Goal: Task Accomplishment & Management: Manage account settings

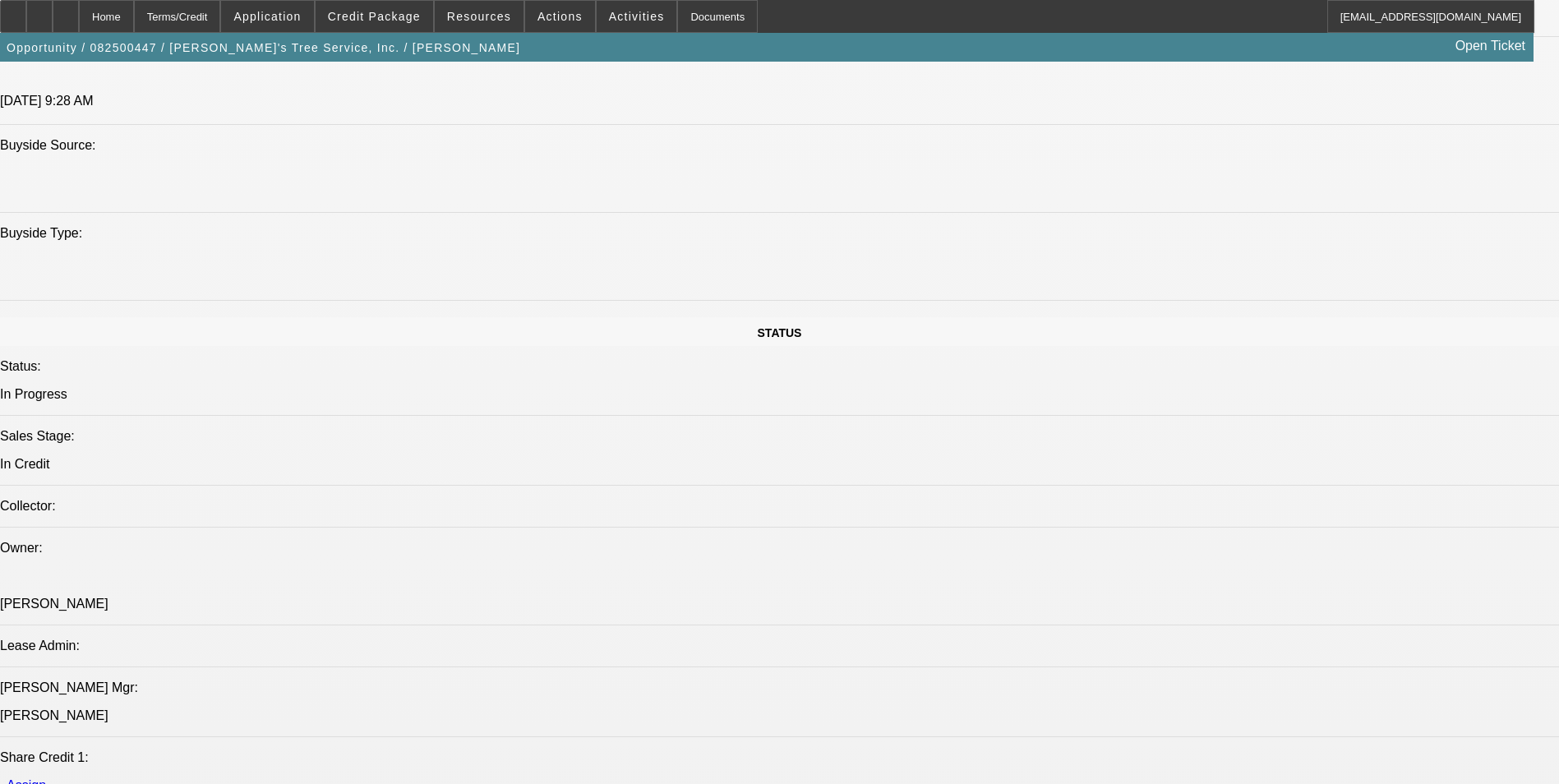
select select "0"
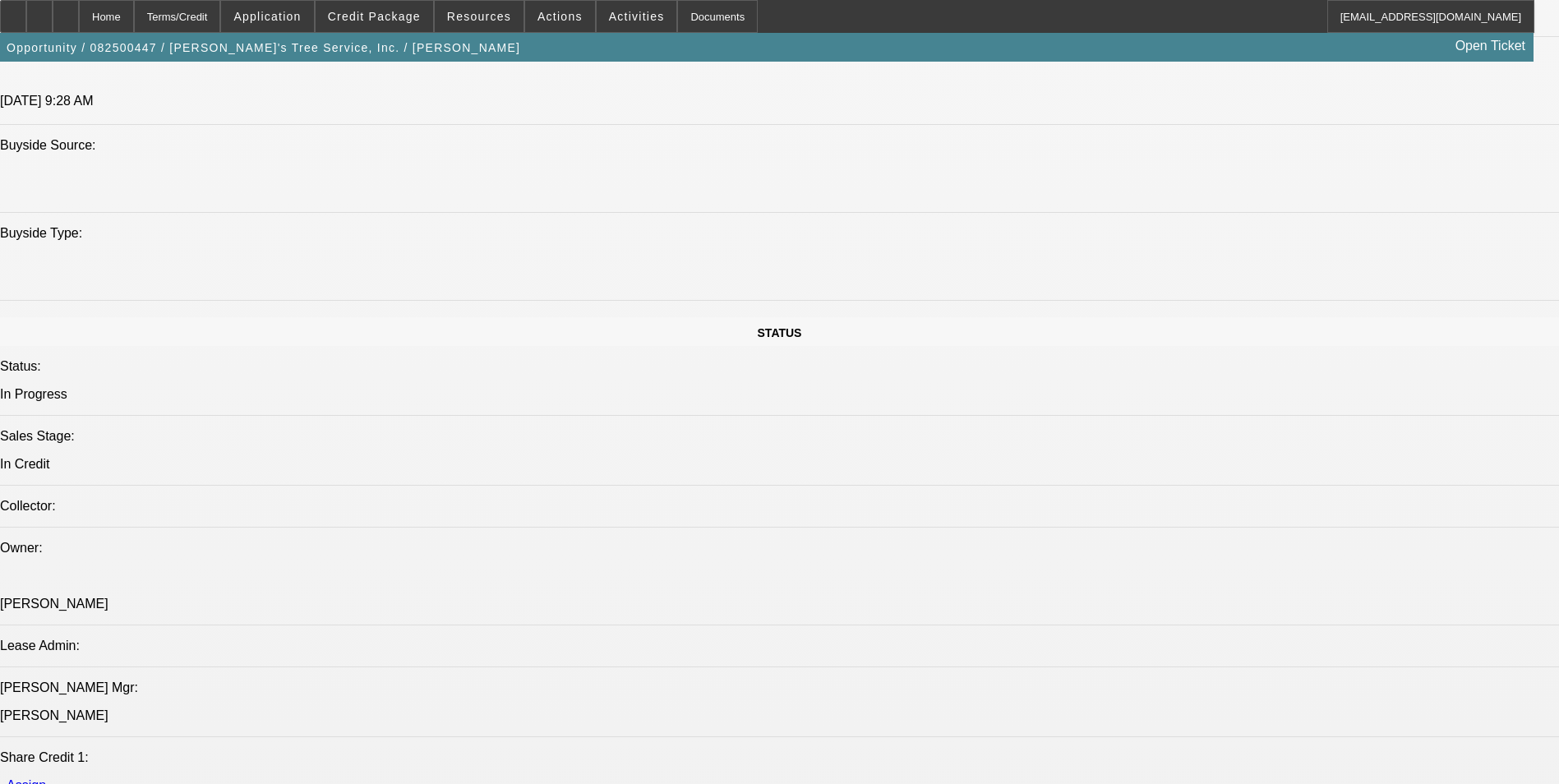
select select "0"
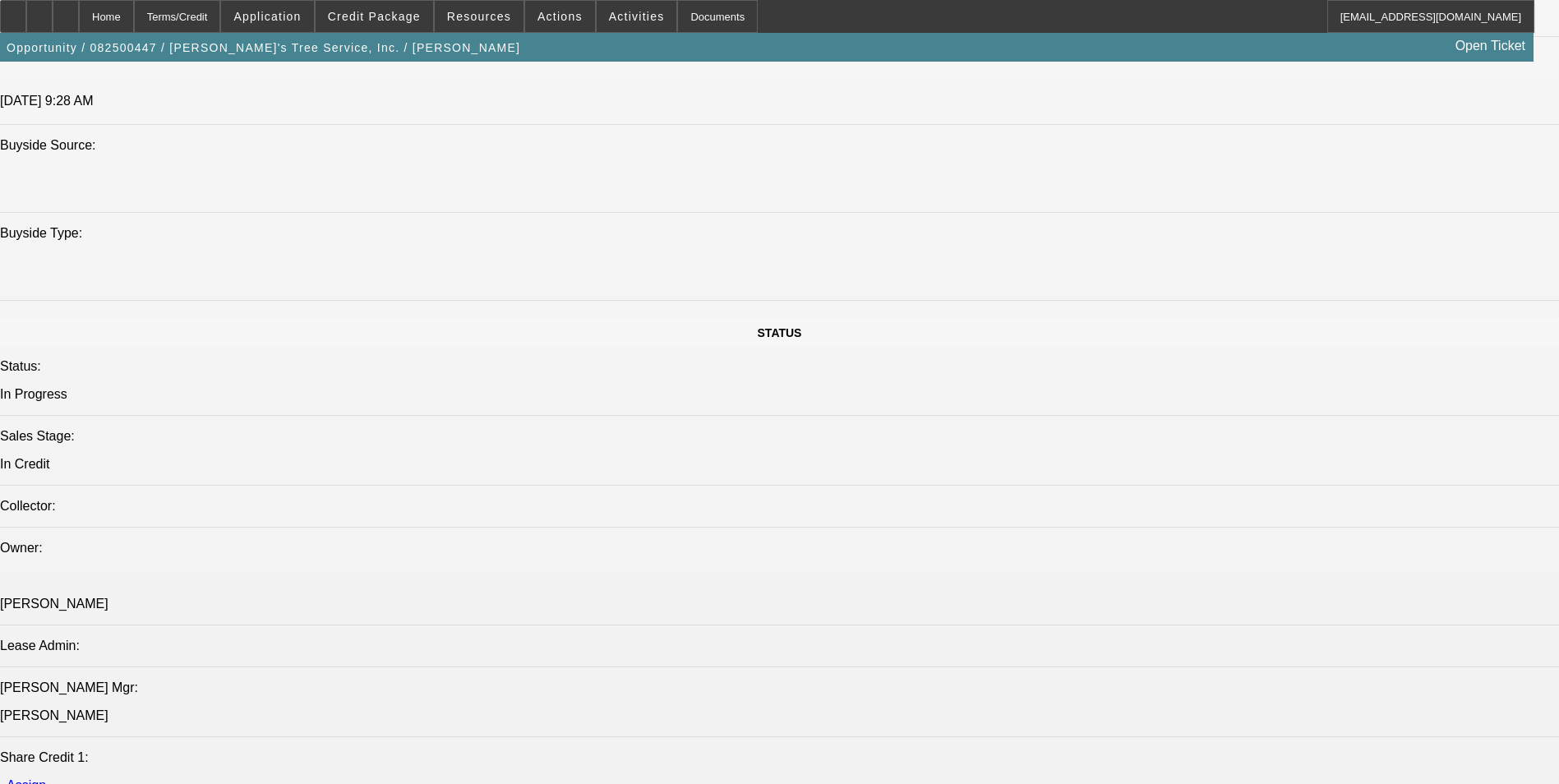
select select "0"
select select "1"
select select "6"
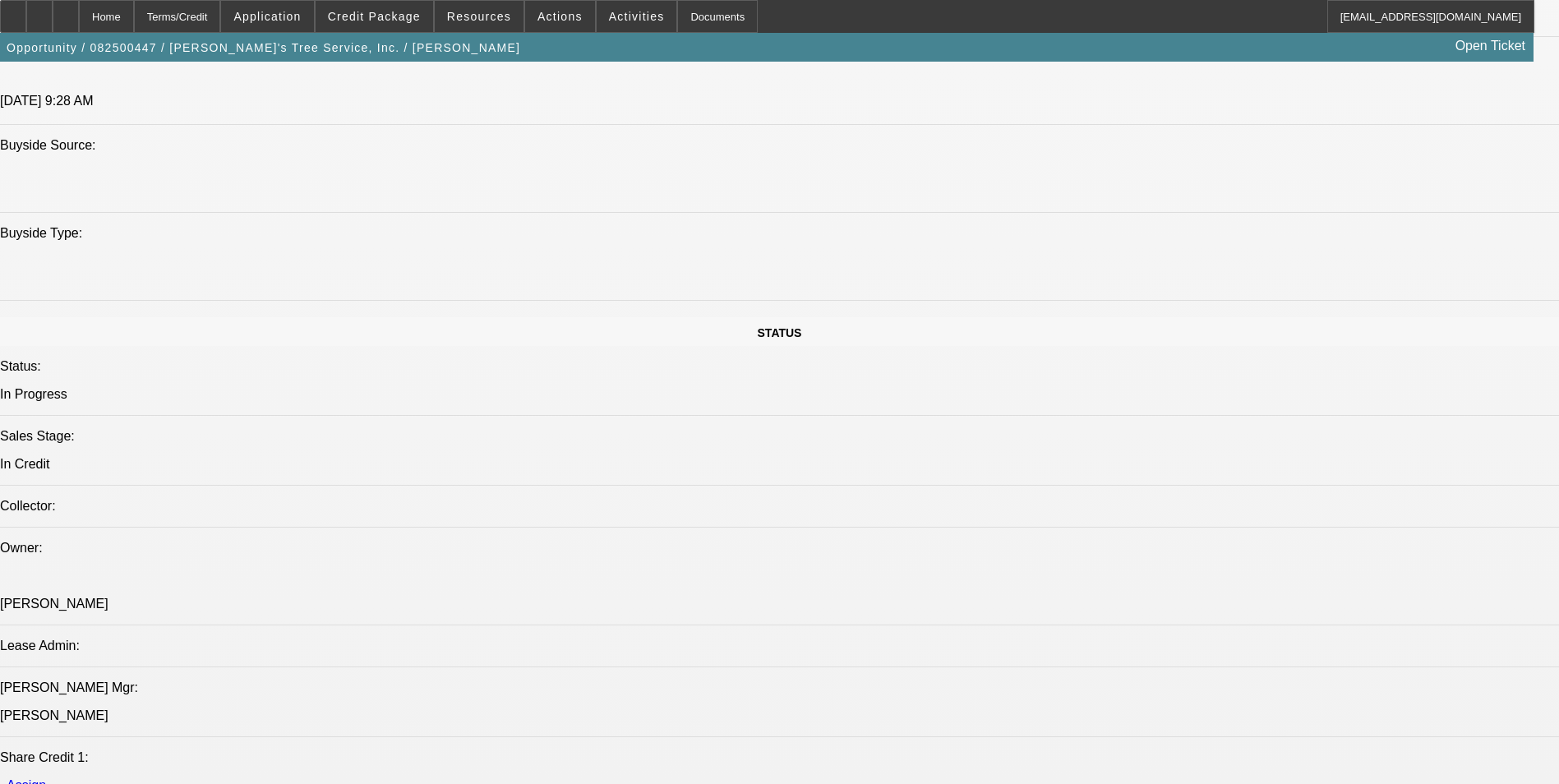
select select "1"
select select "3"
select select "6"
select select "1"
select select "3"
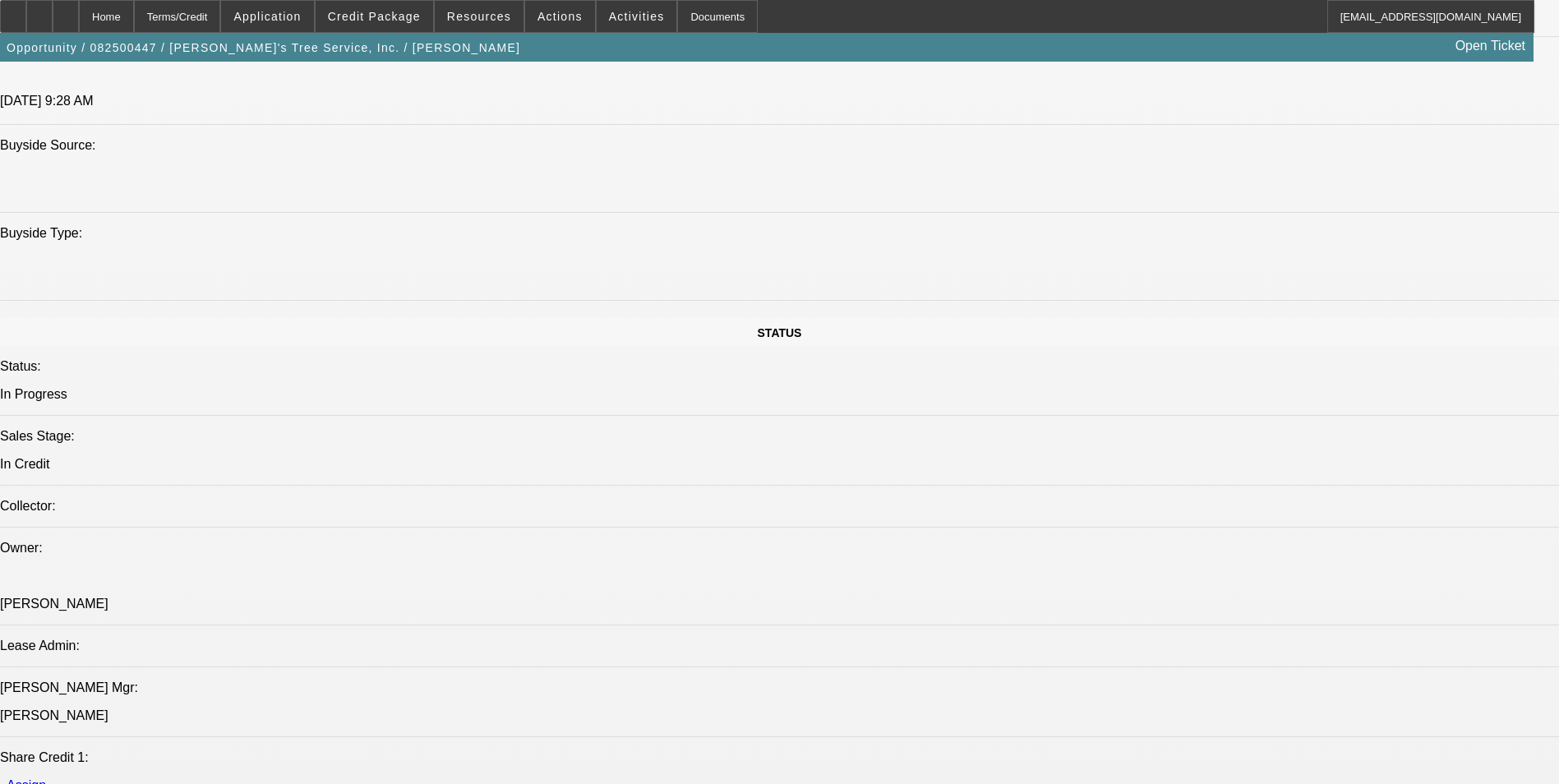
select select "6"
select select "1"
select select "3"
select select "6"
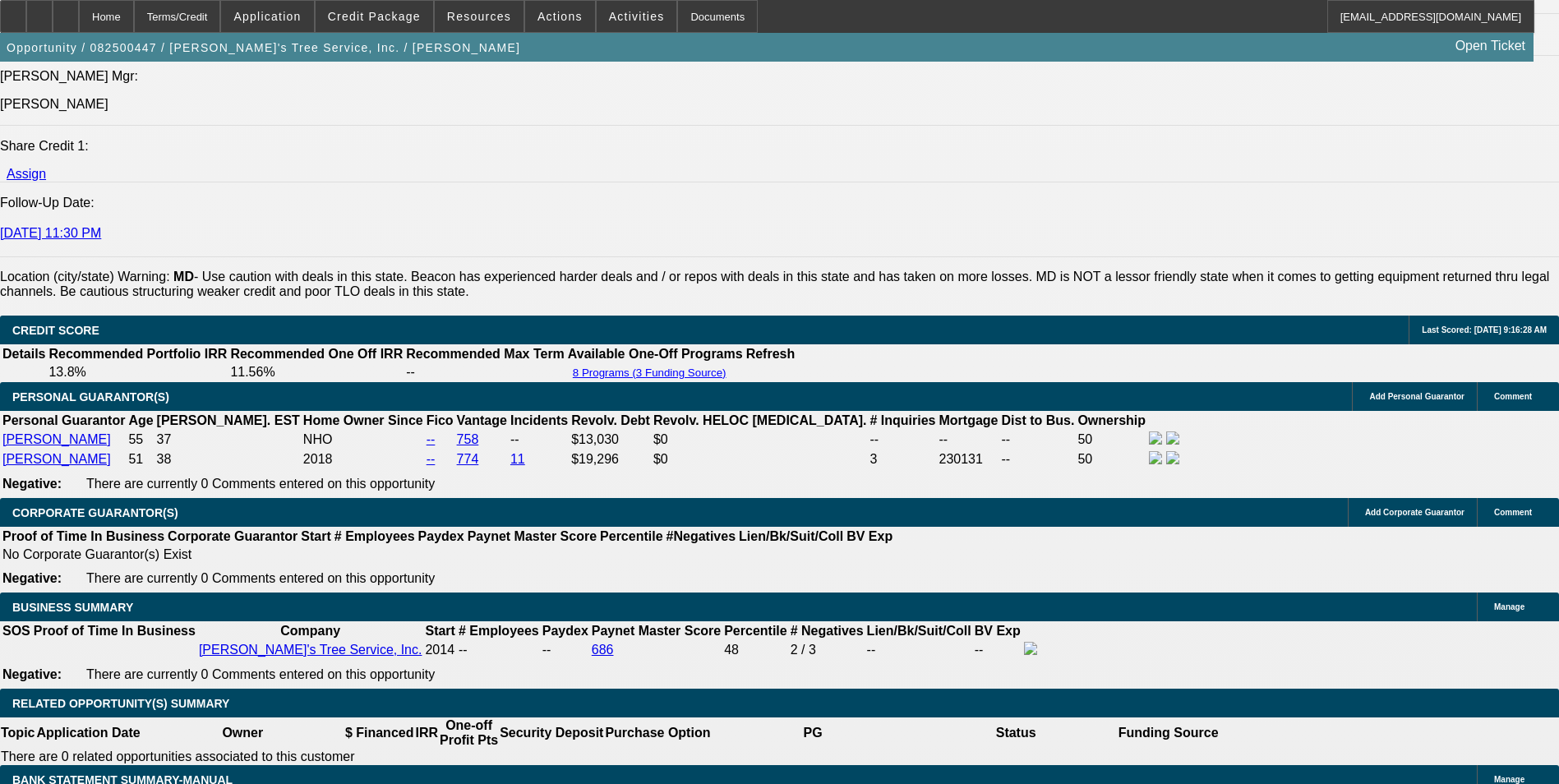
scroll to position [1988, 0]
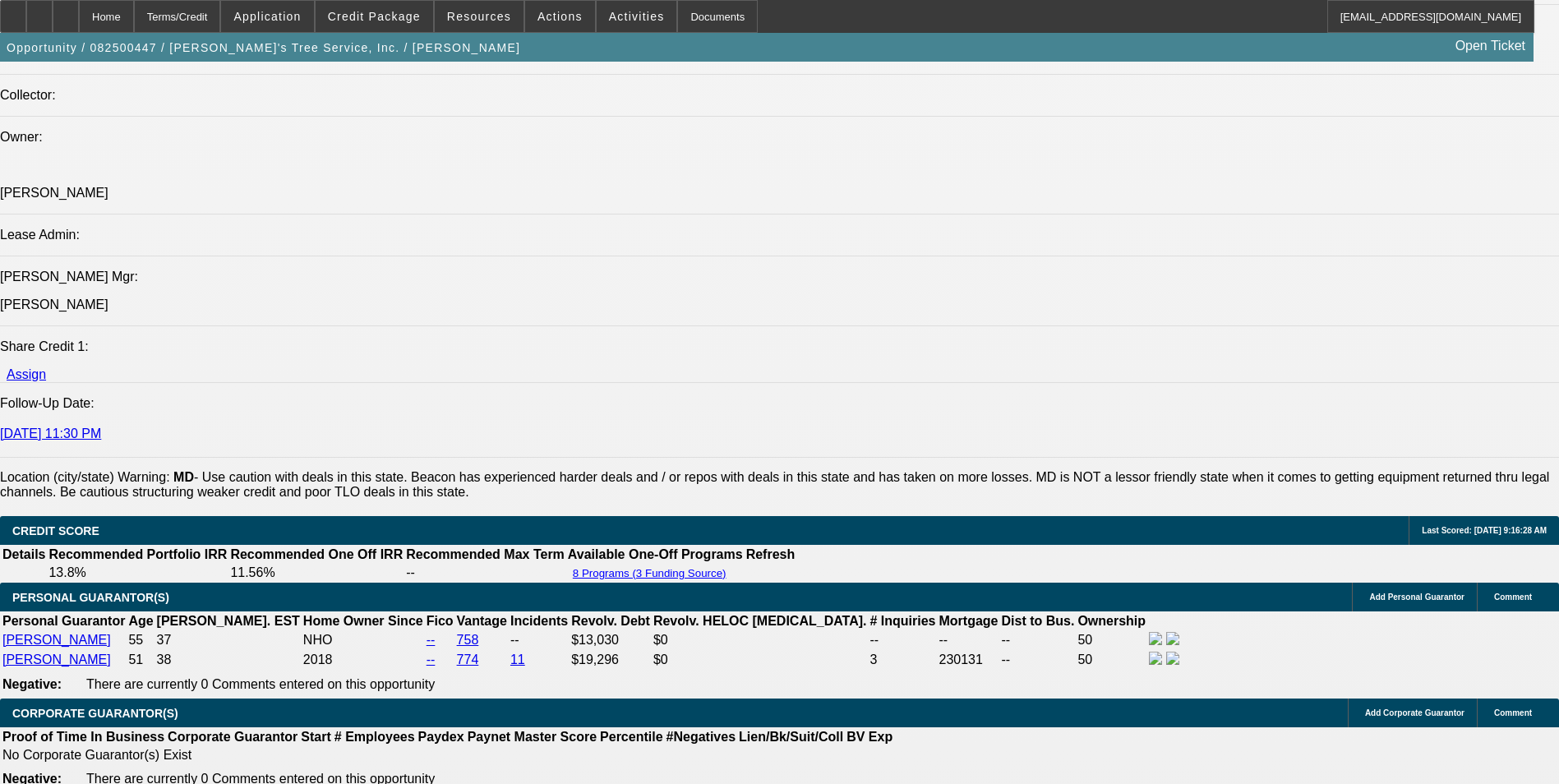
drag, startPoint x: 109, startPoint y: 358, endPoint x: 841, endPoint y: 407, distance: 733.6
drag, startPoint x: 841, startPoint y: 407, endPoint x: 801, endPoint y: 387, distance: 44.7
copy span "Romeo's Tree Service, established in 2014, is a certified tree care and arboris…"
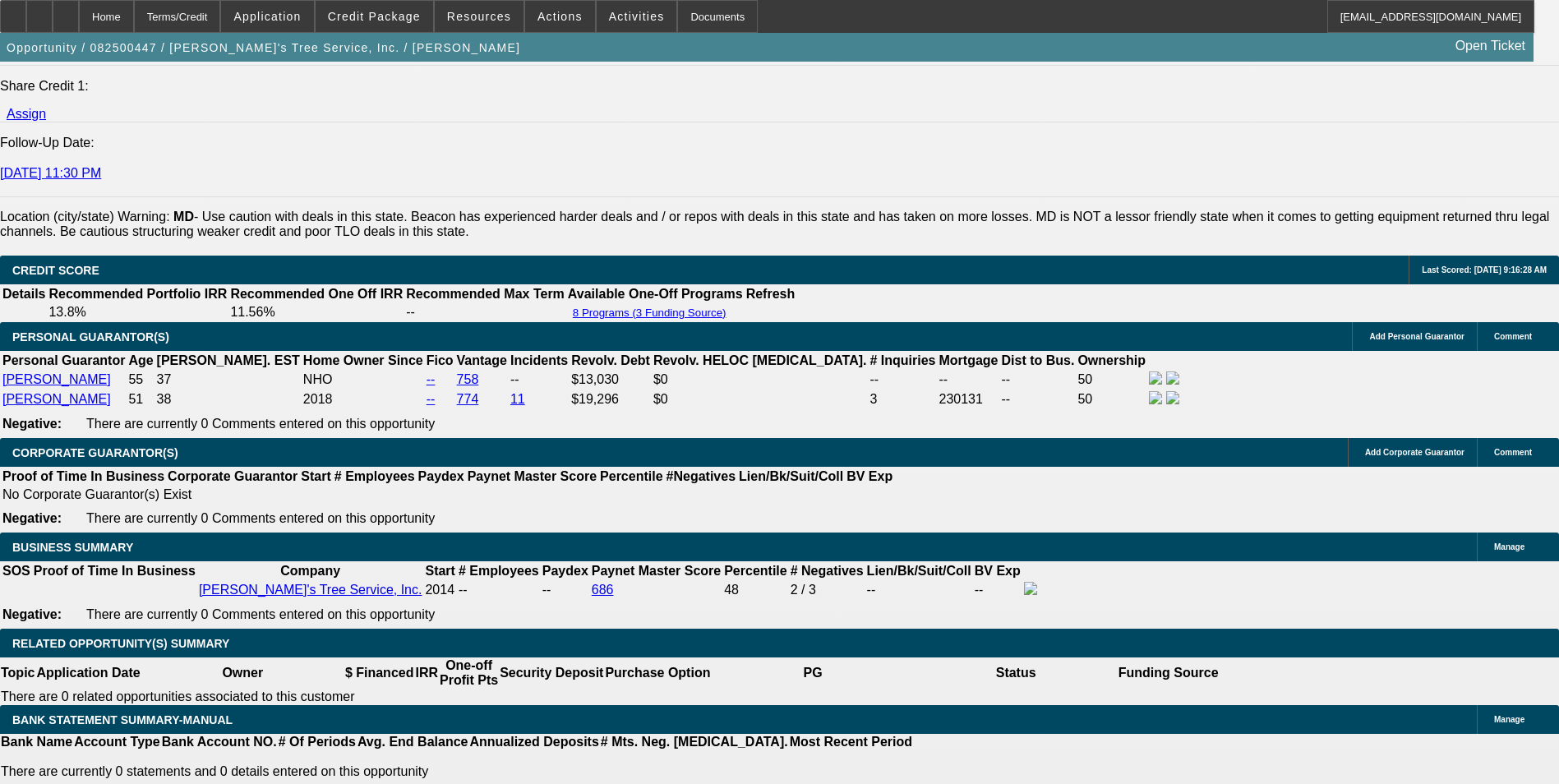
scroll to position [2316, 0]
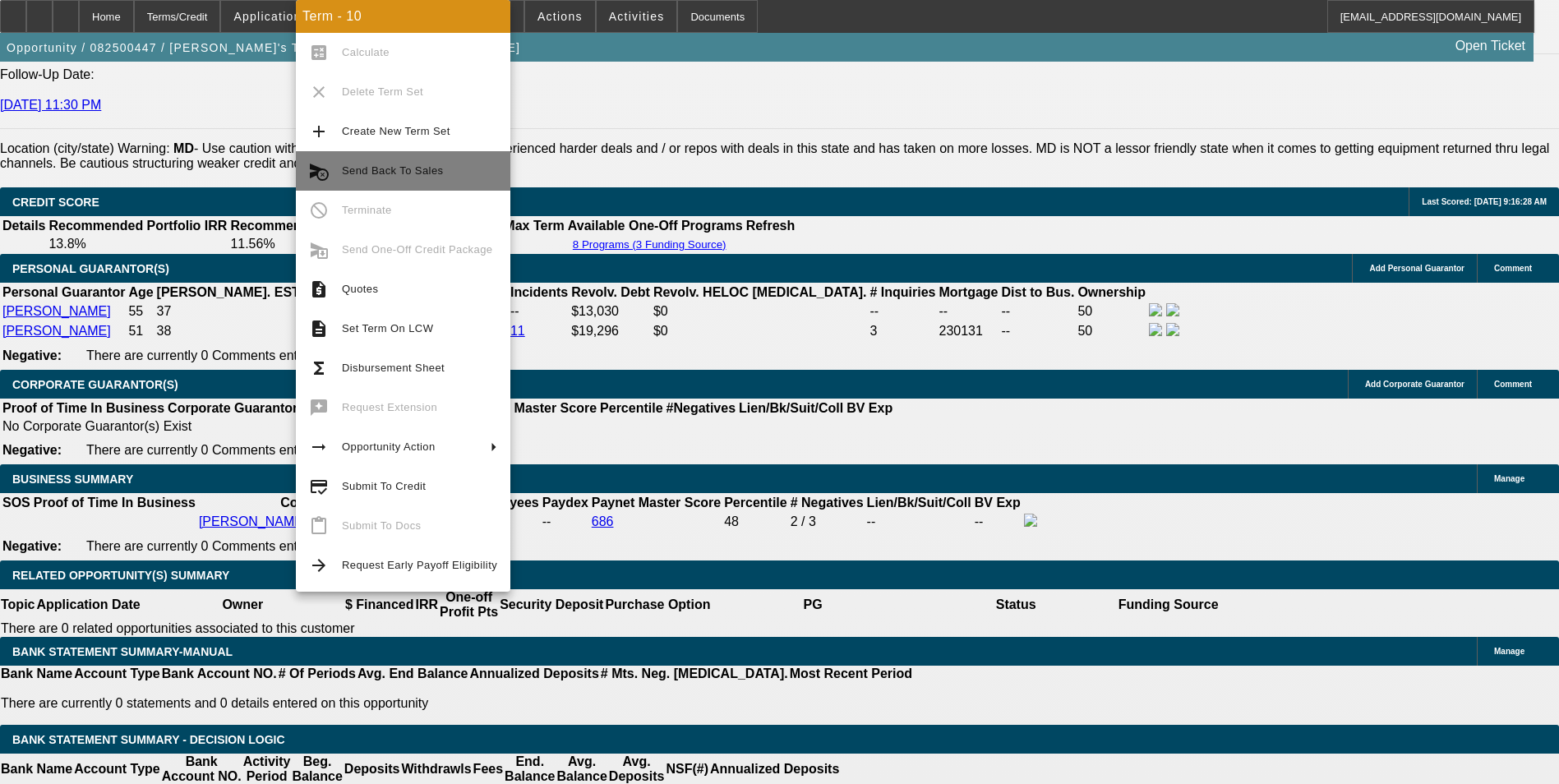
click at [397, 168] on span "Send Back To Sales" at bounding box center [392, 171] width 101 height 12
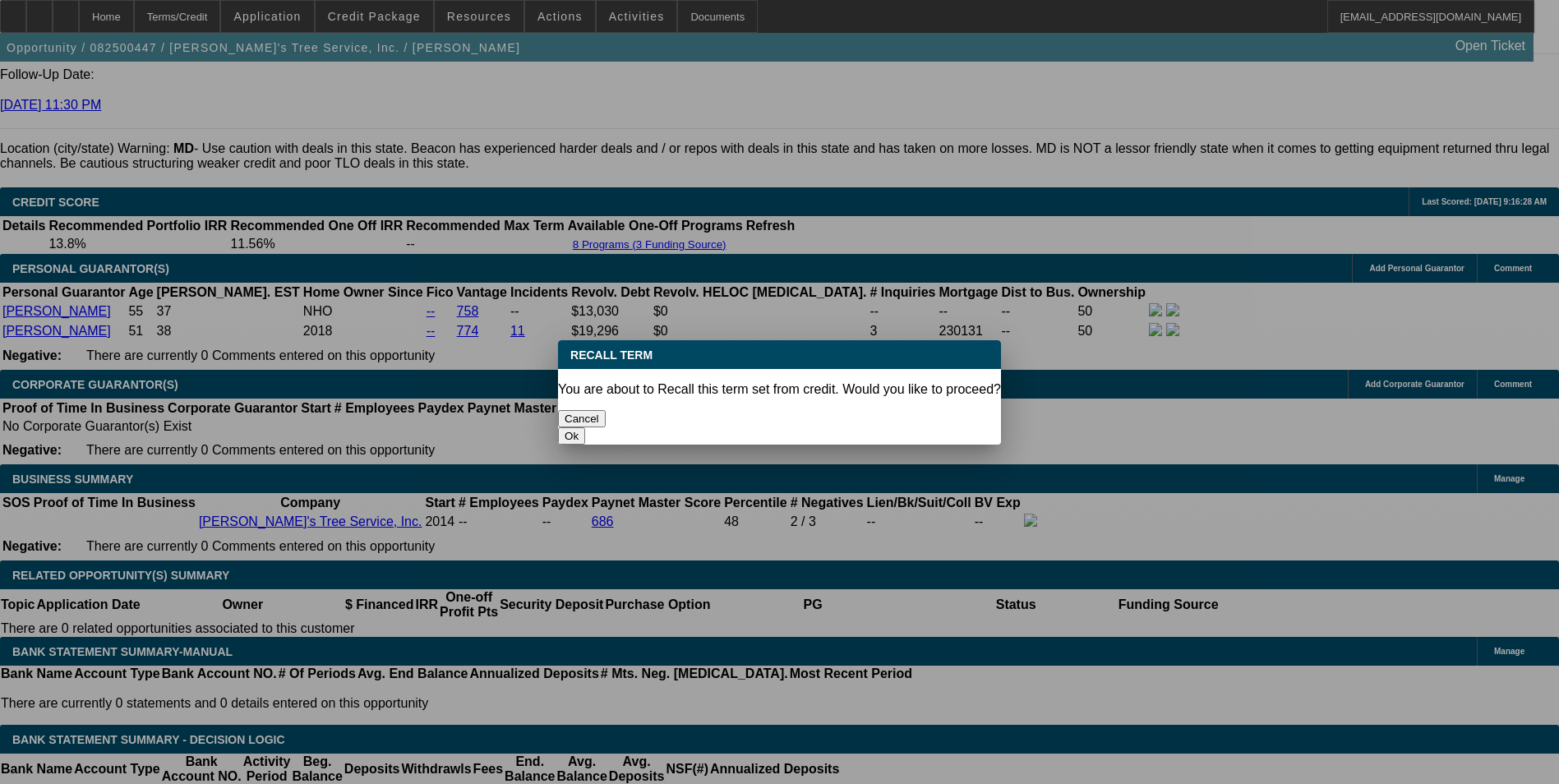
scroll to position [0, 0]
click at [585, 427] on button "Ok" at bounding box center [571, 436] width 27 height 17
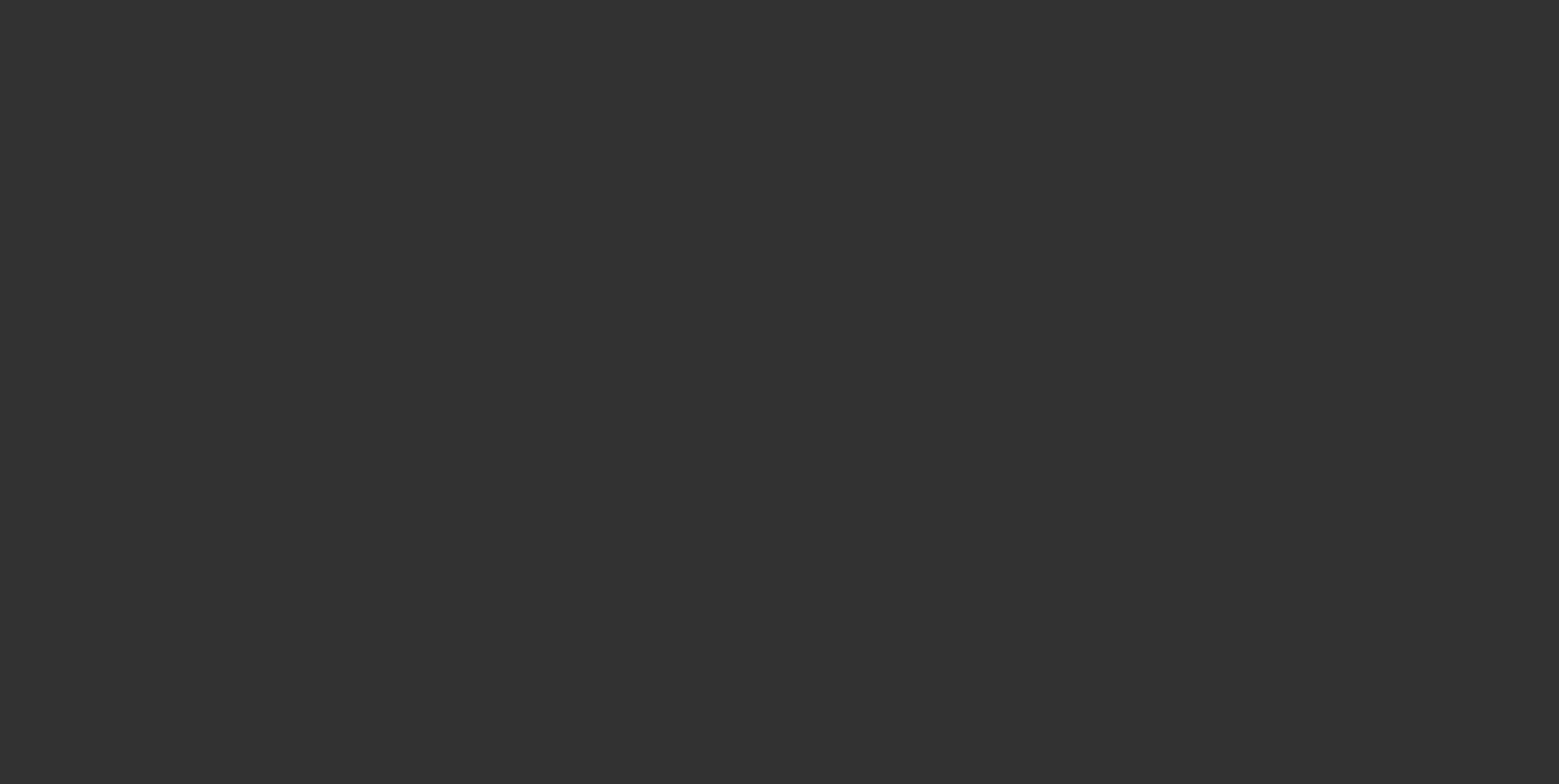
select select "0"
select select "6"
select select "0"
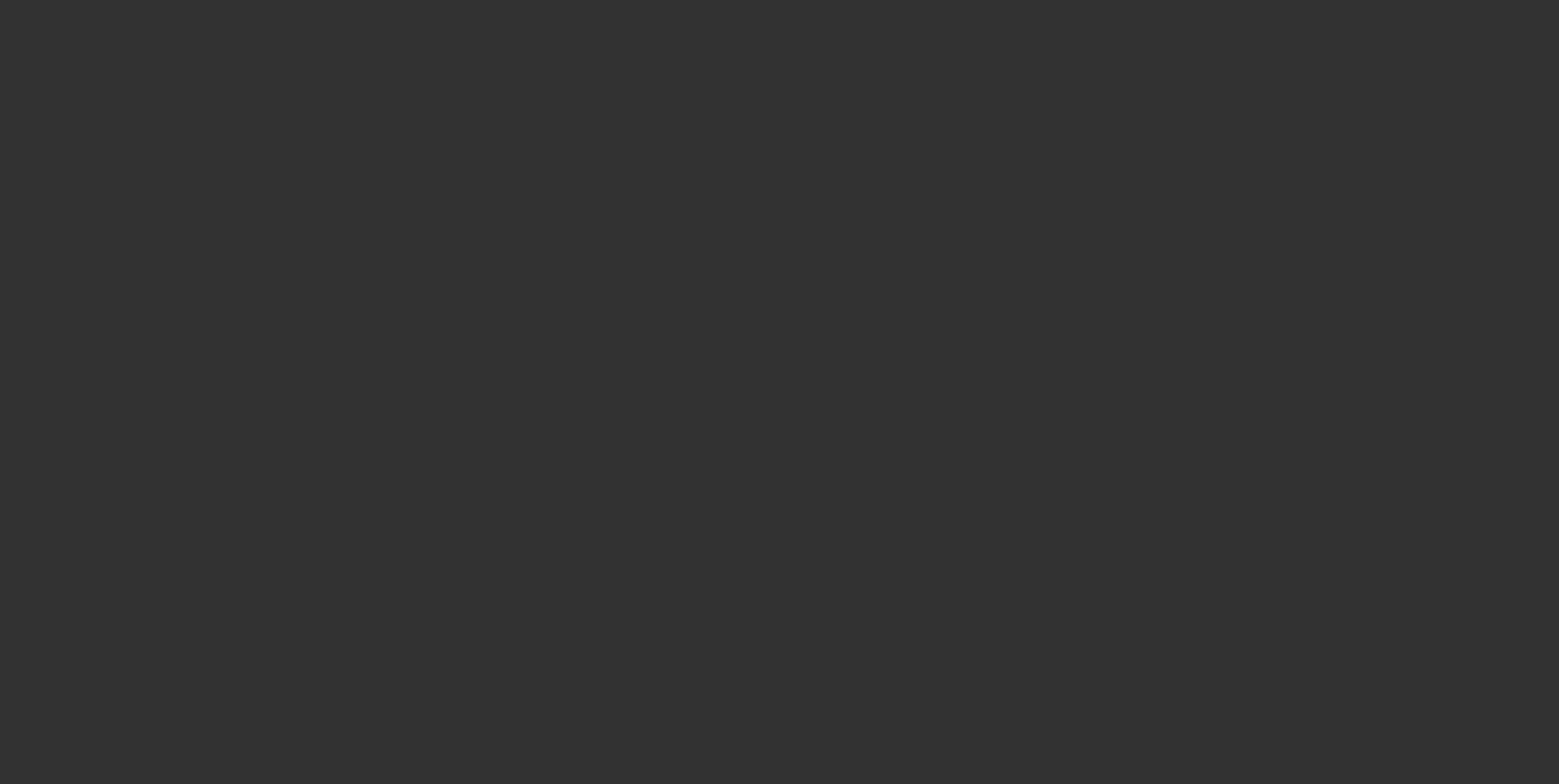
select select "0"
select select "6"
select select "0"
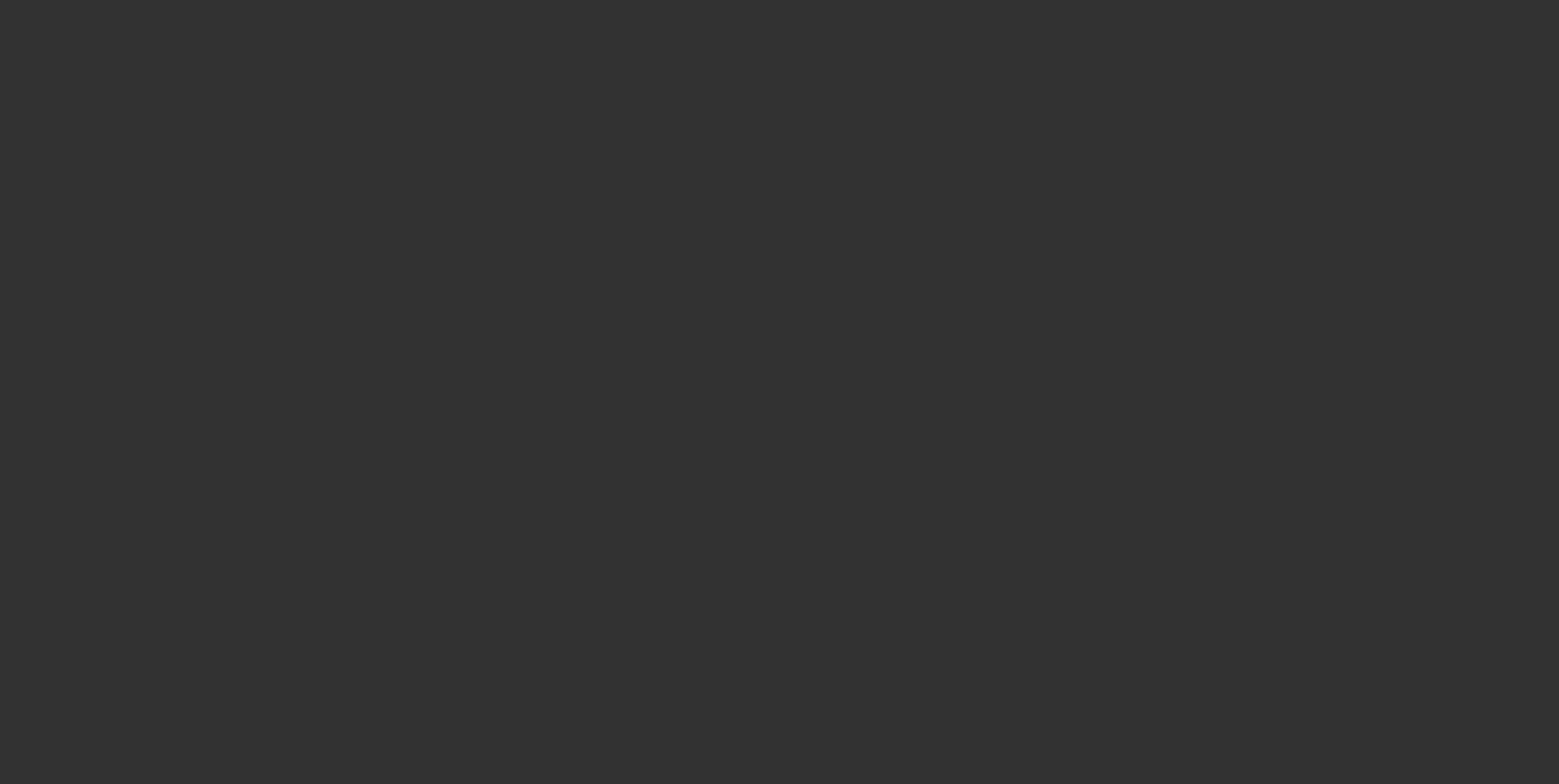
select select "3"
select select "0"
select select "6"
select select "0"
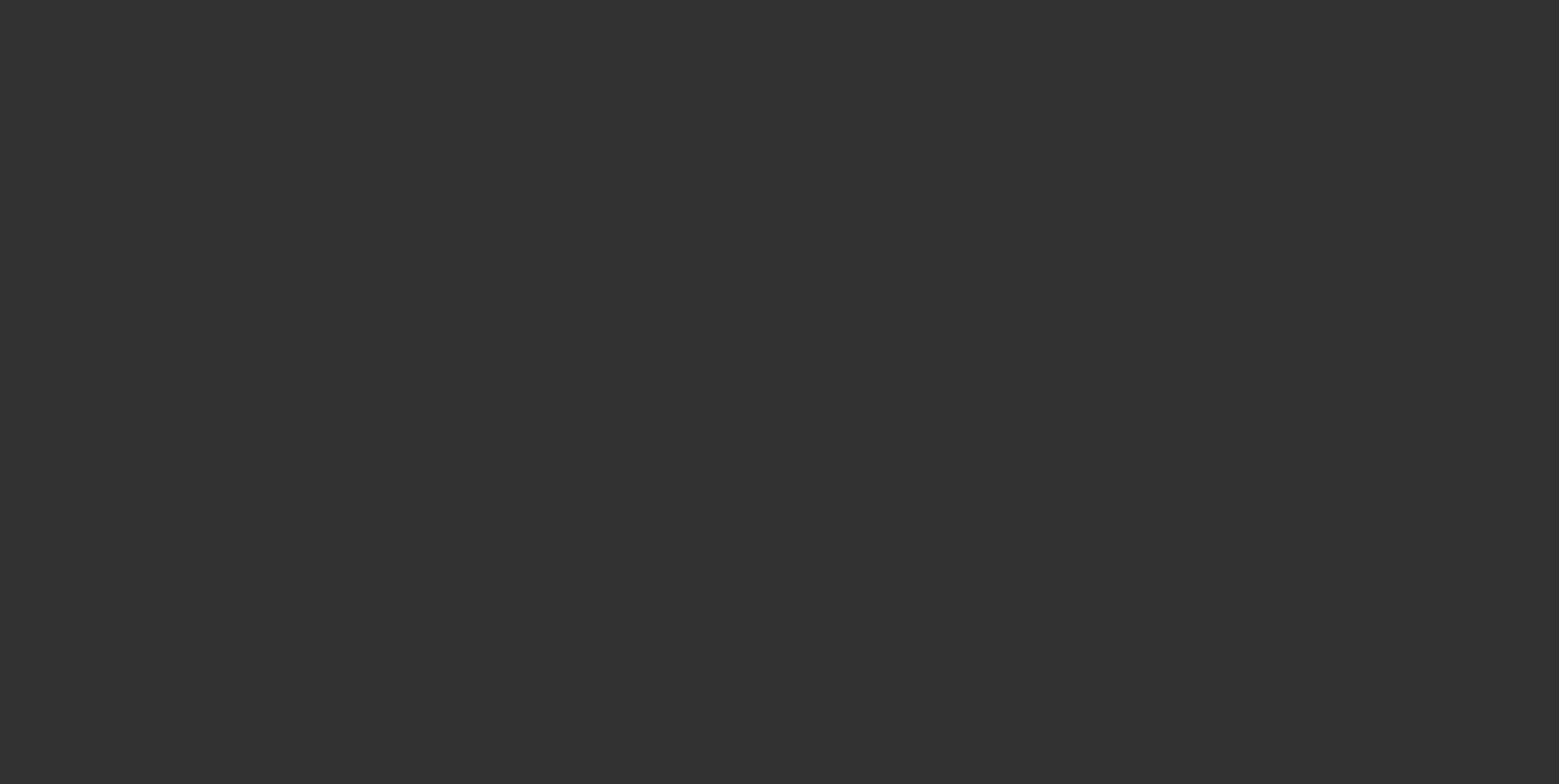
select select "3"
select select "0"
select select "6"
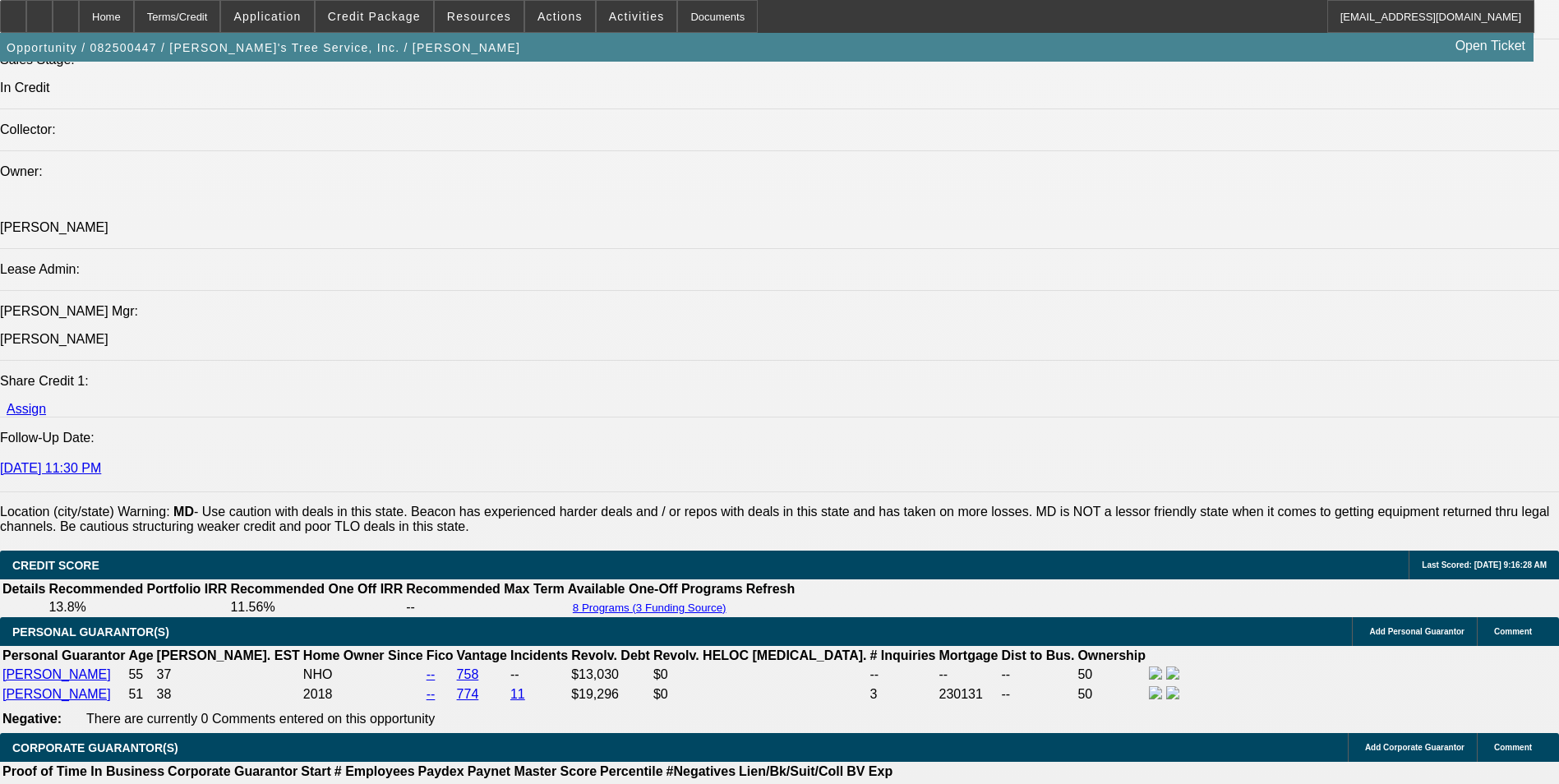
scroll to position [2218, 0]
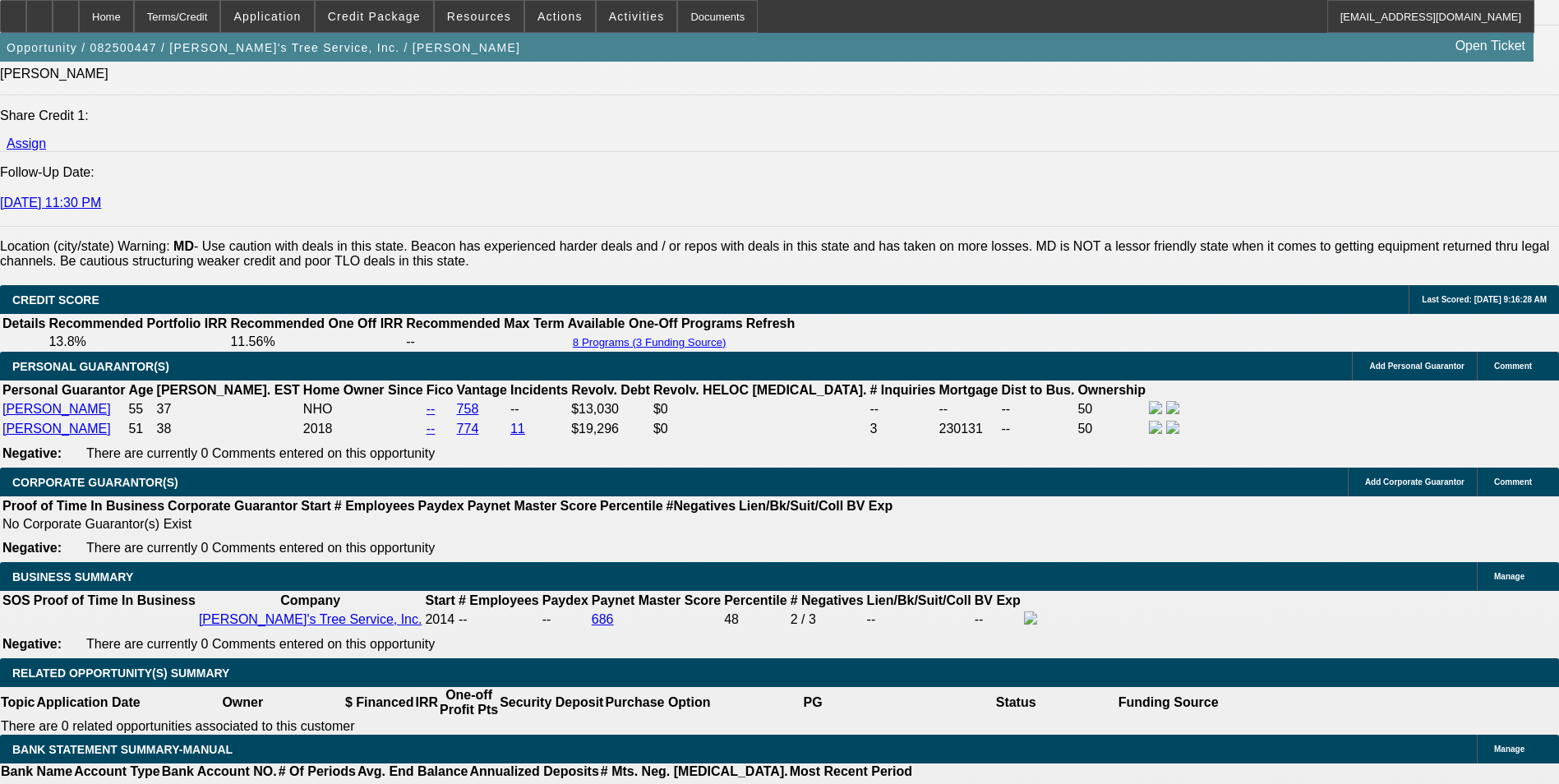
drag, startPoint x: 107, startPoint y: 124, endPoint x: 844, endPoint y: 177, distance: 738.9
drag, startPoint x: 844, startPoint y: 177, endPoint x: 819, endPoint y: 165, distance: 27.7
copy span "Romeo's Tree Service, established in 2014, is a certified tree care and arboris…"
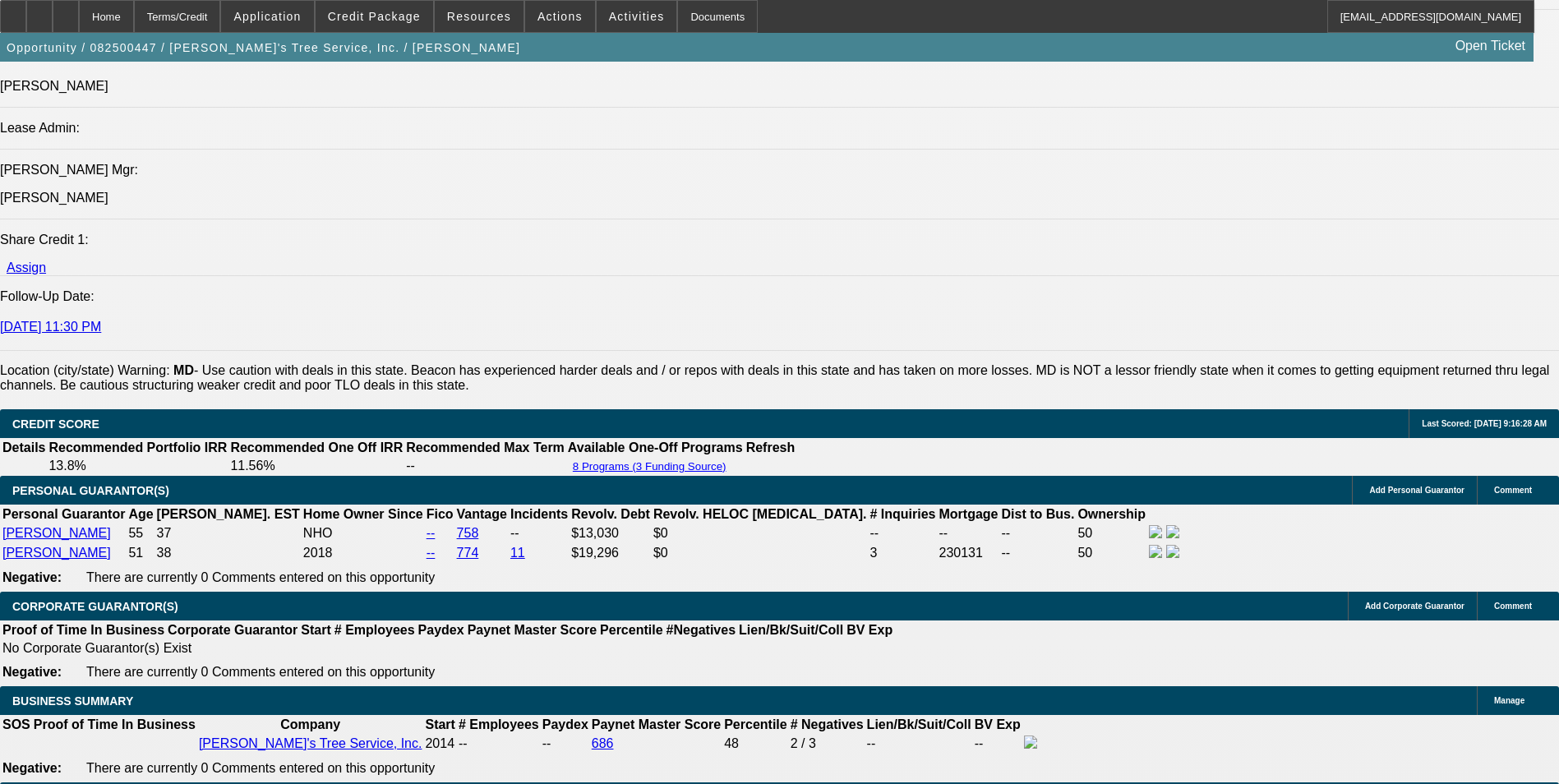
scroll to position [1971, 0]
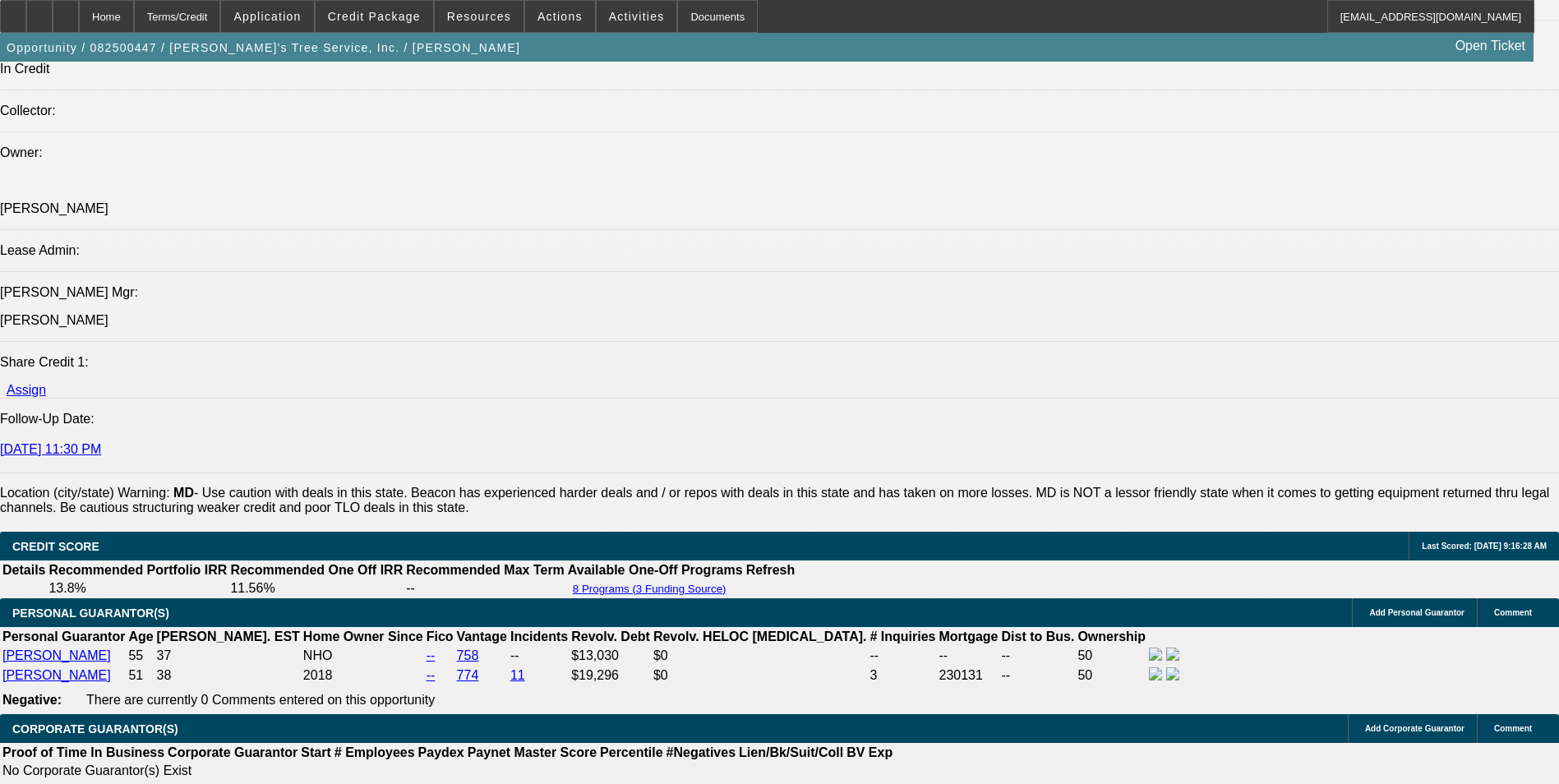
click at [79, 13] on div at bounding box center [65, 16] width 27 height 33
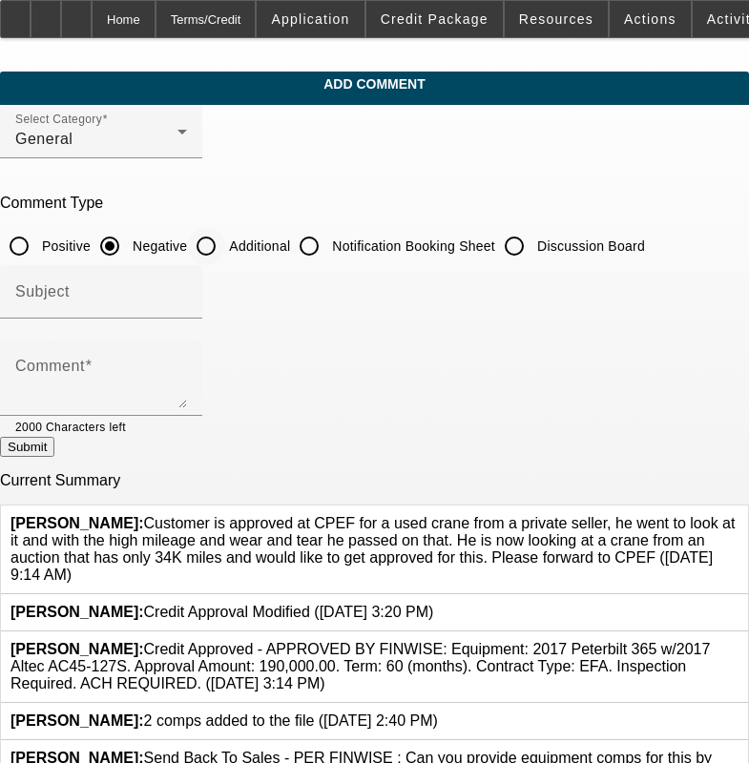
click at [225, 247] on input "Additional" at bounding box center [206, 246] width 38 height 38
radio input "true"
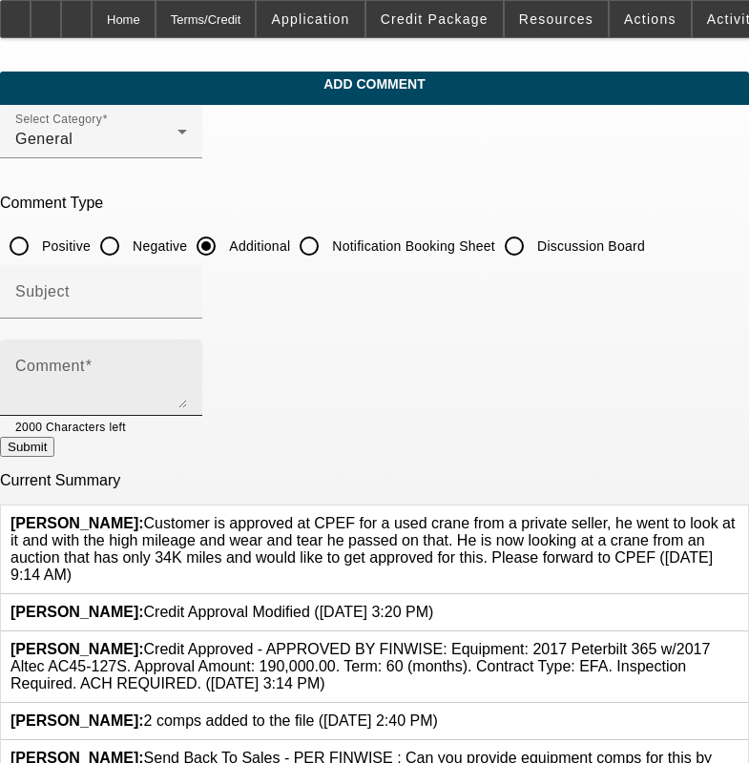
click at [187, 351] on div "Comment" at bounding box center [101, 377] width 172 height 76
paste textarea "Romeo's Tree Service, established in 2014, is a certified tree care and arboris…"
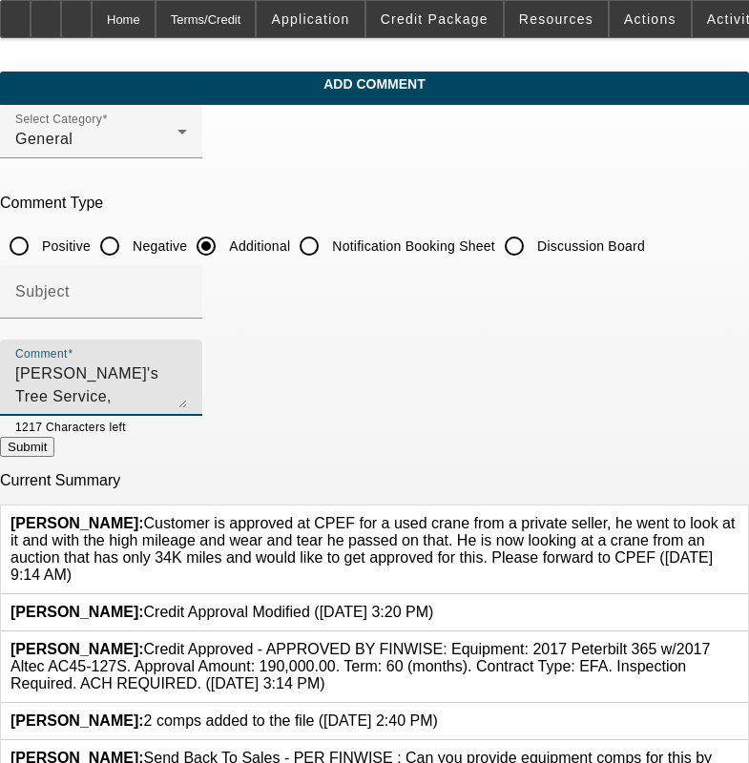
drag, startPoint x: 547, startPoint y: 376, endPoint x: 535, endPoint y: 375, distance: 12.4
click at [187, 375] on textarea "Romeo's Tree Service, established in 2014, is a certified tree care and arboris…" at bounding box center [101, 385] width 172 height 46
click at [187, 382] on textarea "Romeo's Tree Service, established in 2014, is a certified tree care and arboris…" at bounding box center [101, 385] width 172 height 46
drag, startPoint x: 297, startPoint y: 379, endPoint x: 339, endPoint y: 365, distance: 44.9
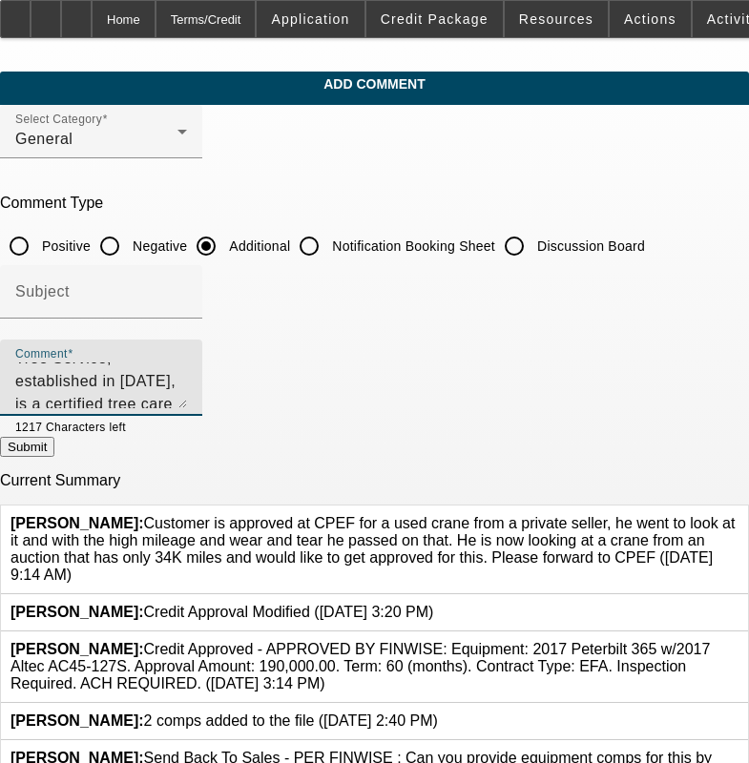
click at [187, 379] on textarea "Romeo's Tree Service, established in 2014, is a certified tree care and arboris…" at bounding box center [101, 385] width 172 height 46
click at [187, 398] on textarea "Romeo's Tree Service, established in 2014, is a certified tree care and arboris…" at bounding box center [101, 385] width 172 height 46
click at [187, 378] on textarea "Romeo's Tree Service, established in 2014, is a certified tree care and arboris…" at bounding box center [101, 385] width 172 height 46
click at [187, 397] on textarea "Romeo's Tree Service, established in 2014, is a certified tree care and arboris…" at bounding box center [101, 385] width 172 height 46
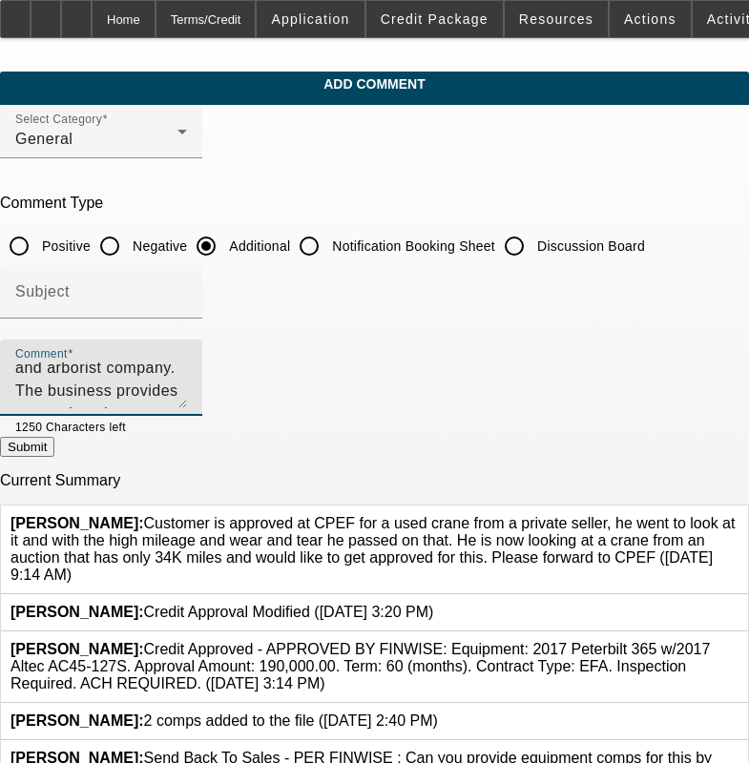
scroll to position [114, 0]
click at [187, 367] on textarea "Romeo's Tree Service, established in 2014, is a certified tree care and arboris…" at bounding box center [101, 385] width 172 height 46
type textarea "Romeo's Tree Service, established in 2014, is a certified tree care and arboris…"
click at [54, 444] on button "Submit" at bounding box center [27, 447] width 54 height 20
radio input "true"
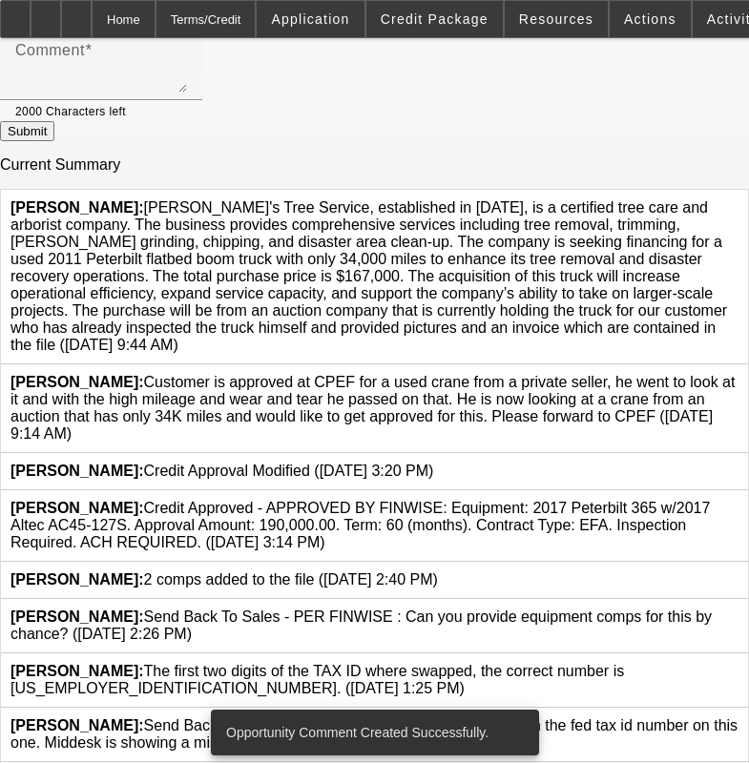
scroll to position [381, 0]
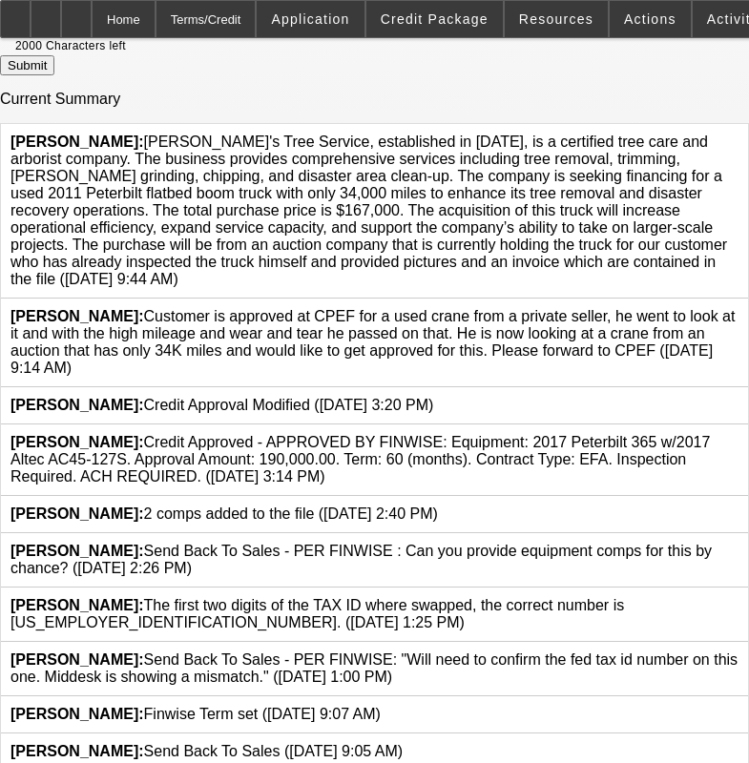
click at [738, 308] on icon at bounding box center [738, 308] width 0 height 0
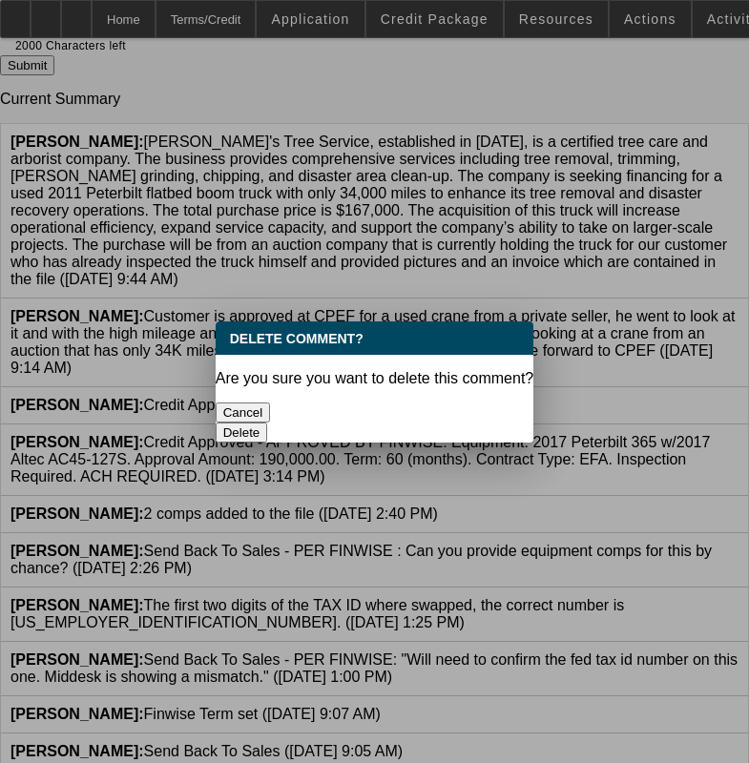
scroll to position [0, 0]
click at [268, 422] on button "Delete" at bounding box center [241, 432] width 52 height 20
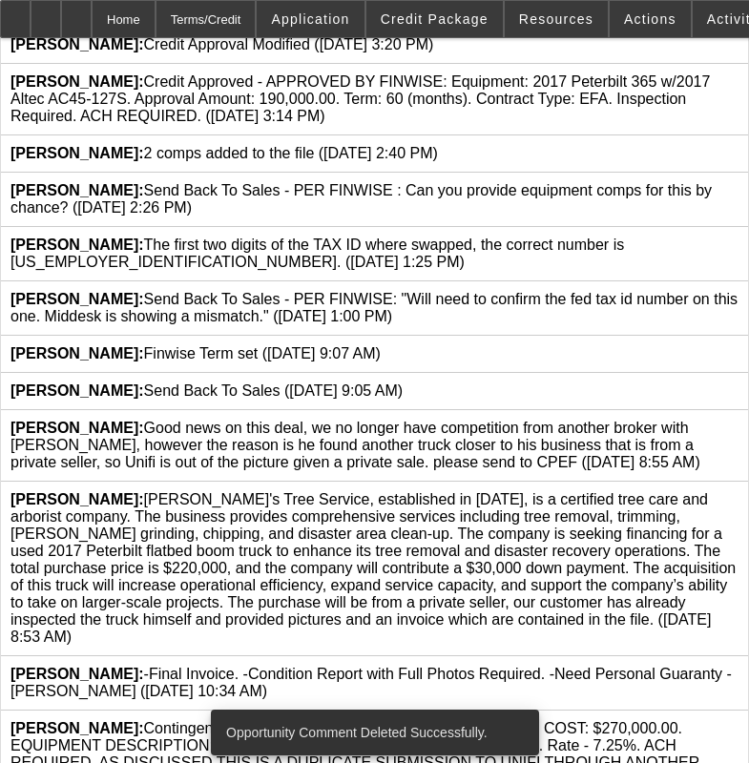
scroll to position [763, 0]
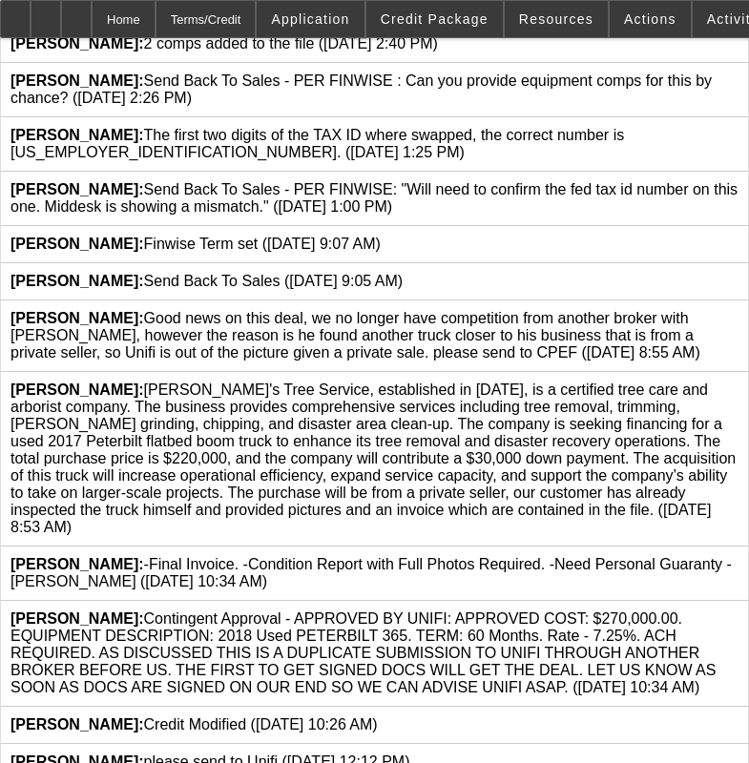
click at [738, 381] on icon at bounding box center [738, 381] width 0 height 0
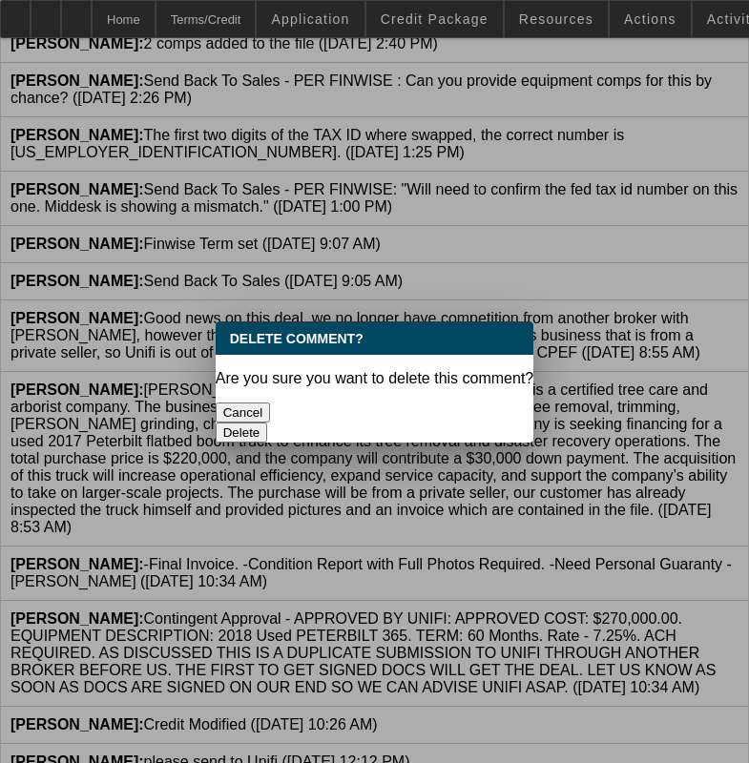
click at [268, 422] on button "Delete" at bounding box center [241, 432] width 52 height 20
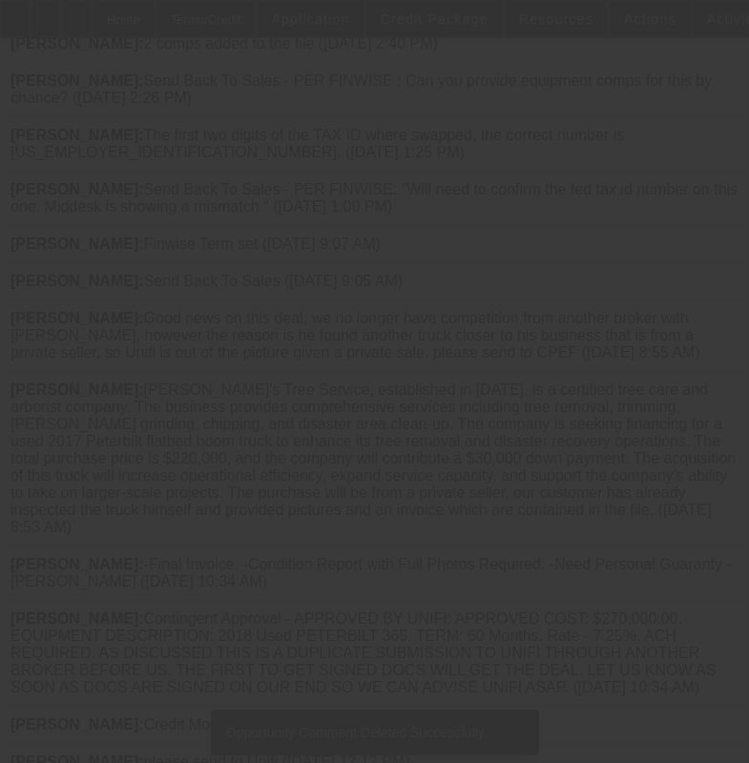
scroll to position [707, 0]
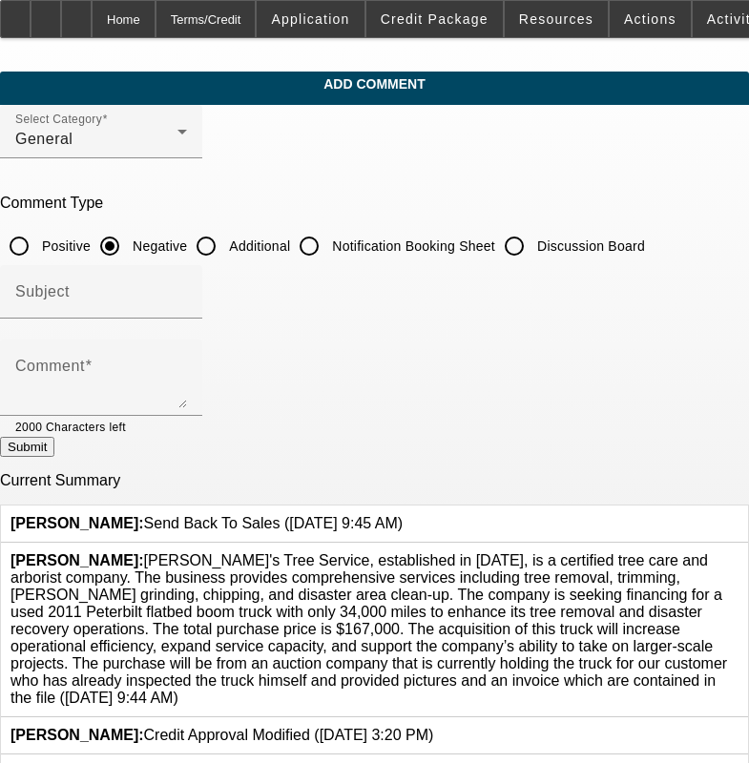
click at [225, 245] on input "Additional" at bounding box center [206, 246] width 38 height 38
radio input "true"
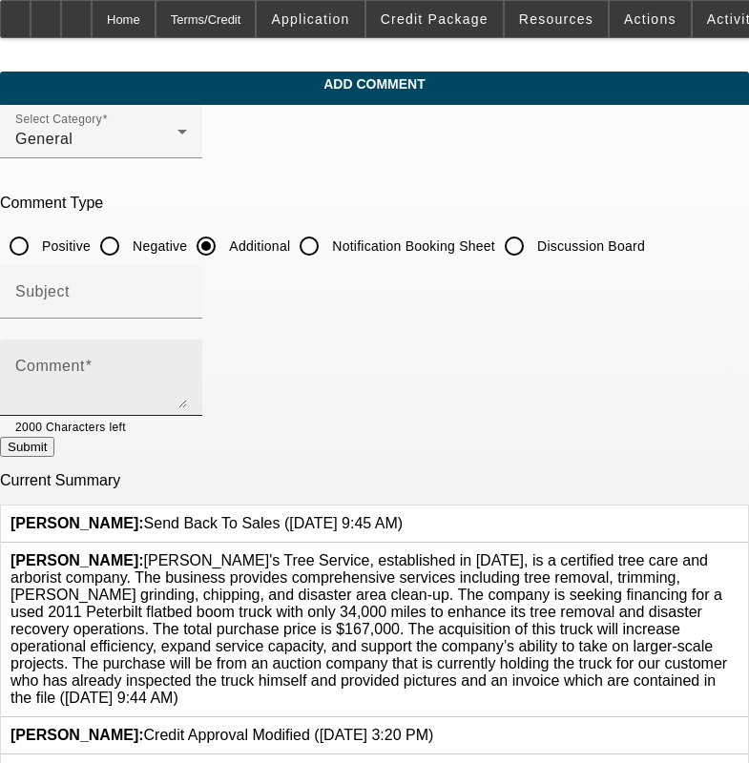
click at [185, 346] on div "Comment" at bounding box center [101, 377] width 172 height 76
paste textarea "Romeo's Tree Service, established in 2014, is a certified tree care and arboris…"
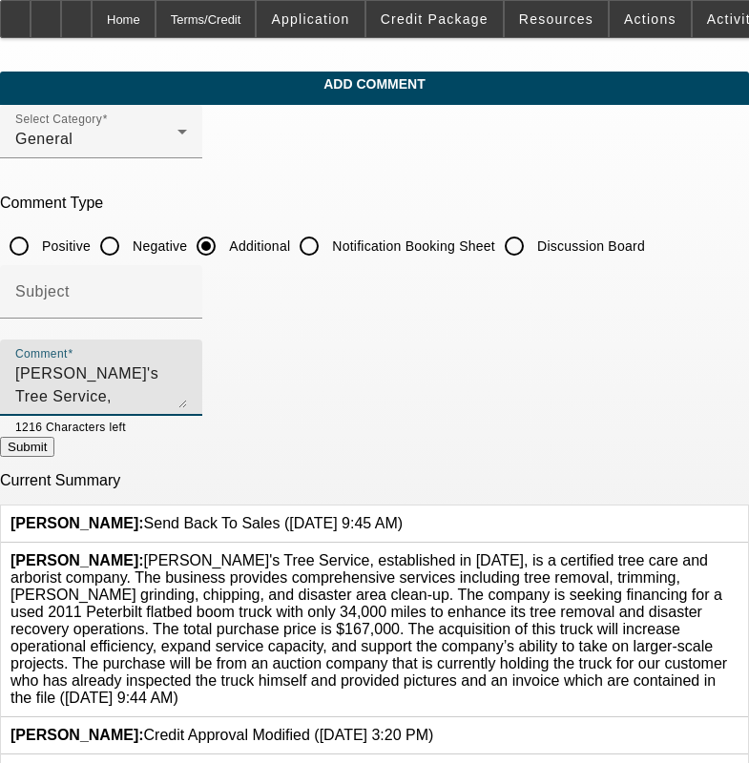
scroll to position [38, 0]
click at [187, 378] on textarea "Romeo's Tree Service, established in 2014, is a certified tree care and arboris…" at bounding box center [101, 385] width 172 height 46
click at [187, 377] on textarea "Romeo's Tree Service, established in 2014, is a certified tree care and arboris…" at bounding box center [101, 385] width 172 height 46
click at [187, 366] on textarea "Romeo's Tree Service, established in 2014, is a certified tree care and arboris…" at bounding box center [101, 385] width 172 height 46
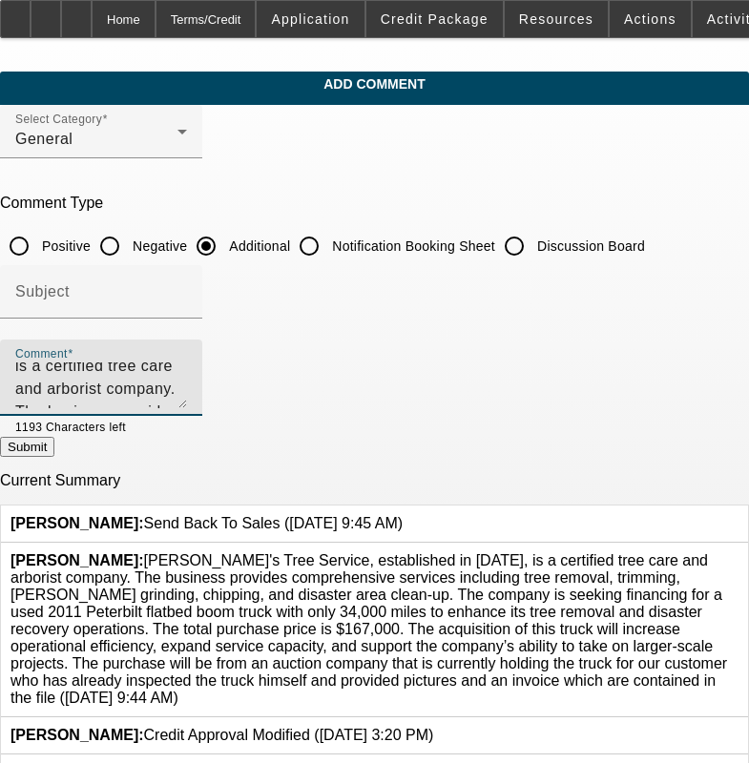
click at [187, 363] on textarea "Romeo's Tree Service, established in 2014, is a certified tree care and arboris…" at bounding box center [101, 385] width 172 height 46
click at [187, 367] on textarea "Romeo's Tree Service, established in 2014, is a certified tree care and arboris…" at bounding box center [101, 385] width 172 height 46
click at [187, 372] on textarea "Romeo's Tree Service, established in 2014, is a certified tree care and arboris…" at bounding box center [101, 385] width 172 height 46
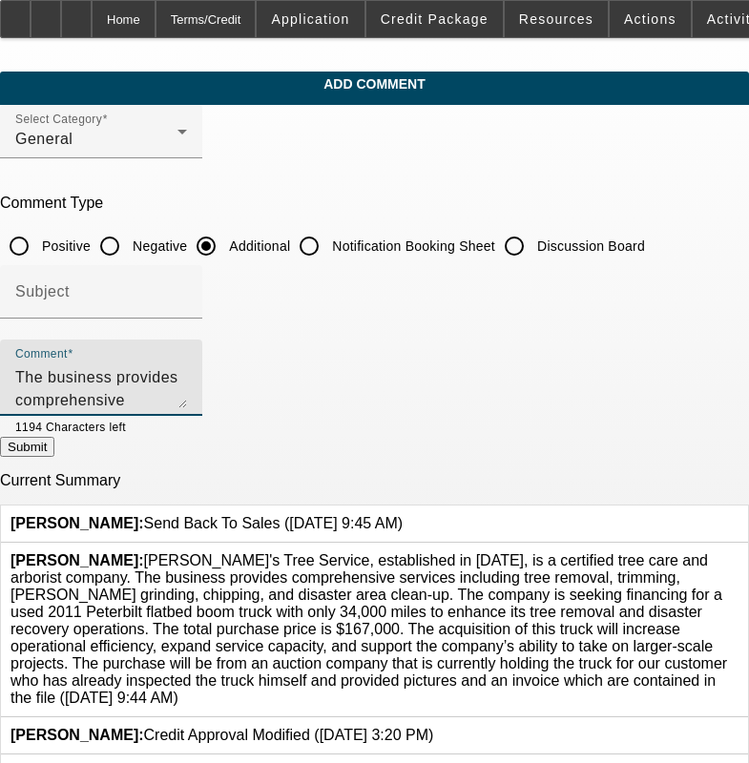
type textarea "[PERSON_NAME]'s Tree Service, established in [DATE], is a certified tree care a…"
click at [202, 378] on div "Comment Romeo's Tree Service, established in 2014, is a certified tree care and…" at bounding box center [101, 377] width 202 height 76
click at [54, 449] on button "Submit" at bounding box center [27, 447] width 54 height 20
radio input "true"
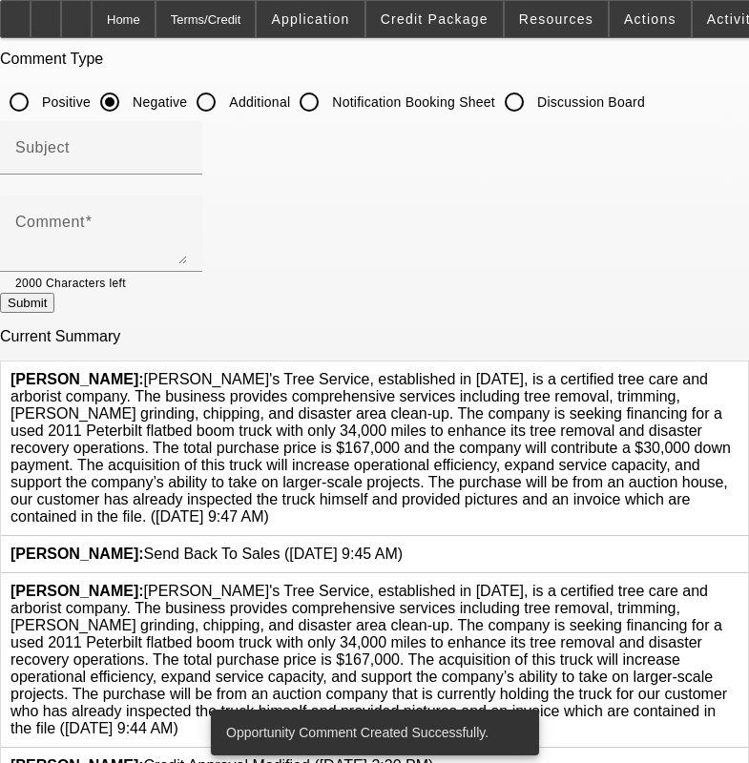
scroll to position [191, 0]
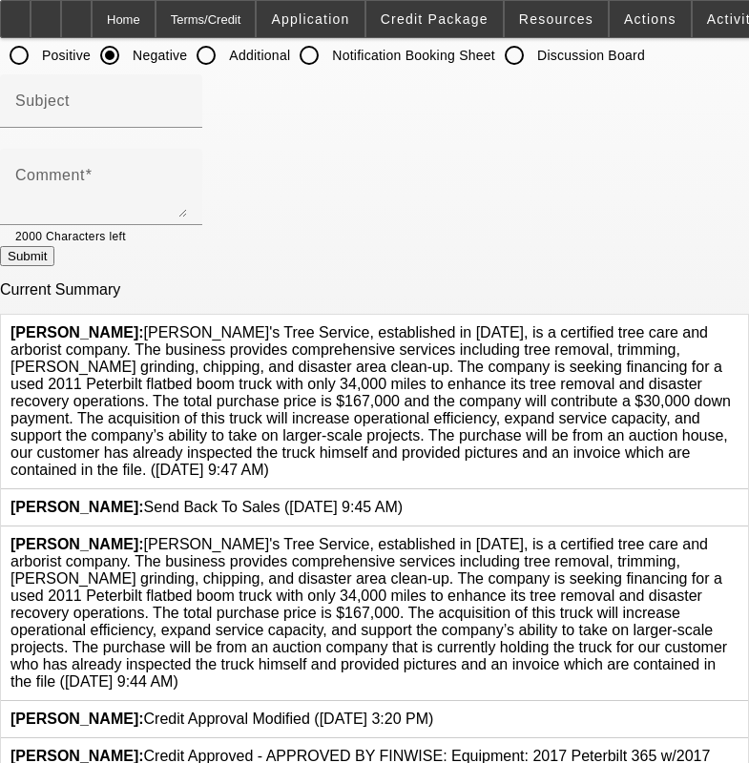
click at [738, 536] on icon at bounding box center [738, 536] width 0 height 0
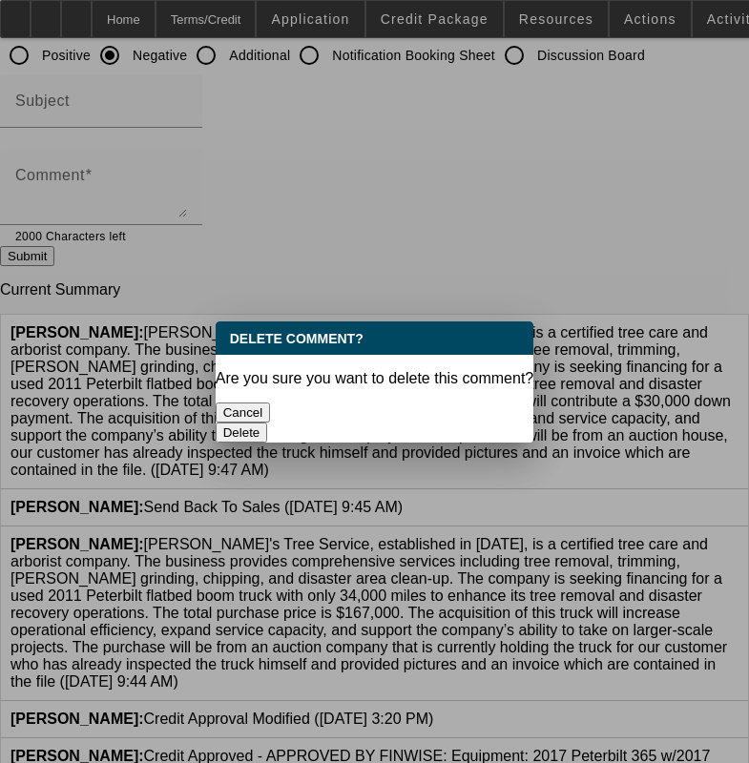
click at [268, 422] on button "Delete" at bounding box center [241, 432] width 52 height 20
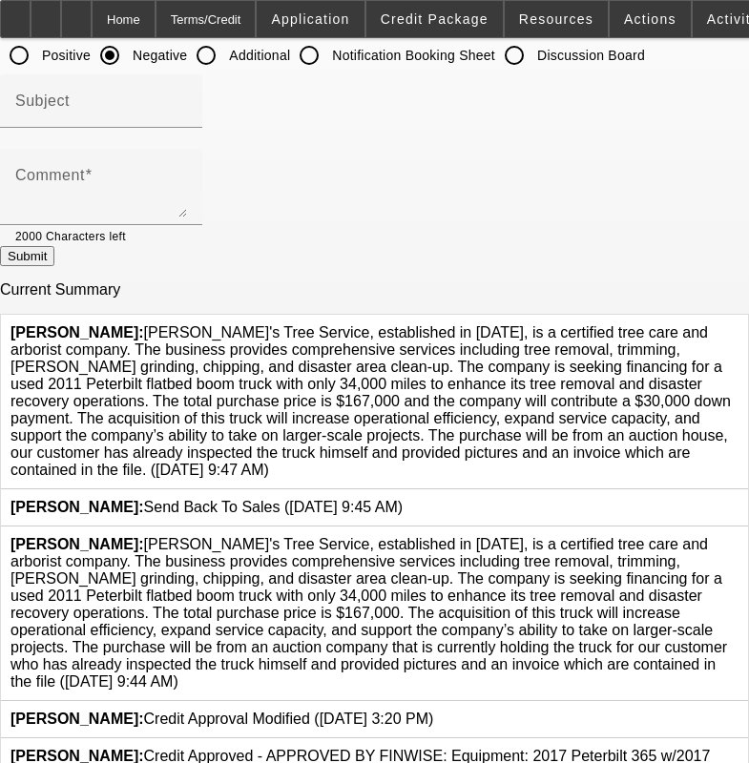
scroll to position [191, 0]
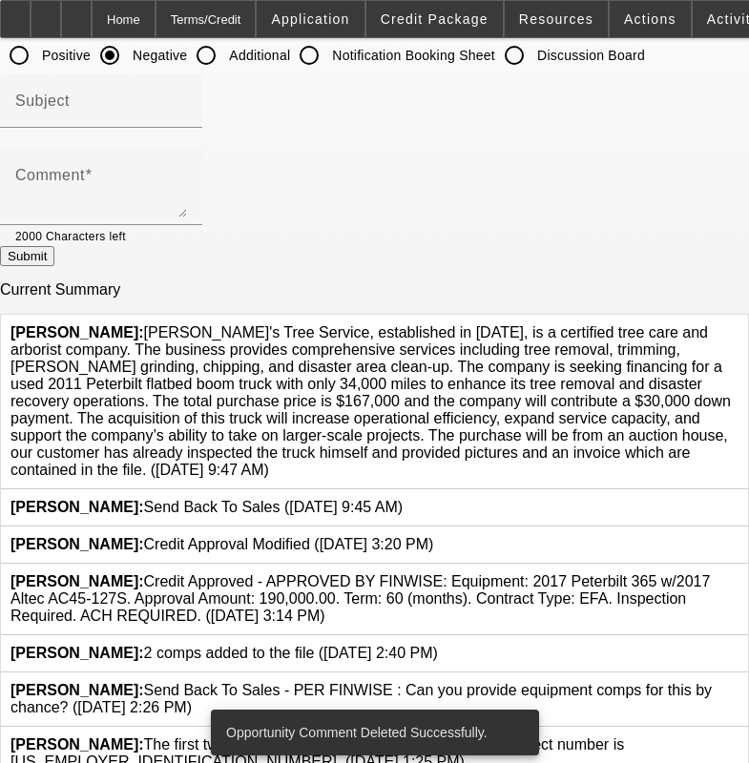
click at [54, 246] on button "Submit" at bounding box center [27, 256] width 54 height 20
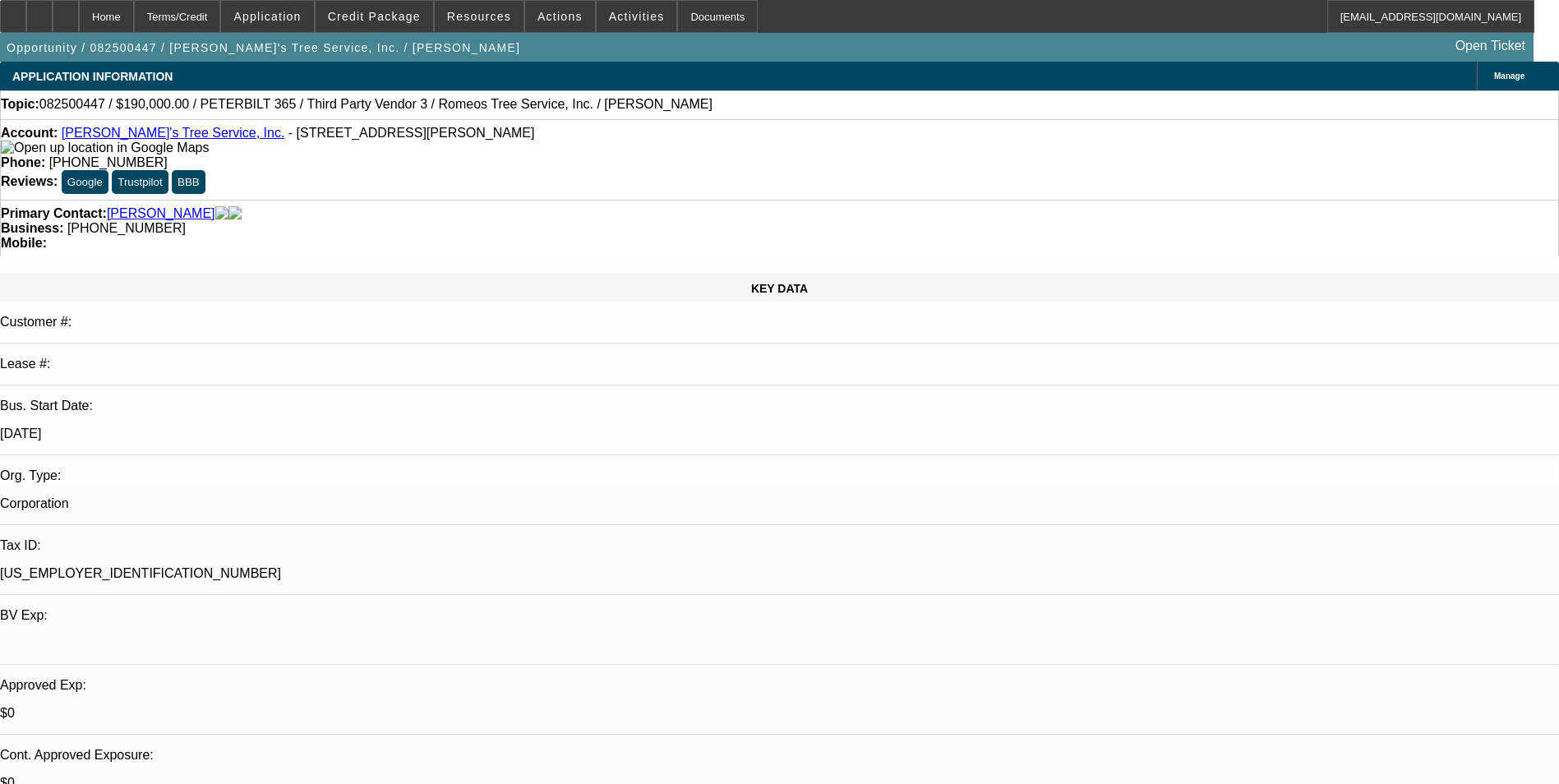
select select "0"
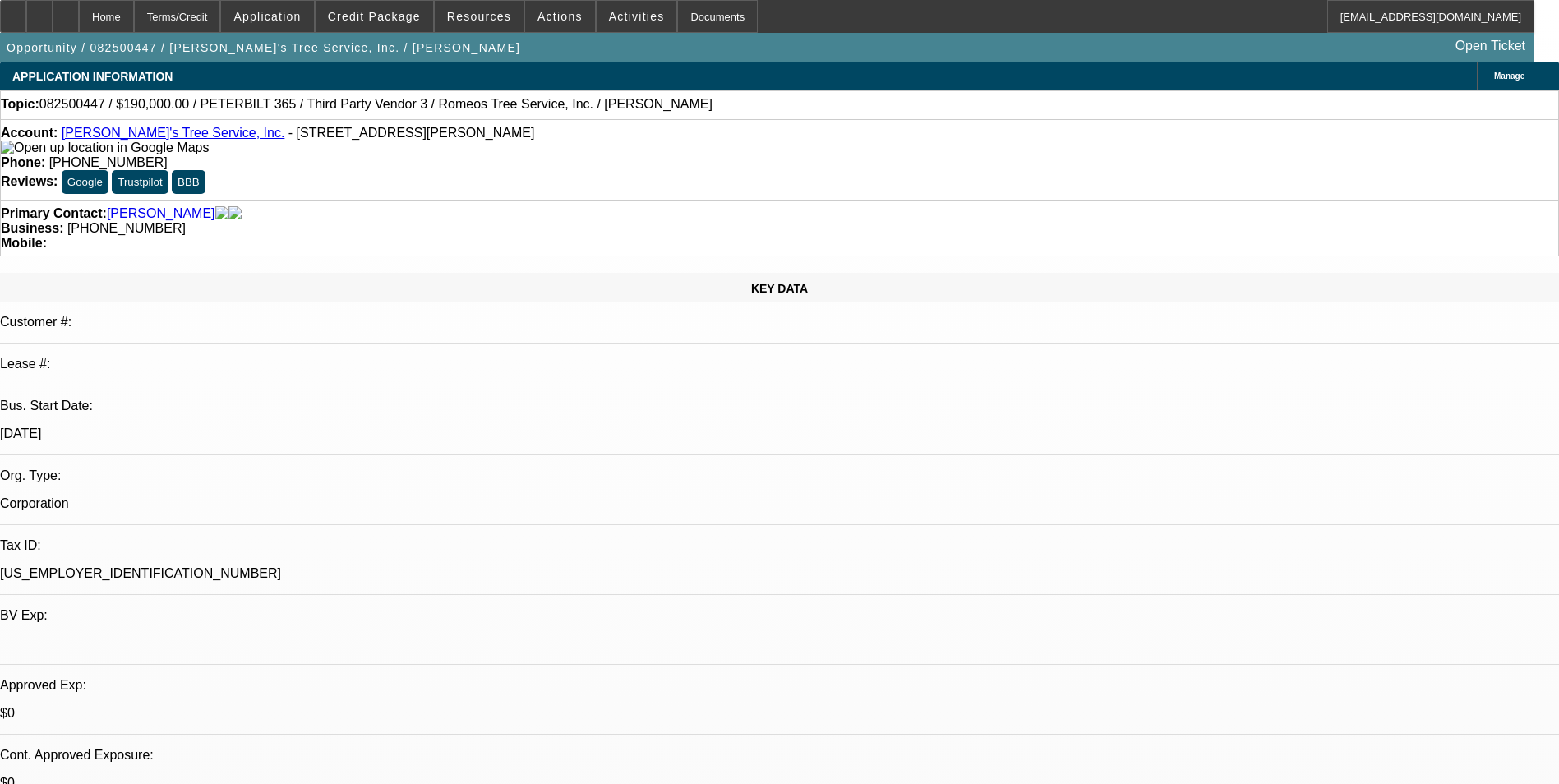
select select "0"
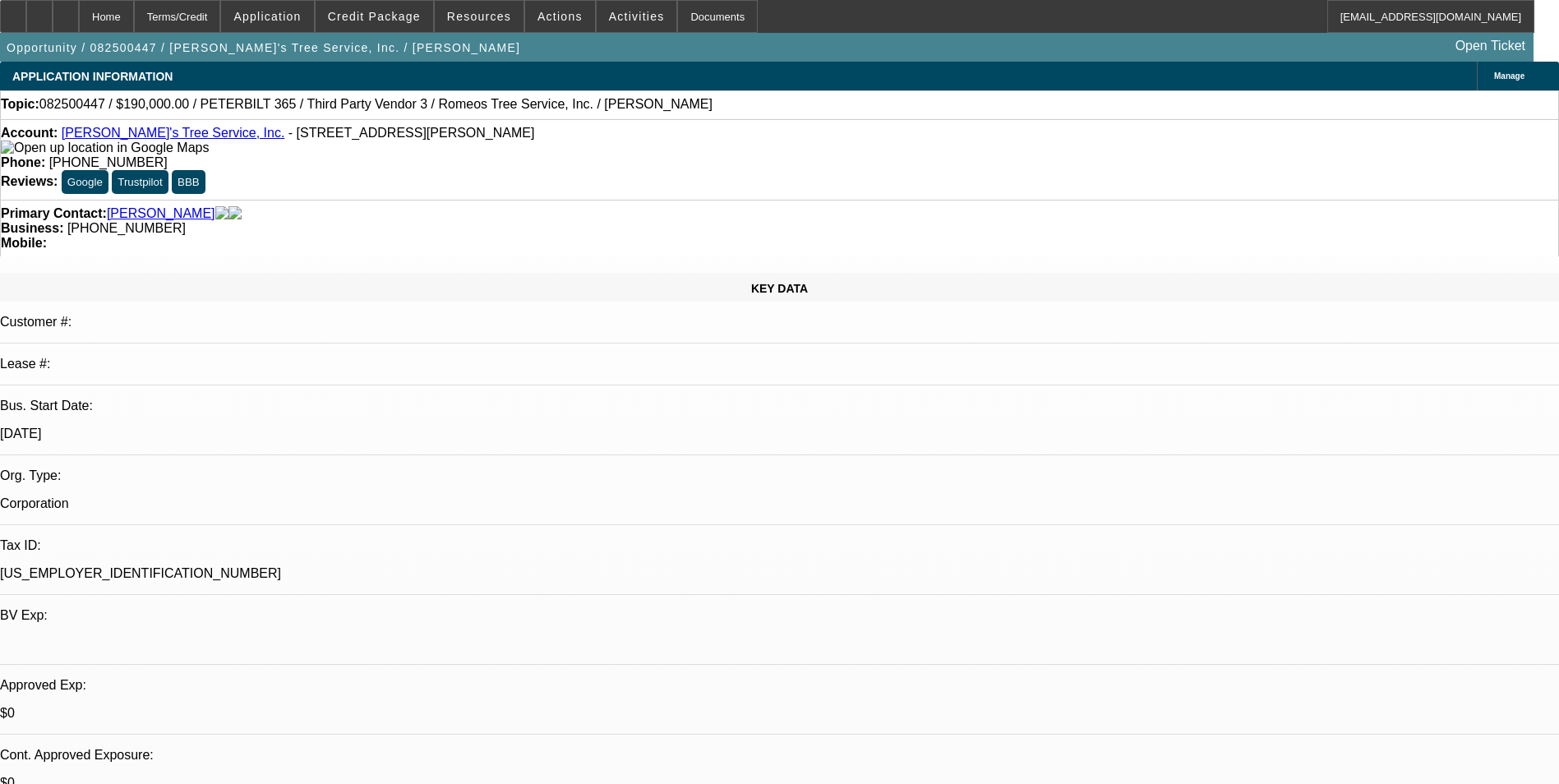
select select "0"
select select "1"
select select "6"
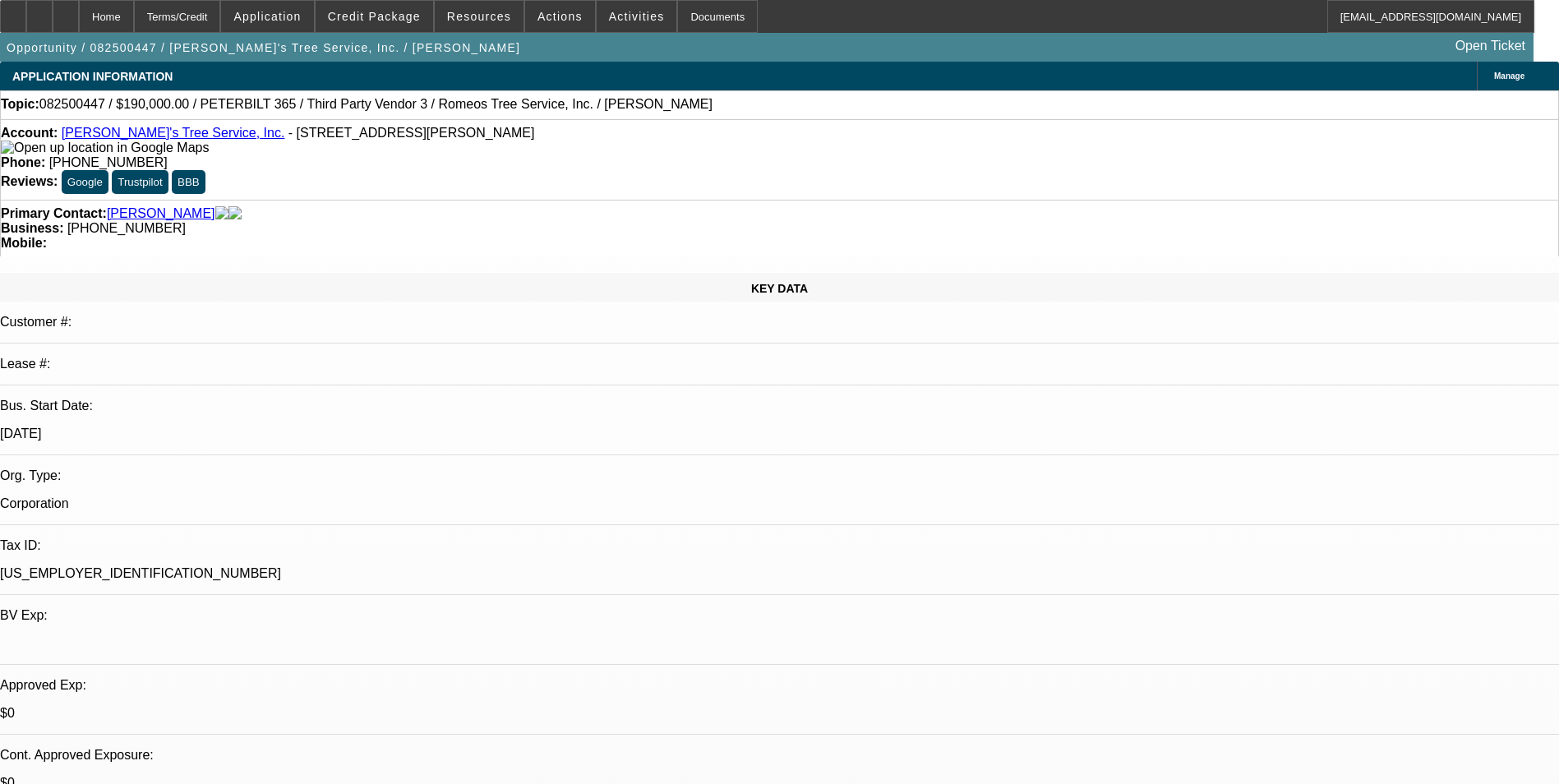
select select "1"
select select "6"
select select "1"
select select "3"
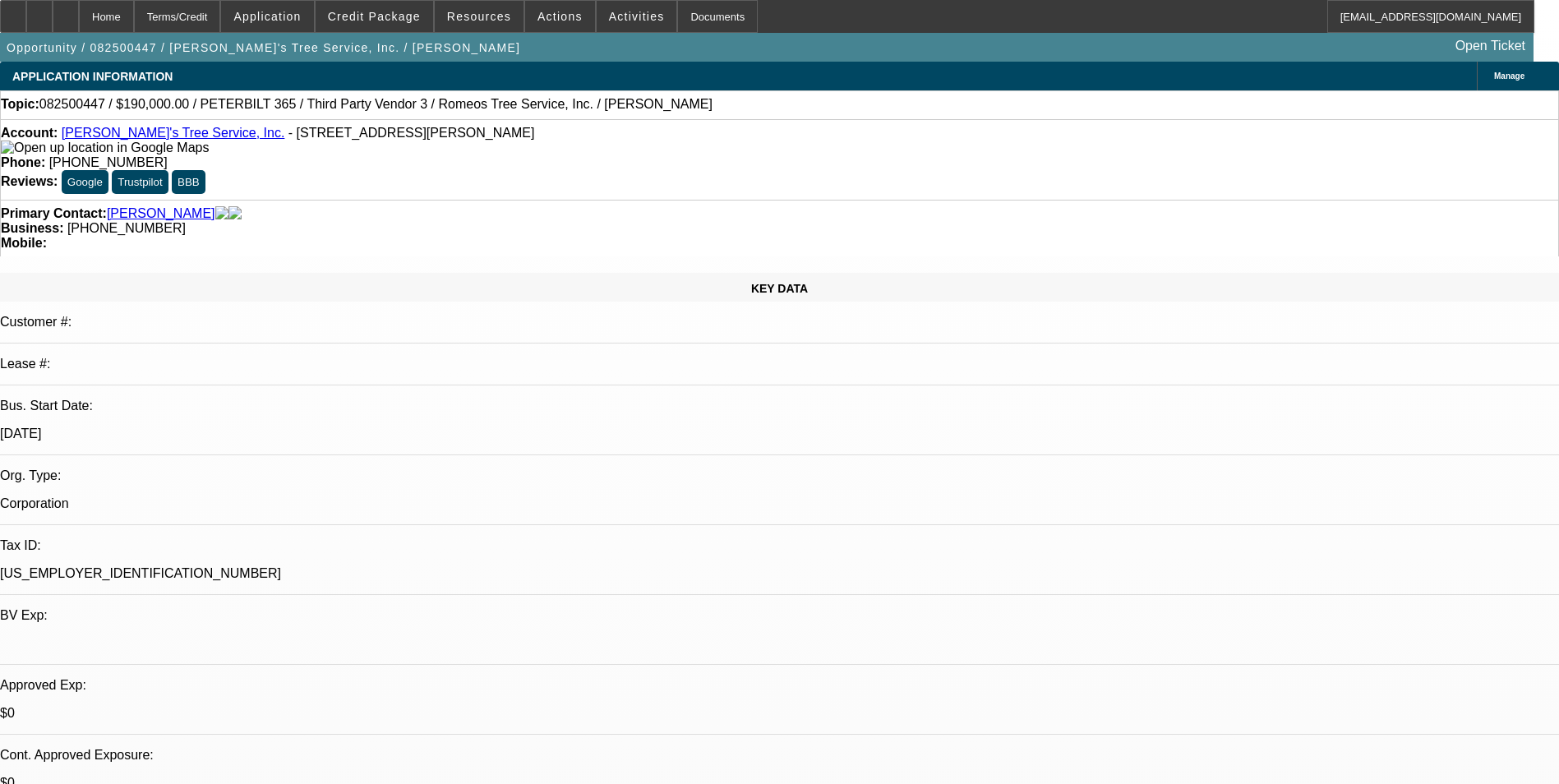
select select "6"
select select "1"
select select "3"
select select "6"
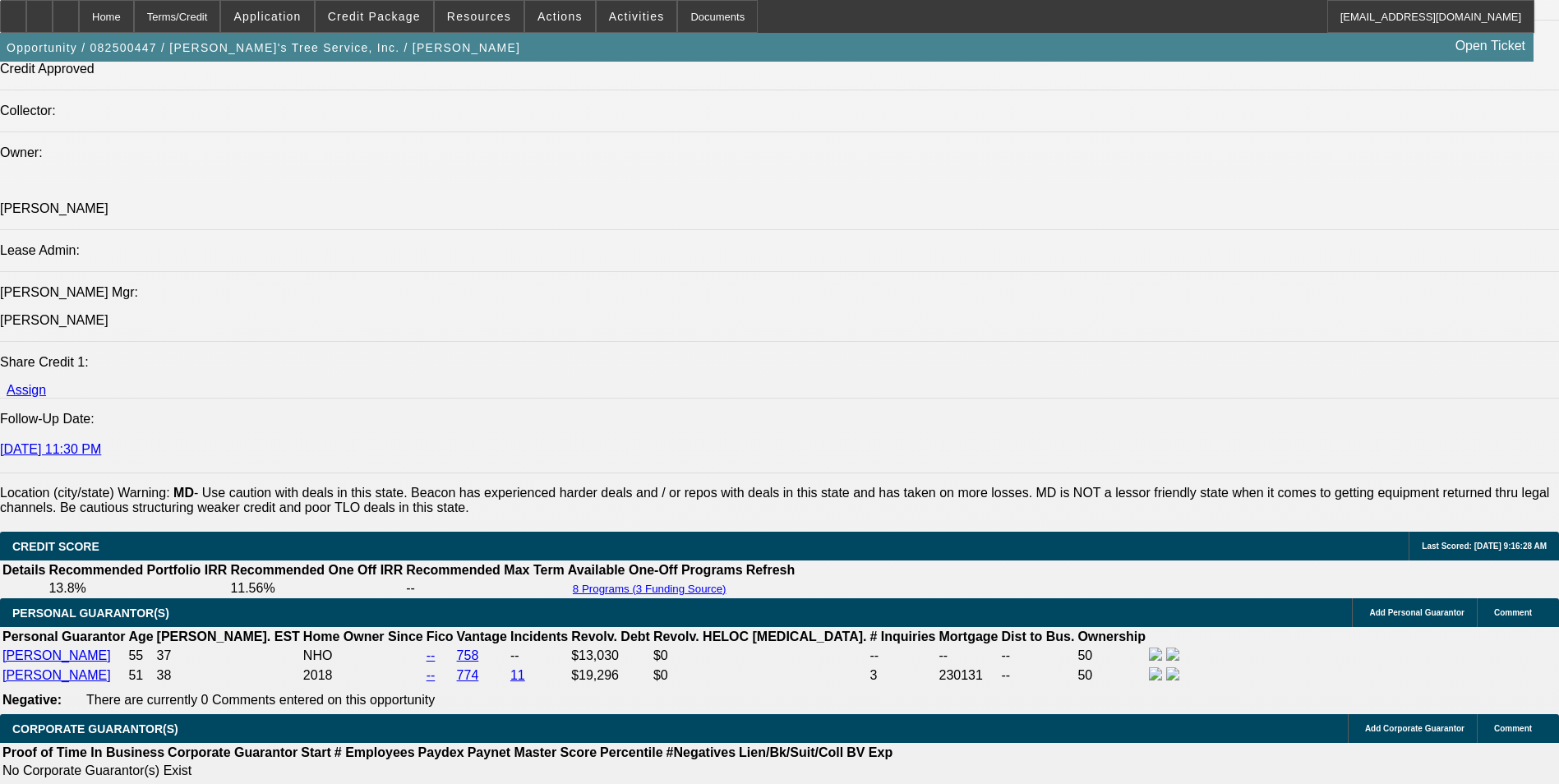
scroll to position [2382, 0]
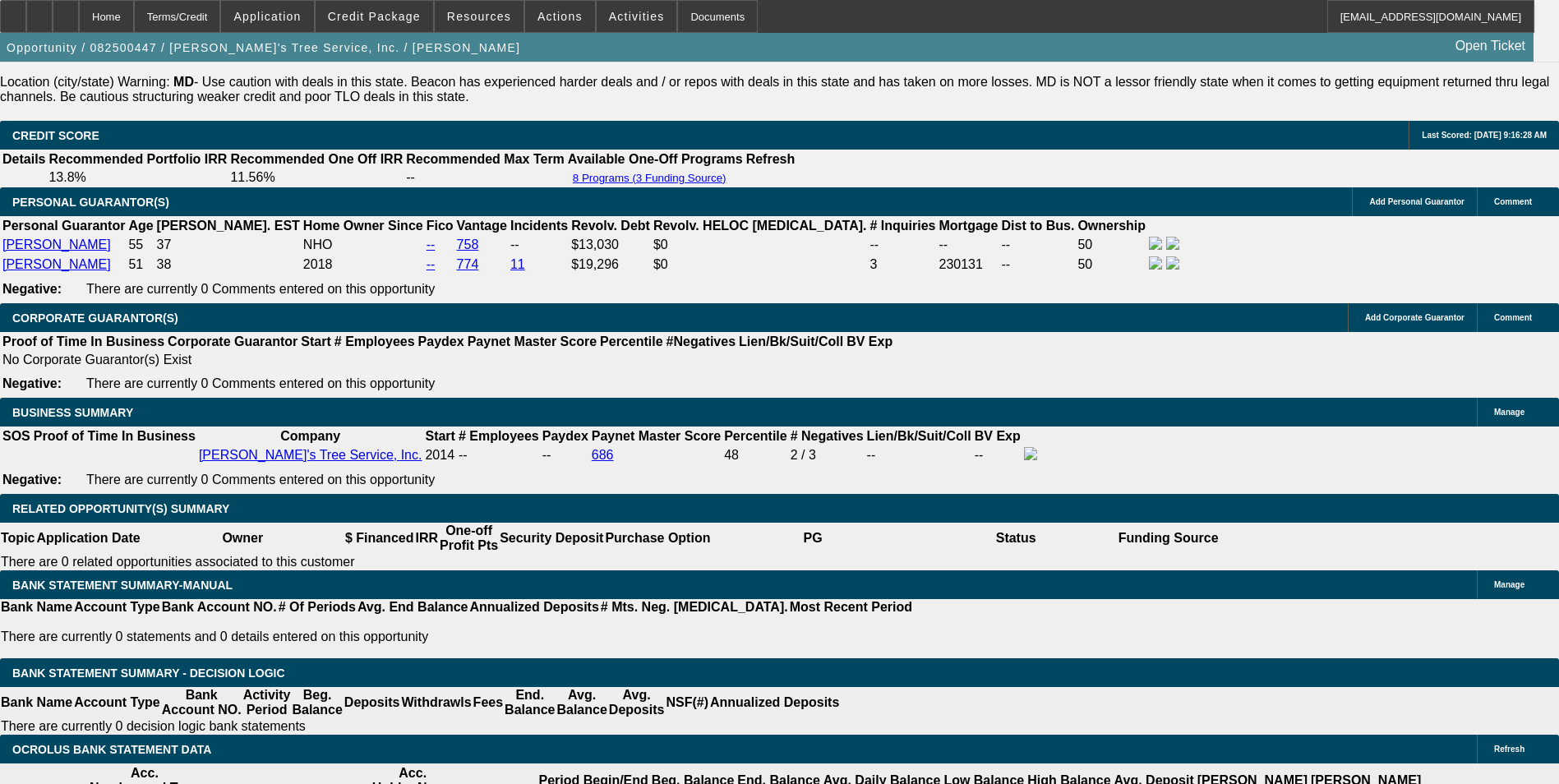
drag, startPoint x: 327, startPoint y: 503, endPoint x: 389, endPoint y: 513, distance: 62.8
type input "$30,000.00"
type input "UNKNOWN"
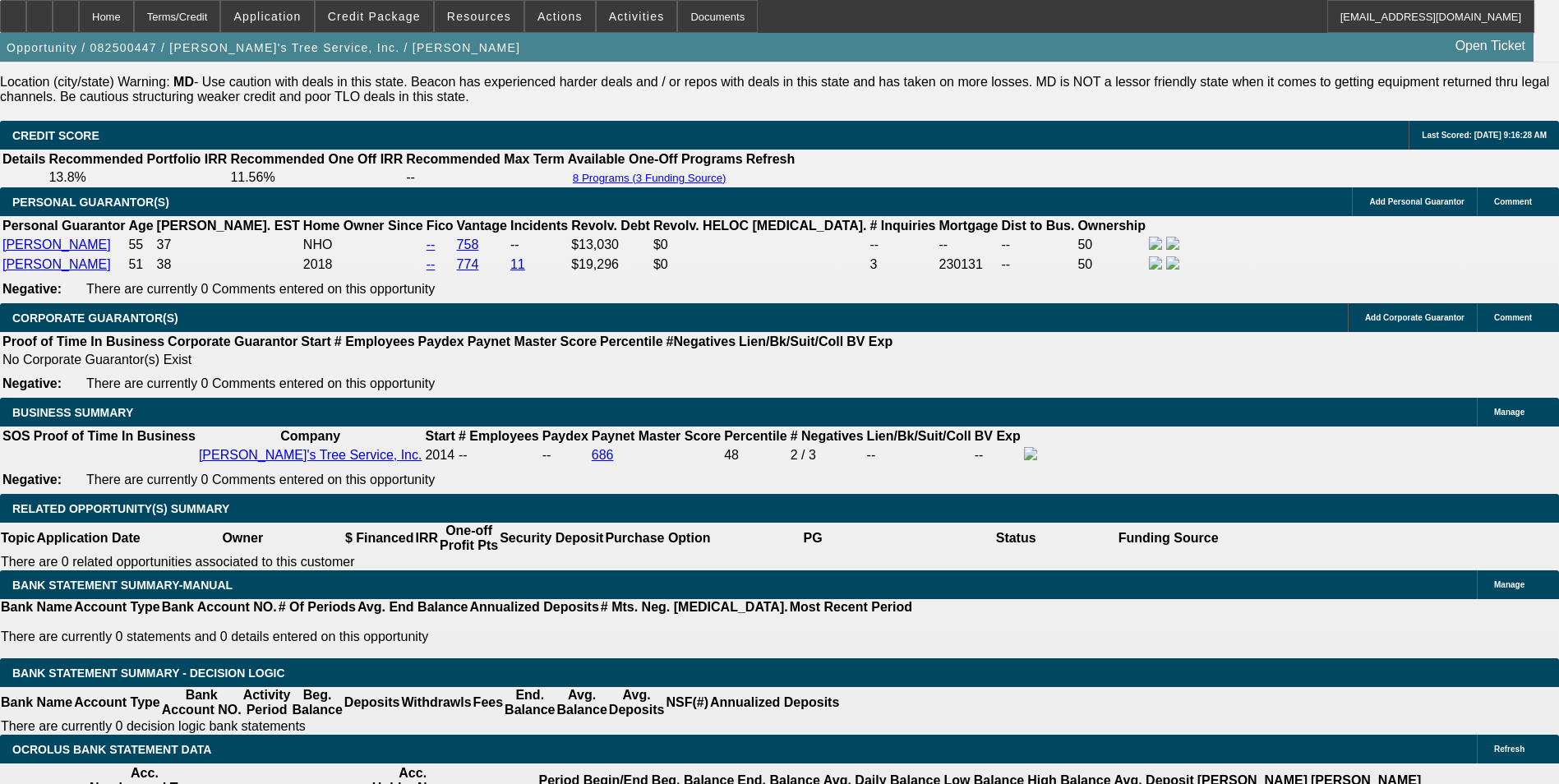
type input "$3,103.28"
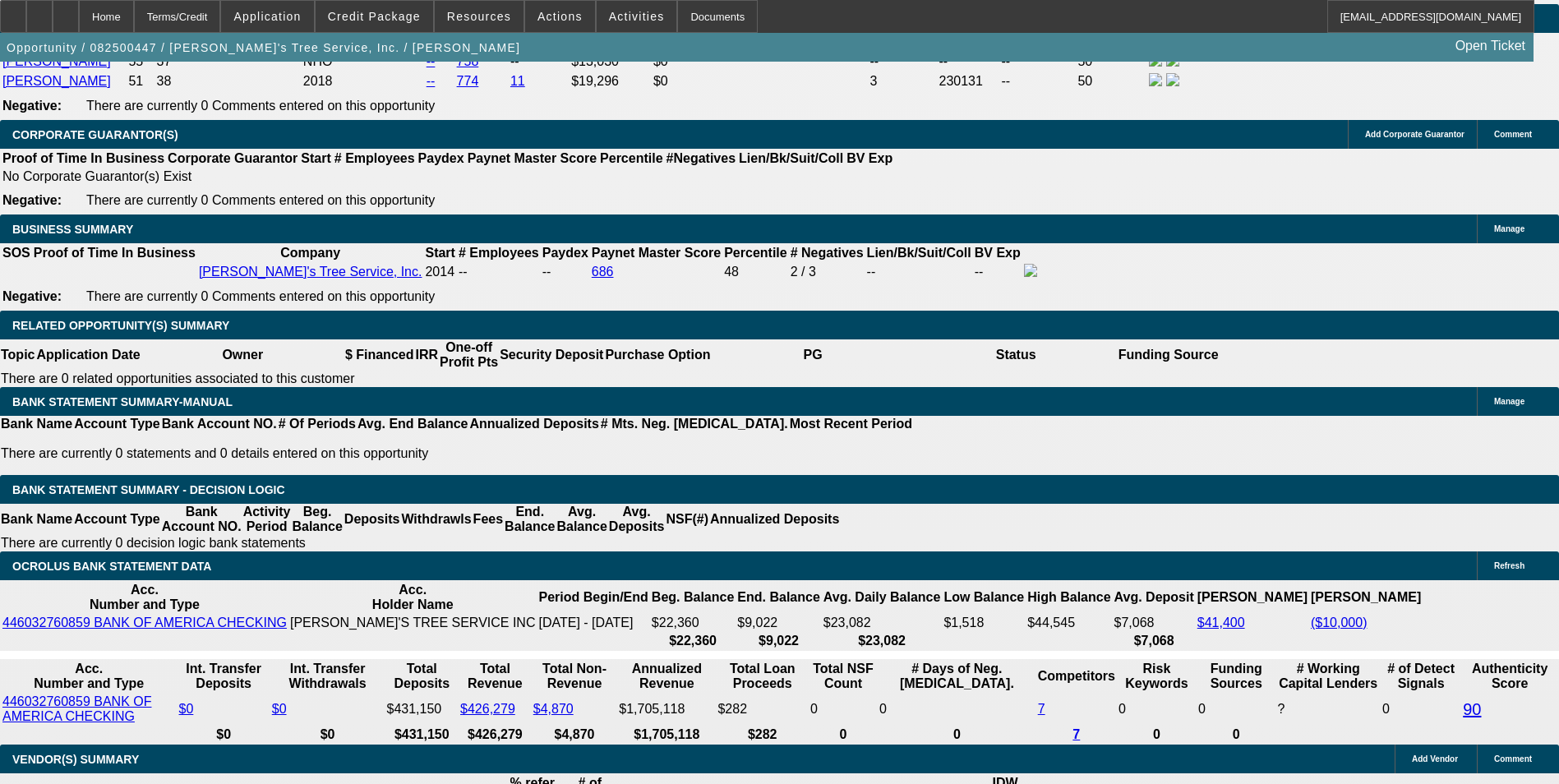
scroll to position [2629, 0]
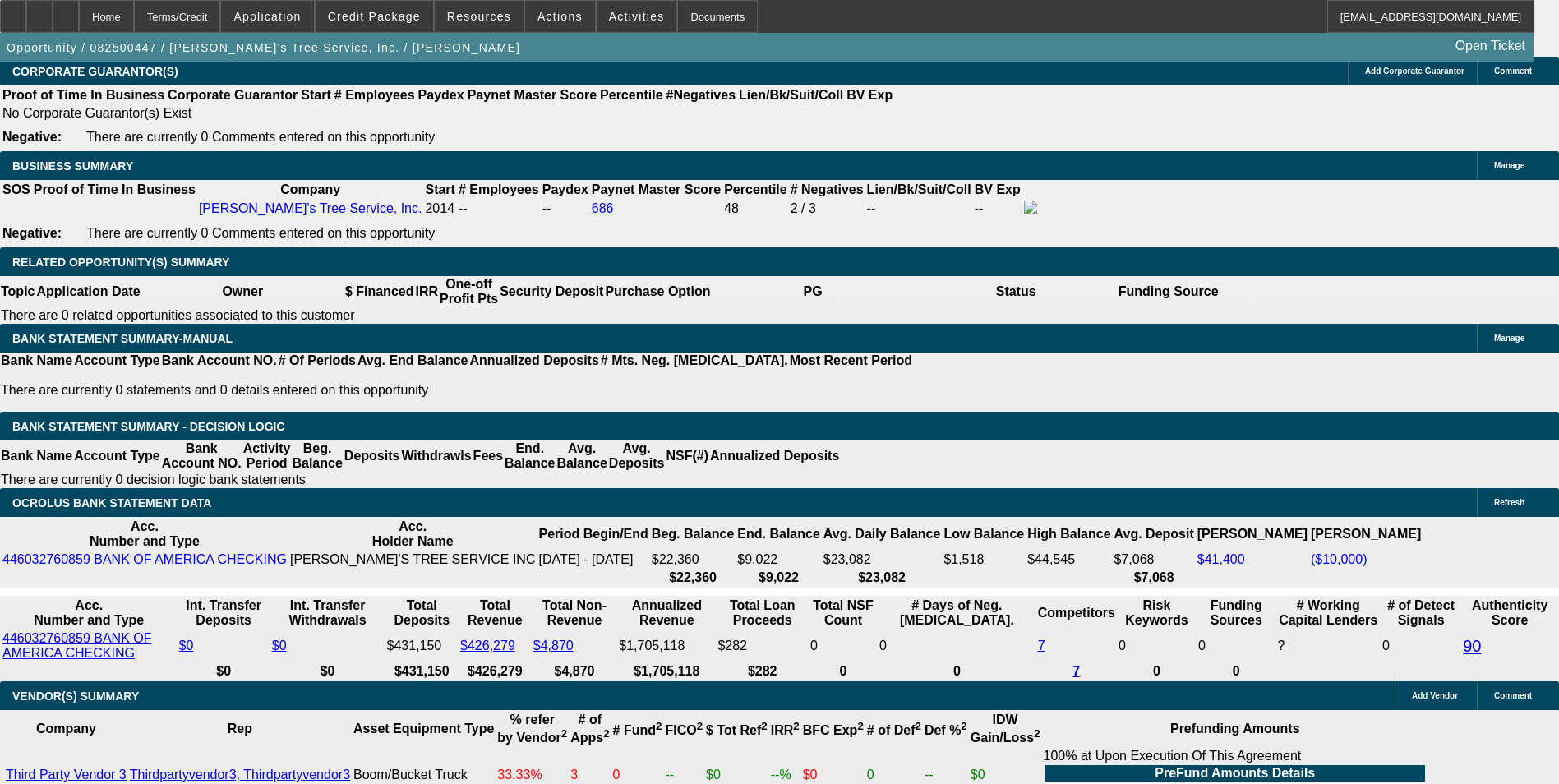
select select "3"
drag, startPoint x: 354, startPoint y: 392, endPoint x: 407, endPoint y: 397, distance: 53.2
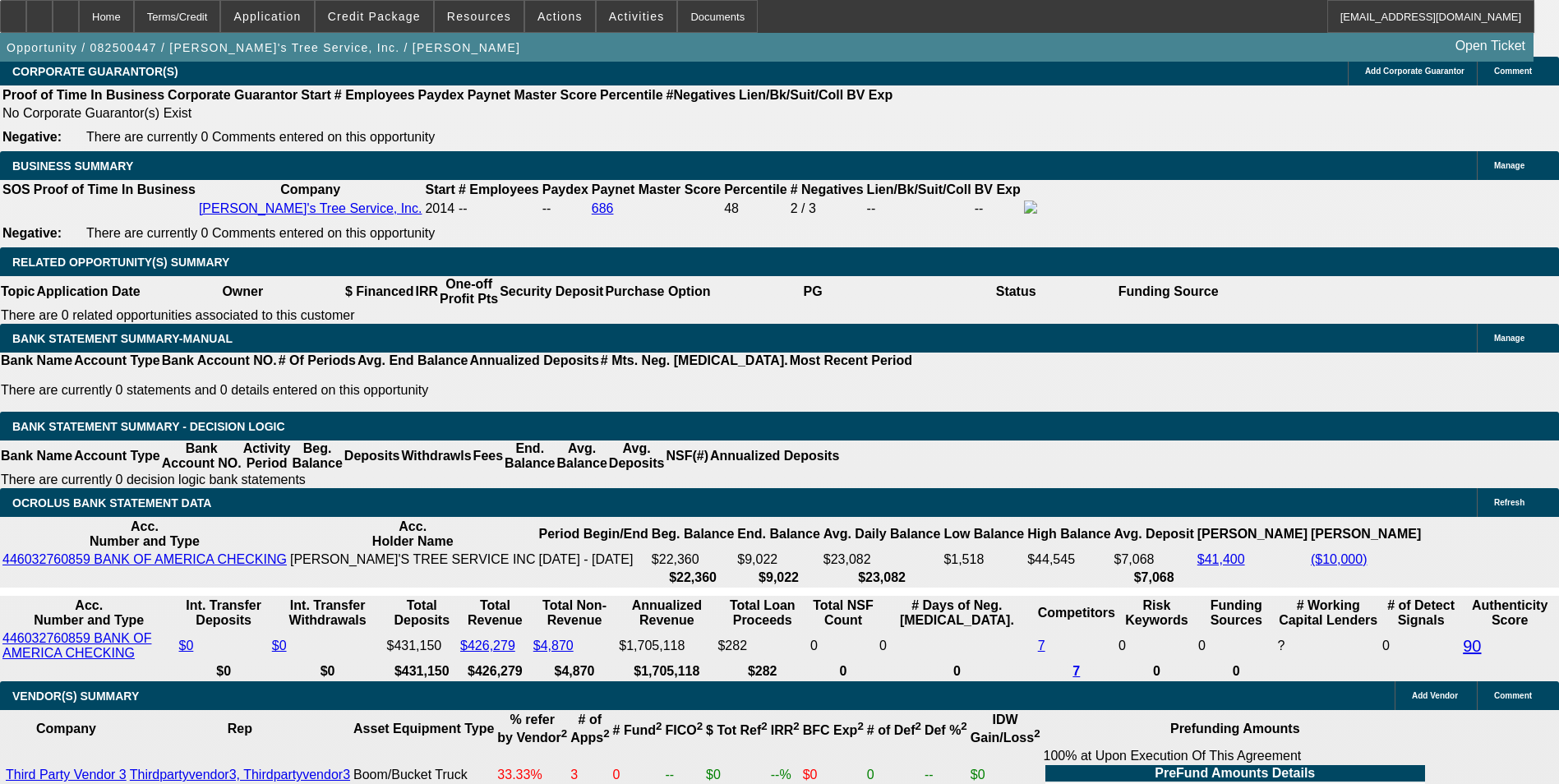
type input "13"
type input "$3,117.28"
type input "13.5"
type input "$3,152.46"
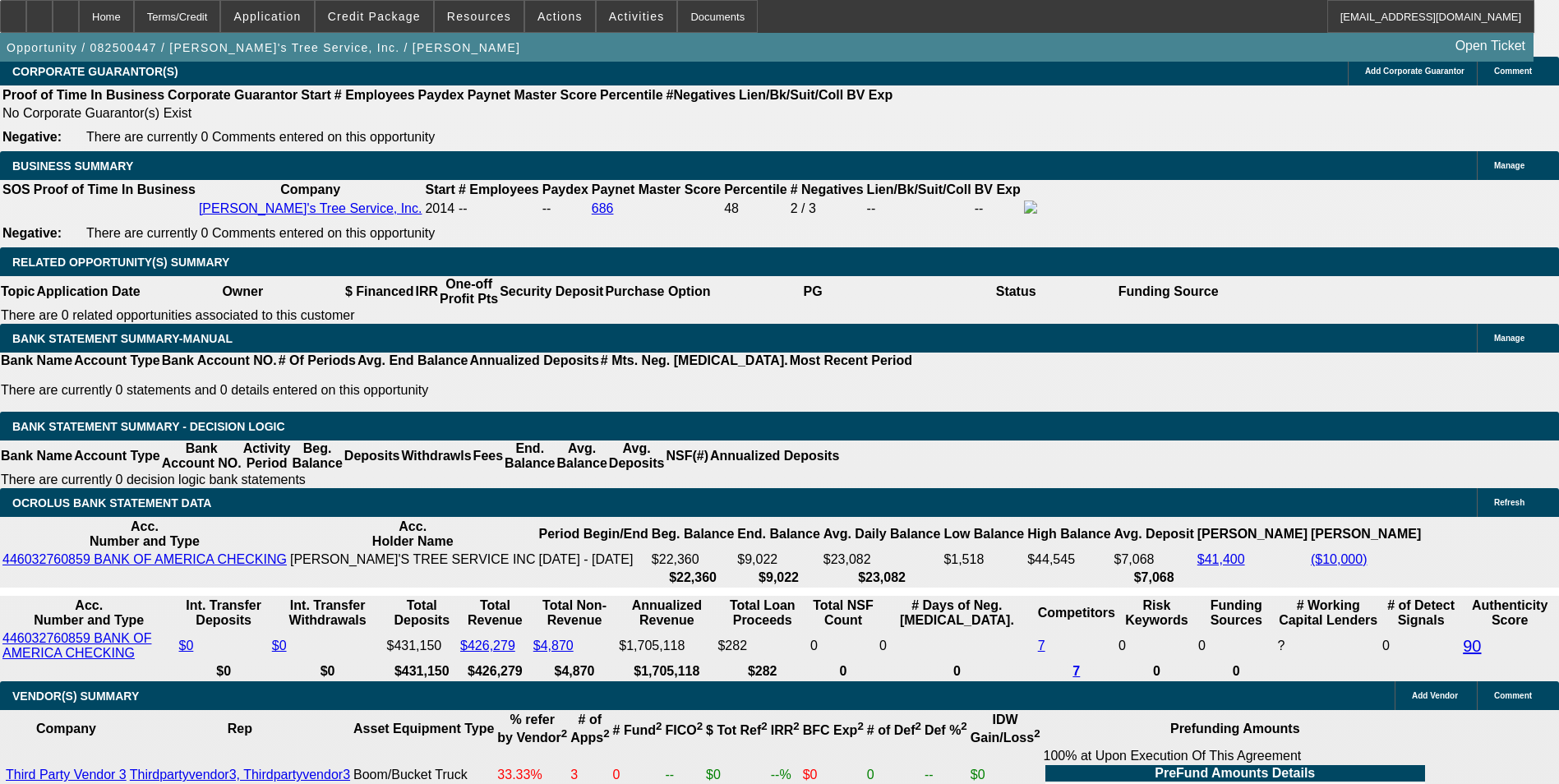
type input "13.5"
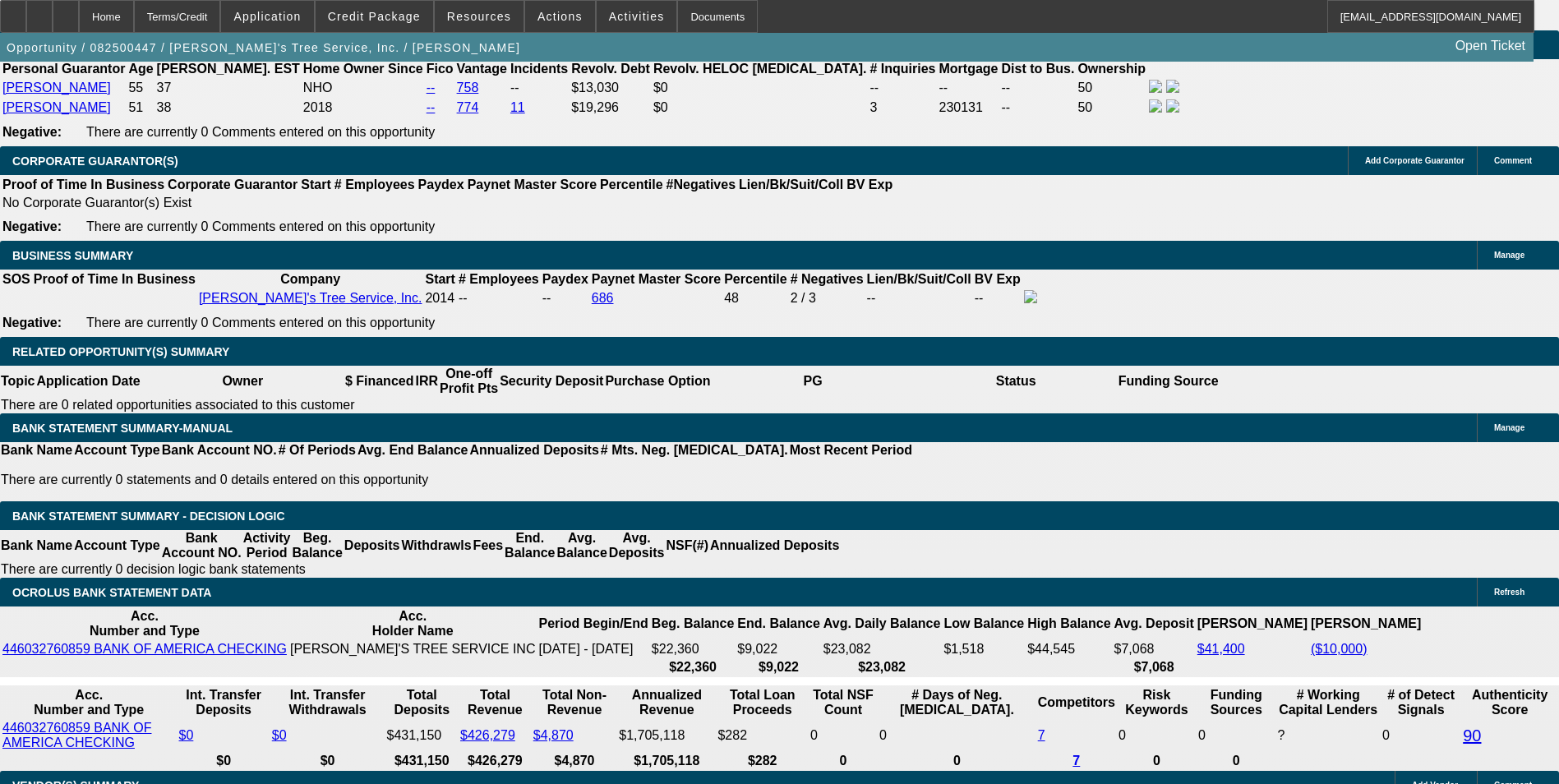
scroll to position [2382, 0]
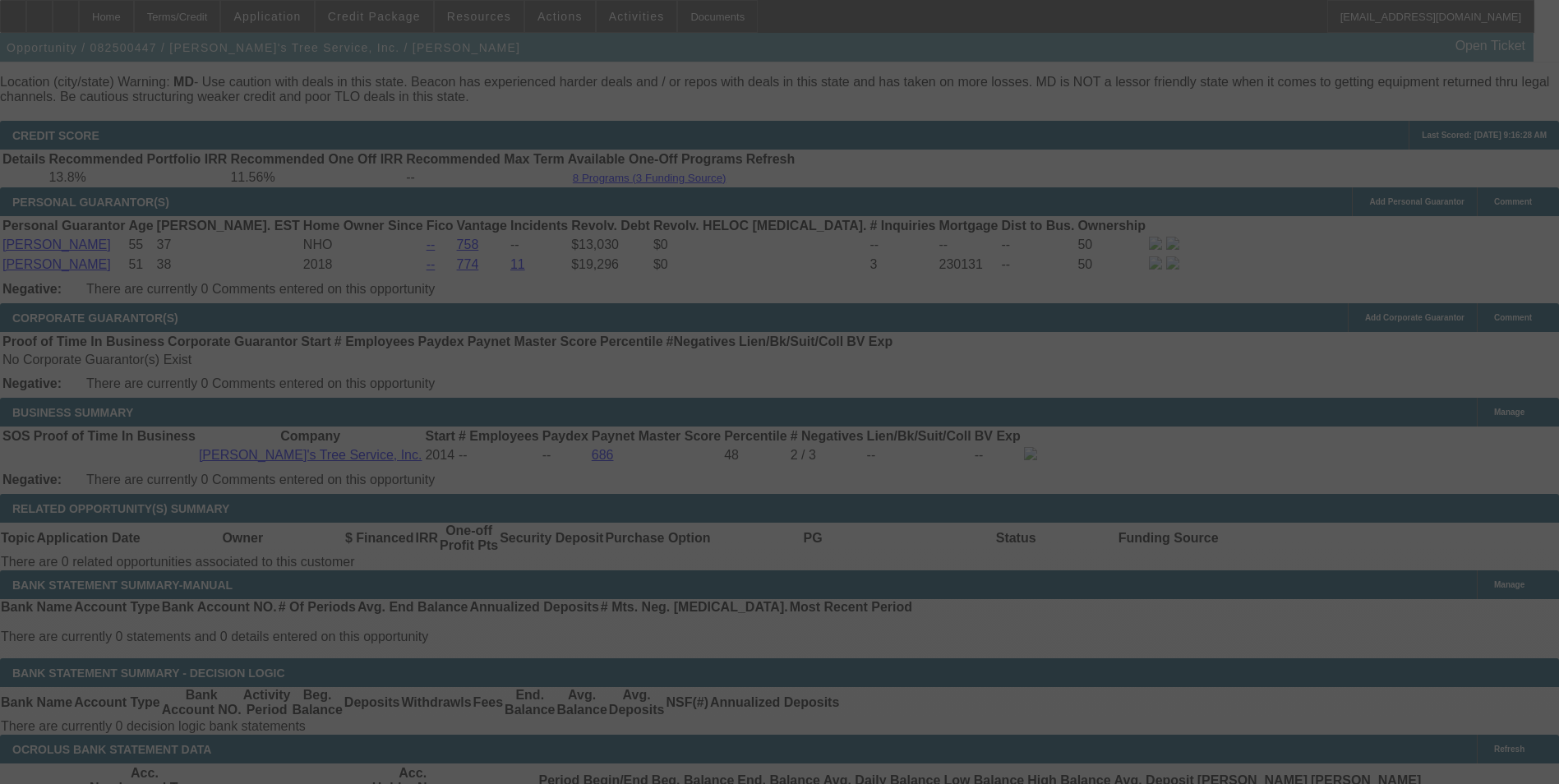
select select "0"
select select "3"
select select "0"
select select "6"
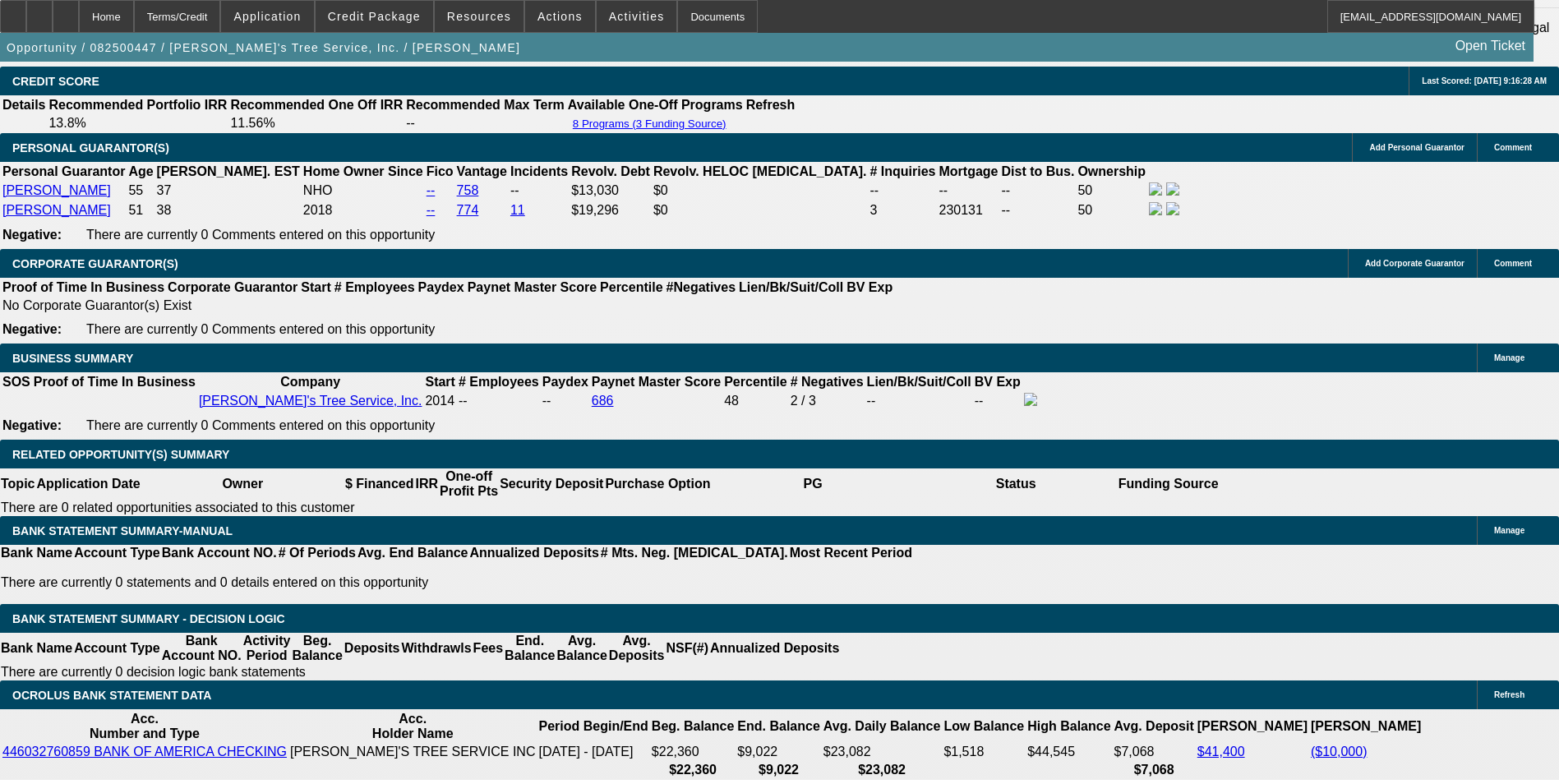
scroll to position [2629, 0]
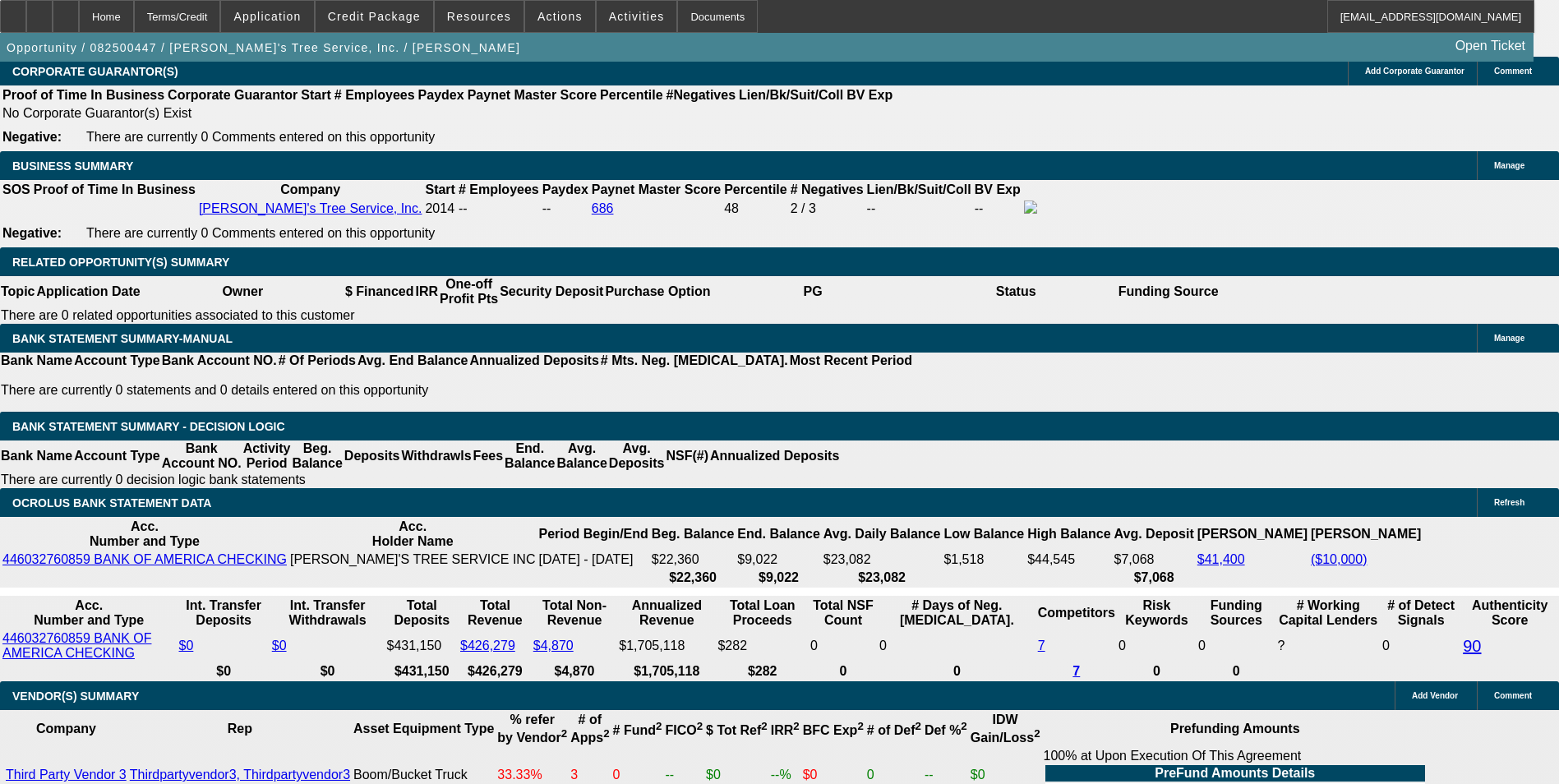
drag, startPoint x: 353, startPoint y: 391, endPoint x: 398, endPoint y: 391, distance: 45.0
type input "UNKNOWN"
type input "1"
type input "$2,341.93"
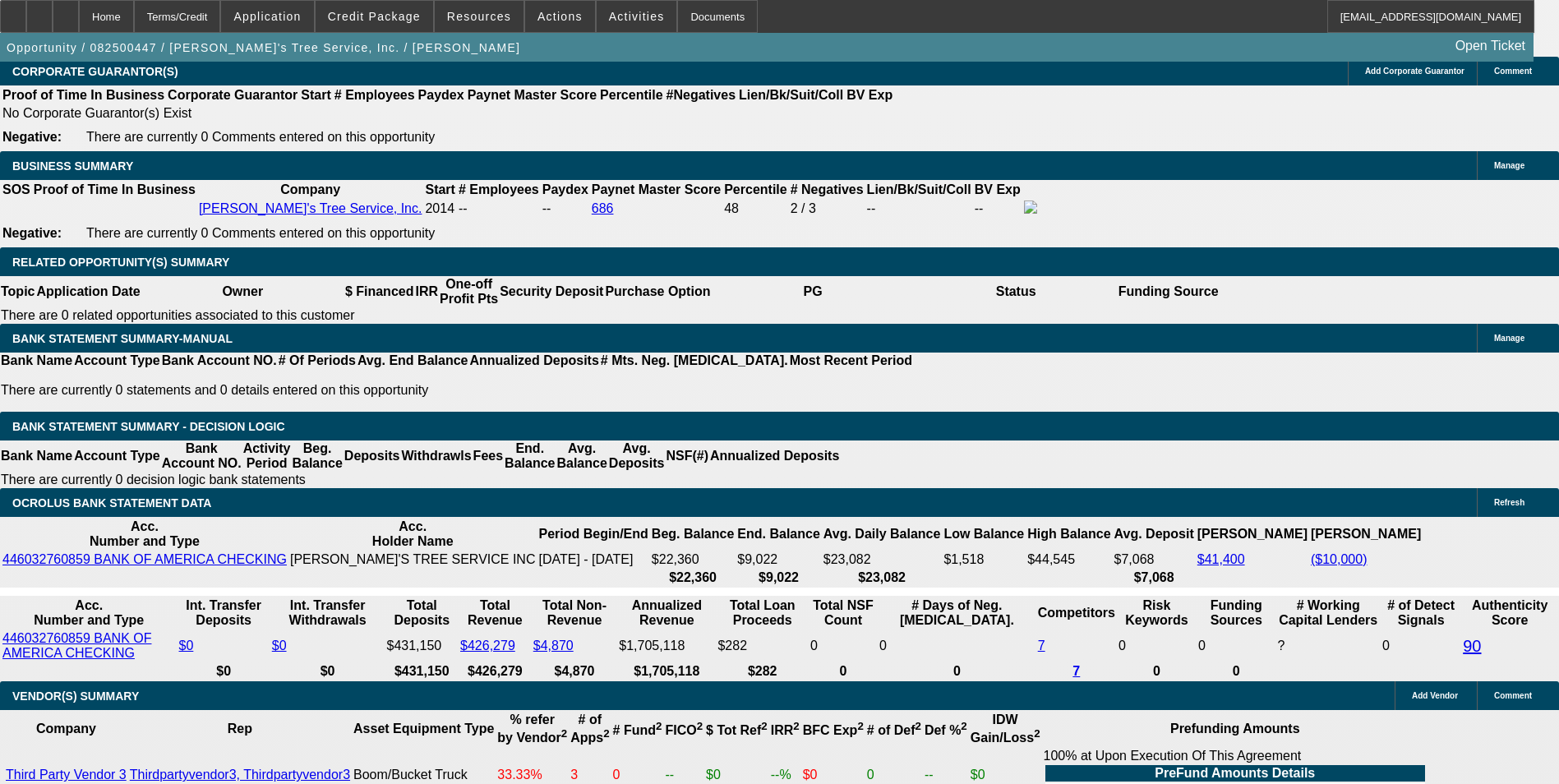
type input "13"
type input "$3,117.28"
type input "13.2"
type input "$3,131.33"
type input "13.2"
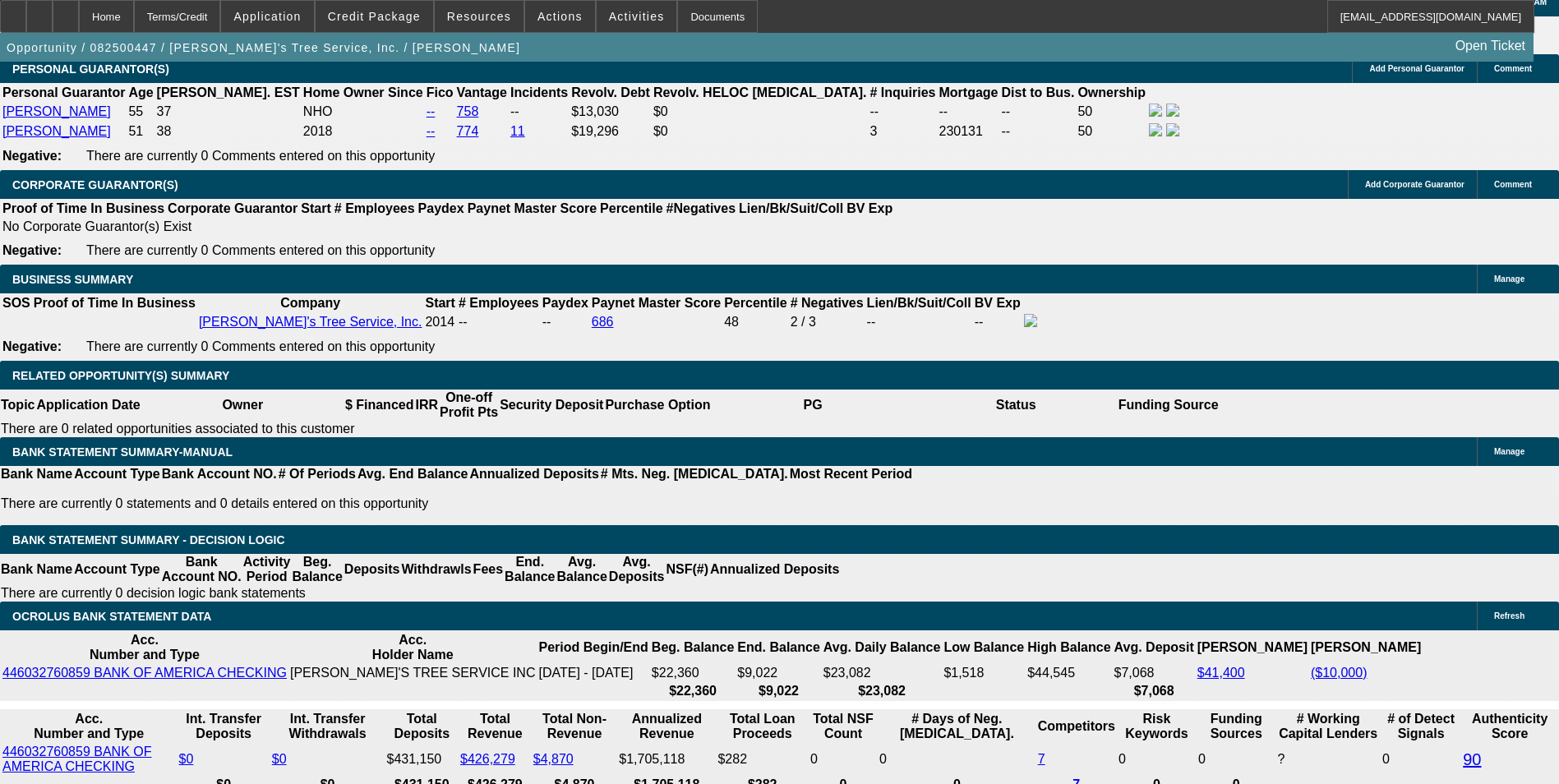
scroll to position [2382, 0]
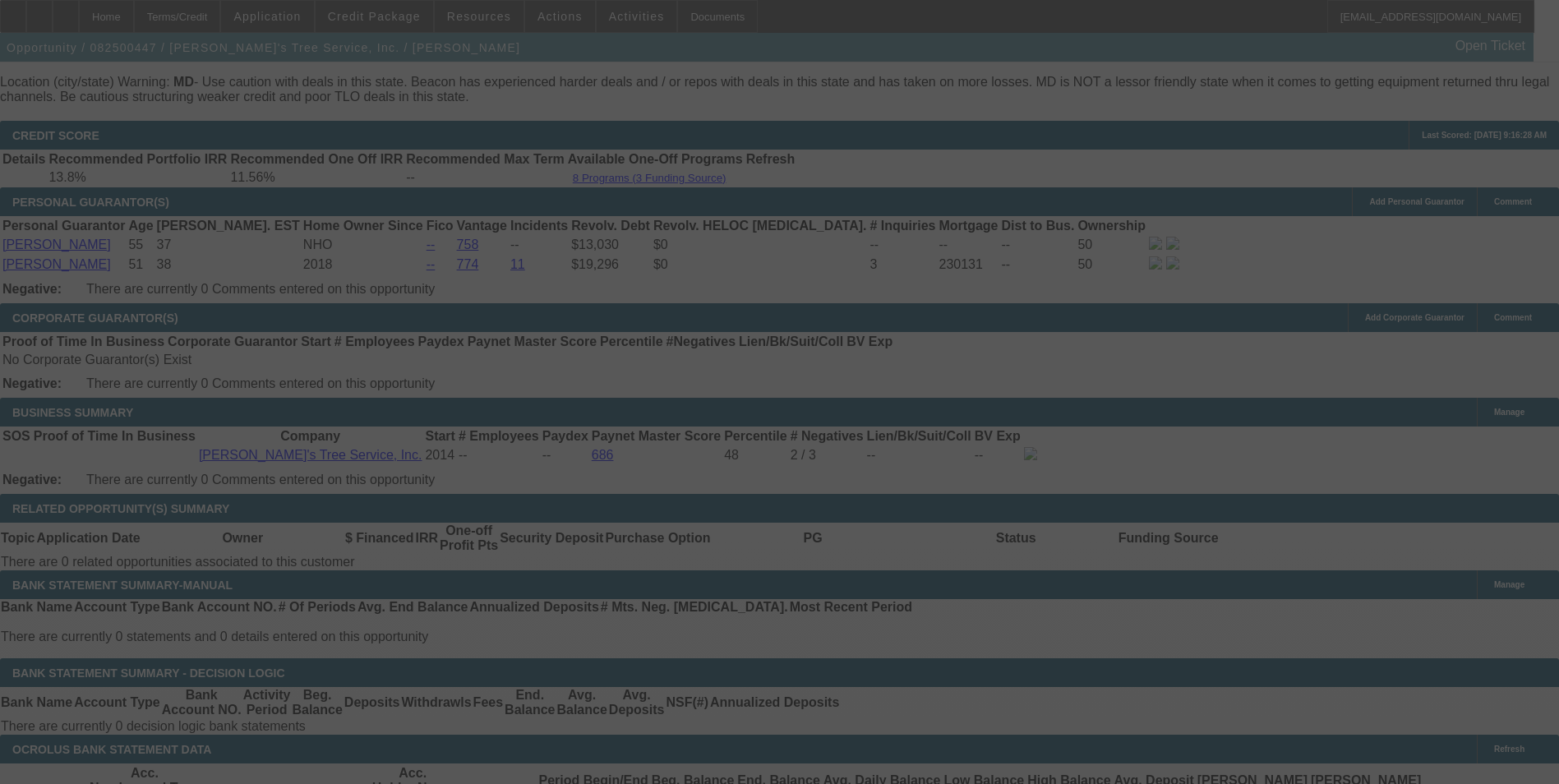
select select "0"
select select "3"
select select "0"
select select "6"
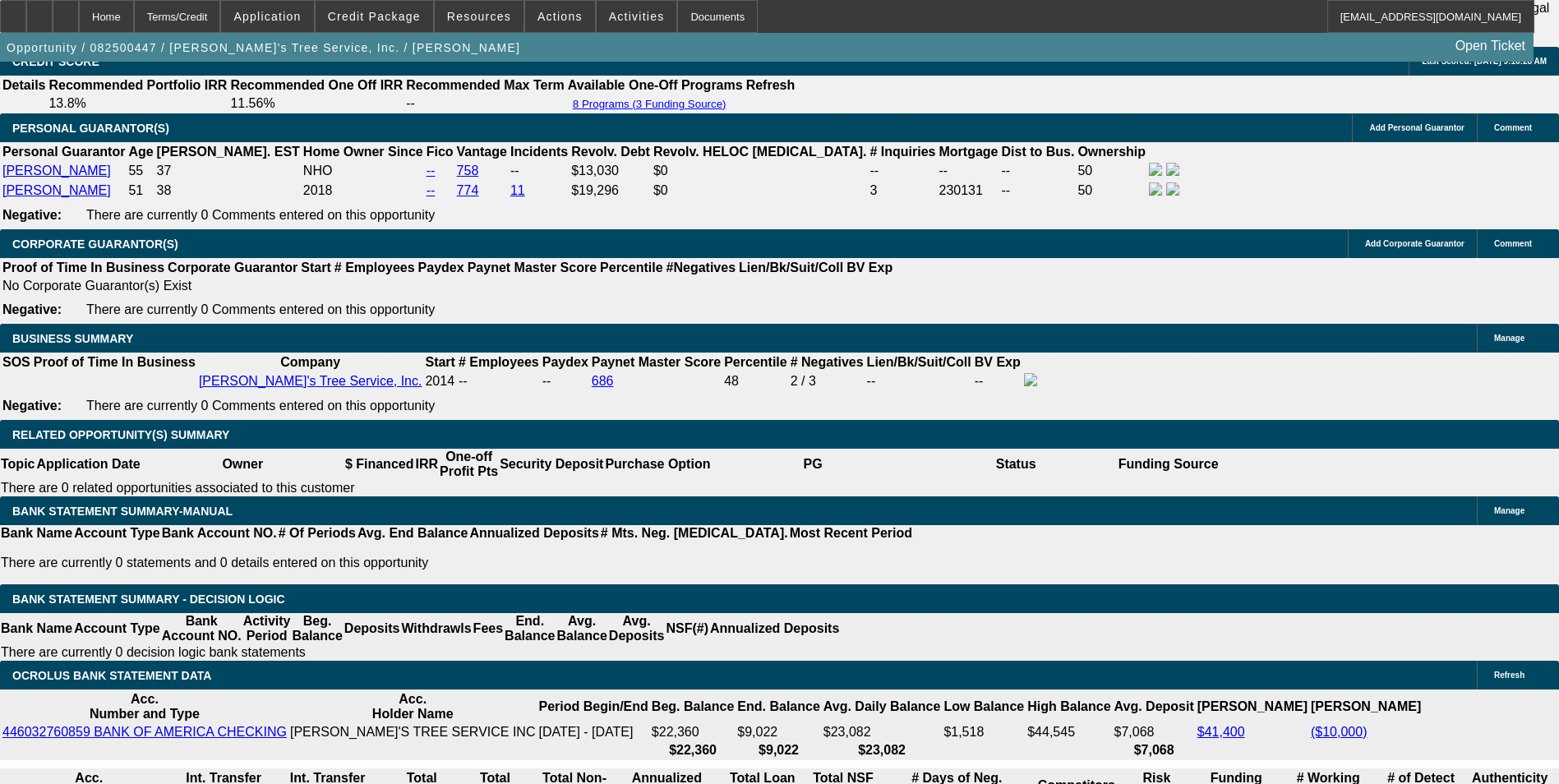
scroll to position [2547, 0]
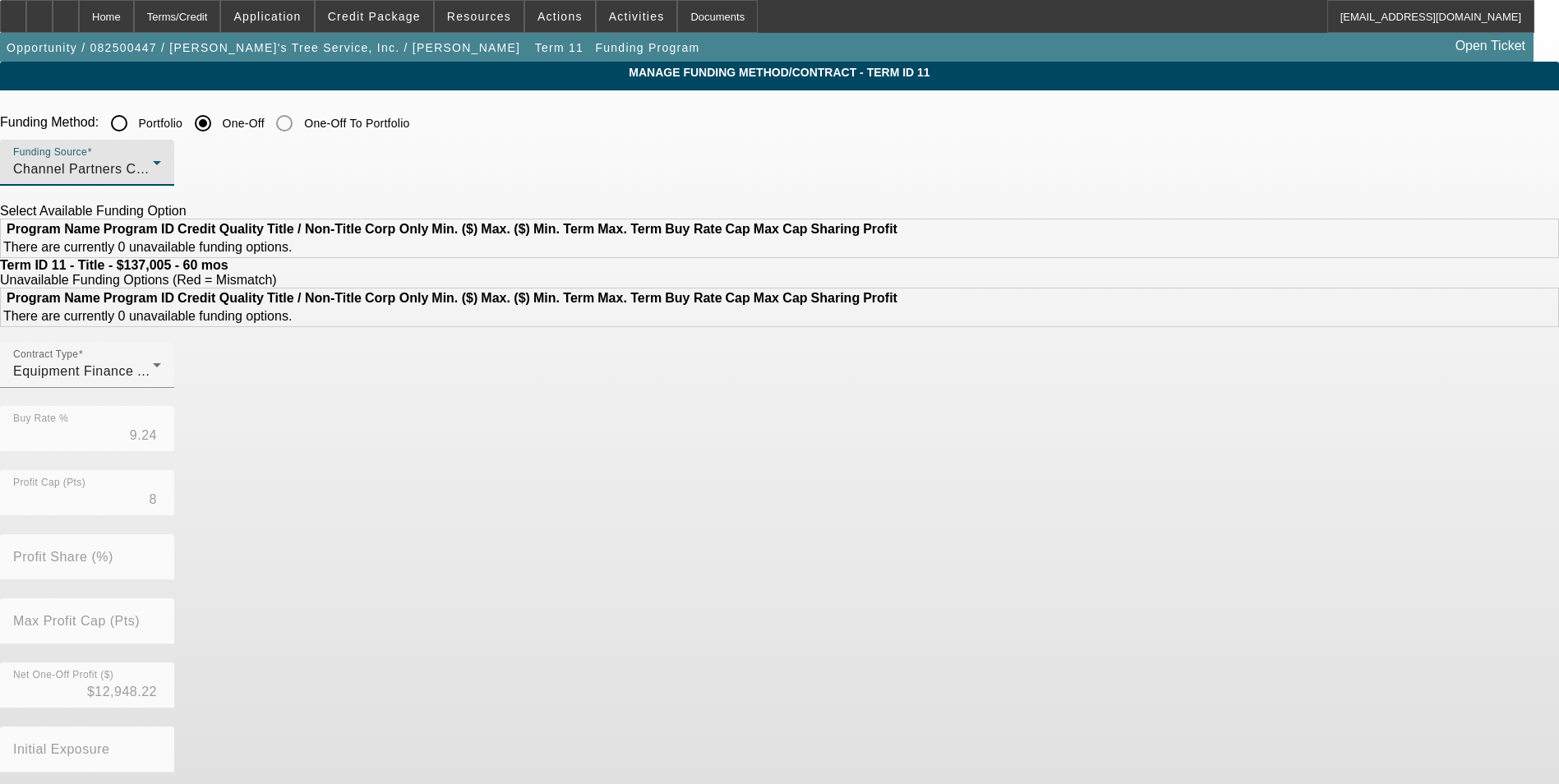
click at [231, 169] on span "Channel Partners Capital LLC (EF)" at bounding box center [122, 169] width 218 height 14
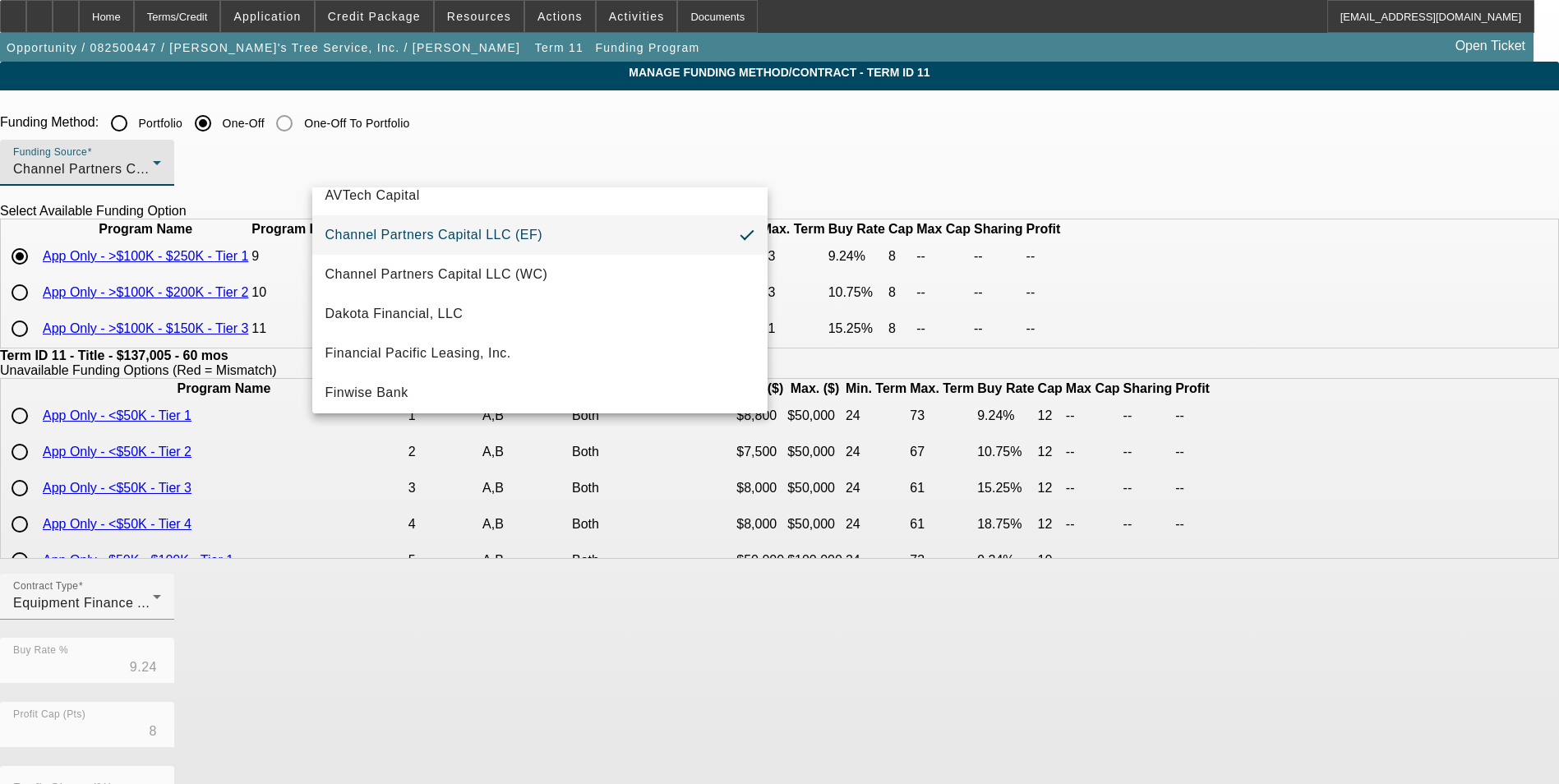
scroll to position [63, 0]
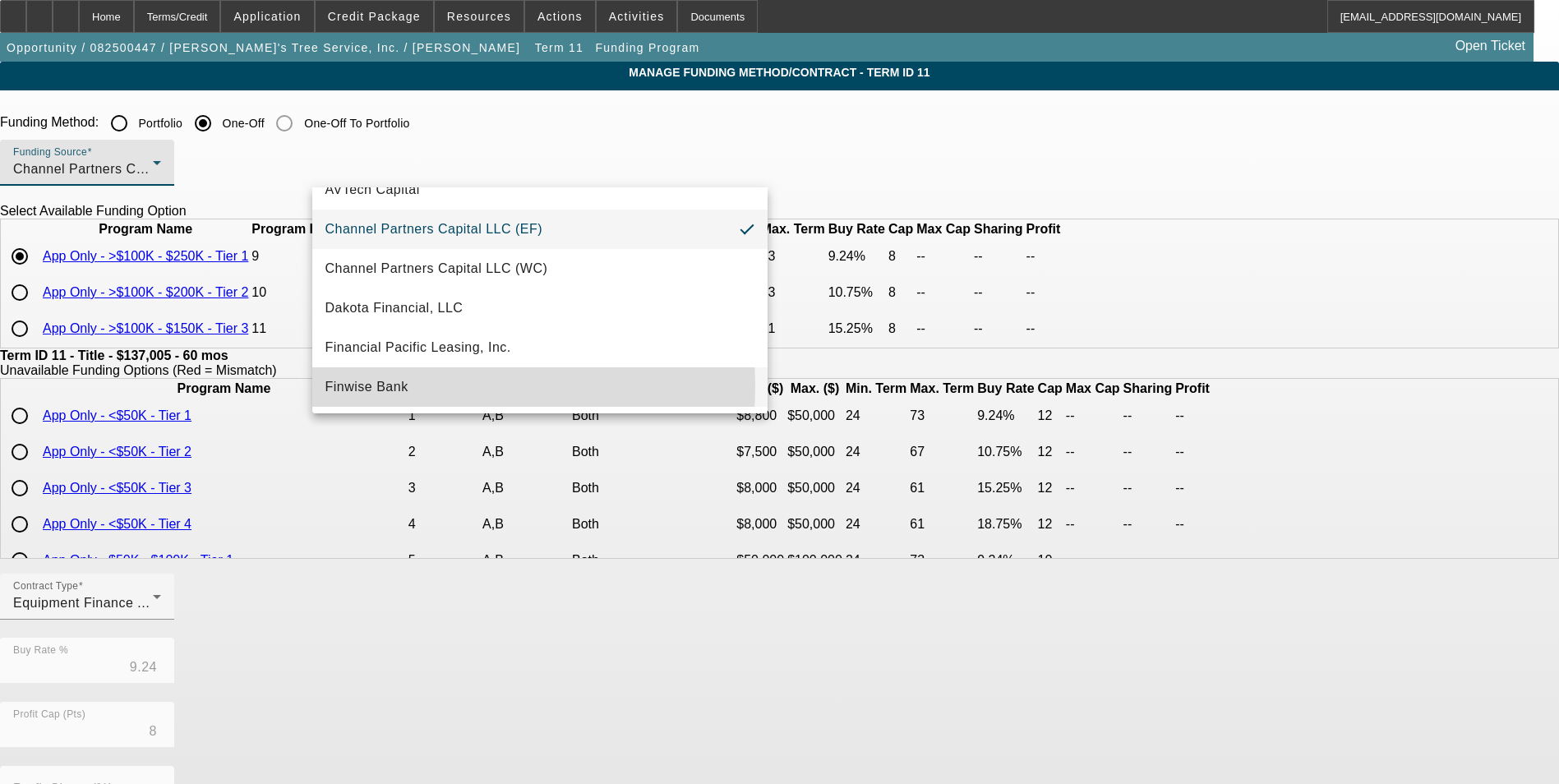
click at [369, 386] on span "Finwise Bank" at bounding box center [367, 387] width 83 height 20
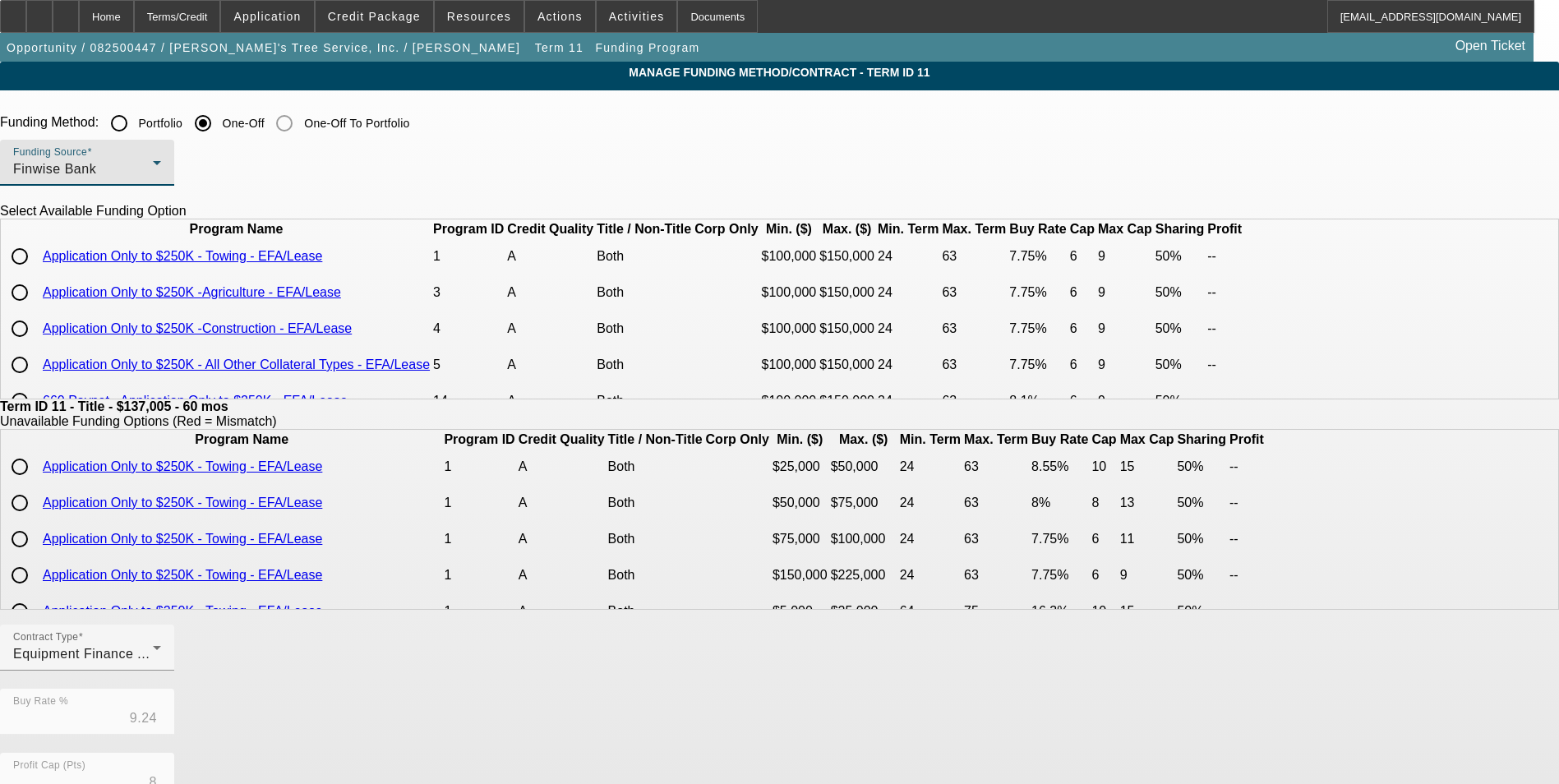
click at [171, 457] on app-term-manage-funding "Manage Funding Method/Contract - Term ID 11 Funding Method: Portfolio One-Off O…" at bounding box center [779, 624] width 1559 height 1124
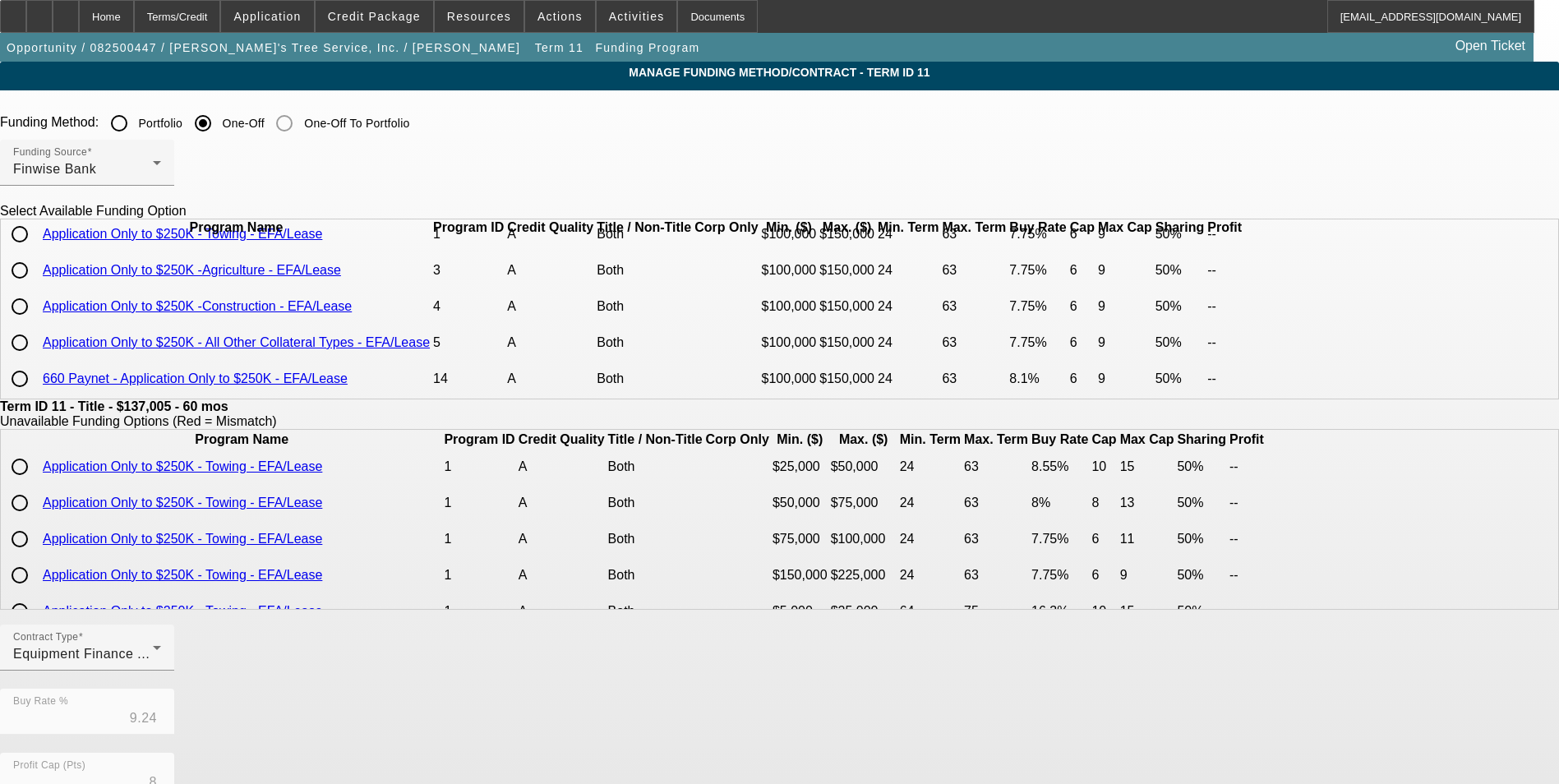
scroll to position [0, 0]
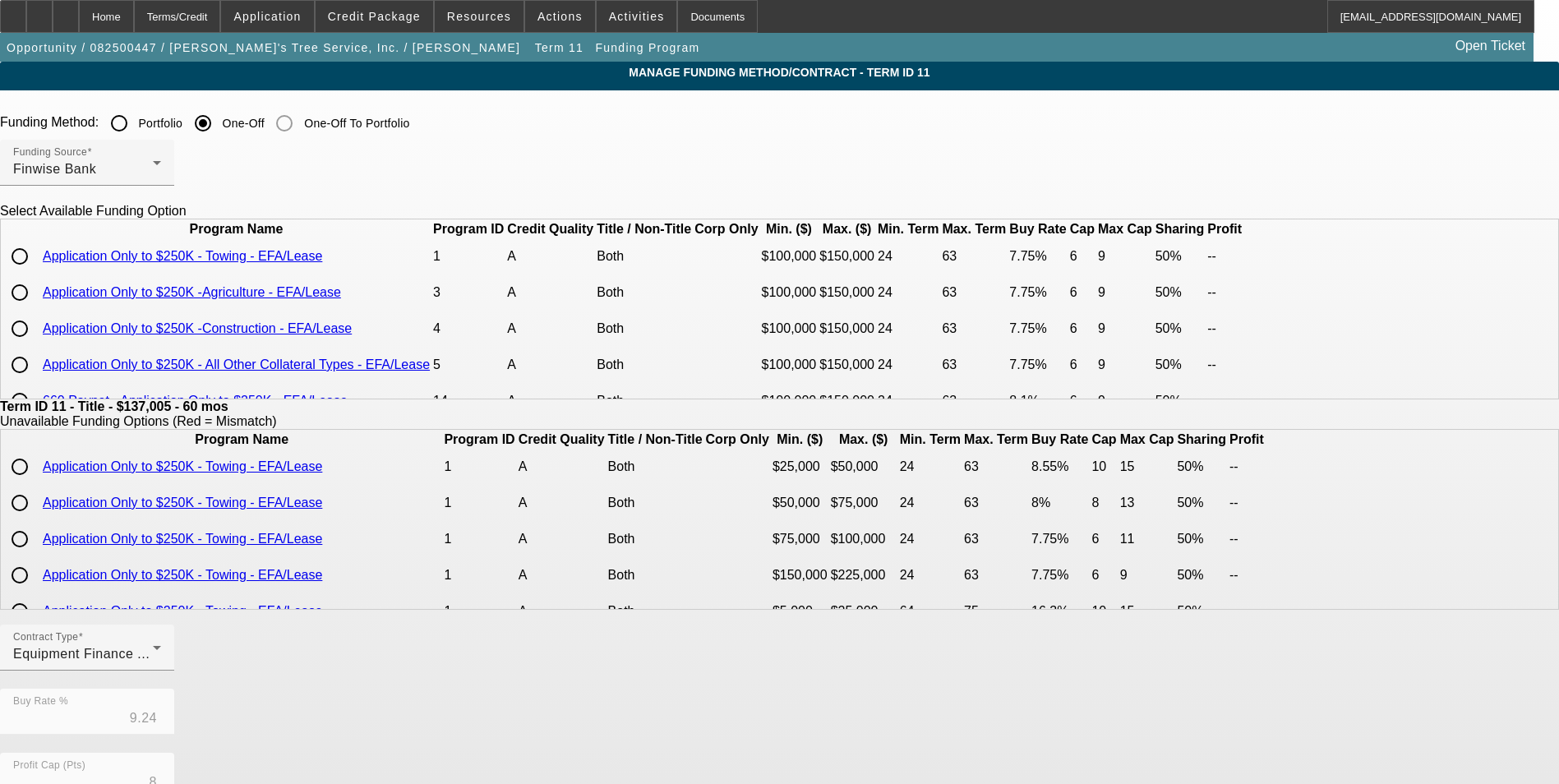
click at [36, 345] on input "radio" at bounding box center [20, 328] width 33 height 33
radio input "true"
type input "7.75"
type input "6"
type input "50.00"
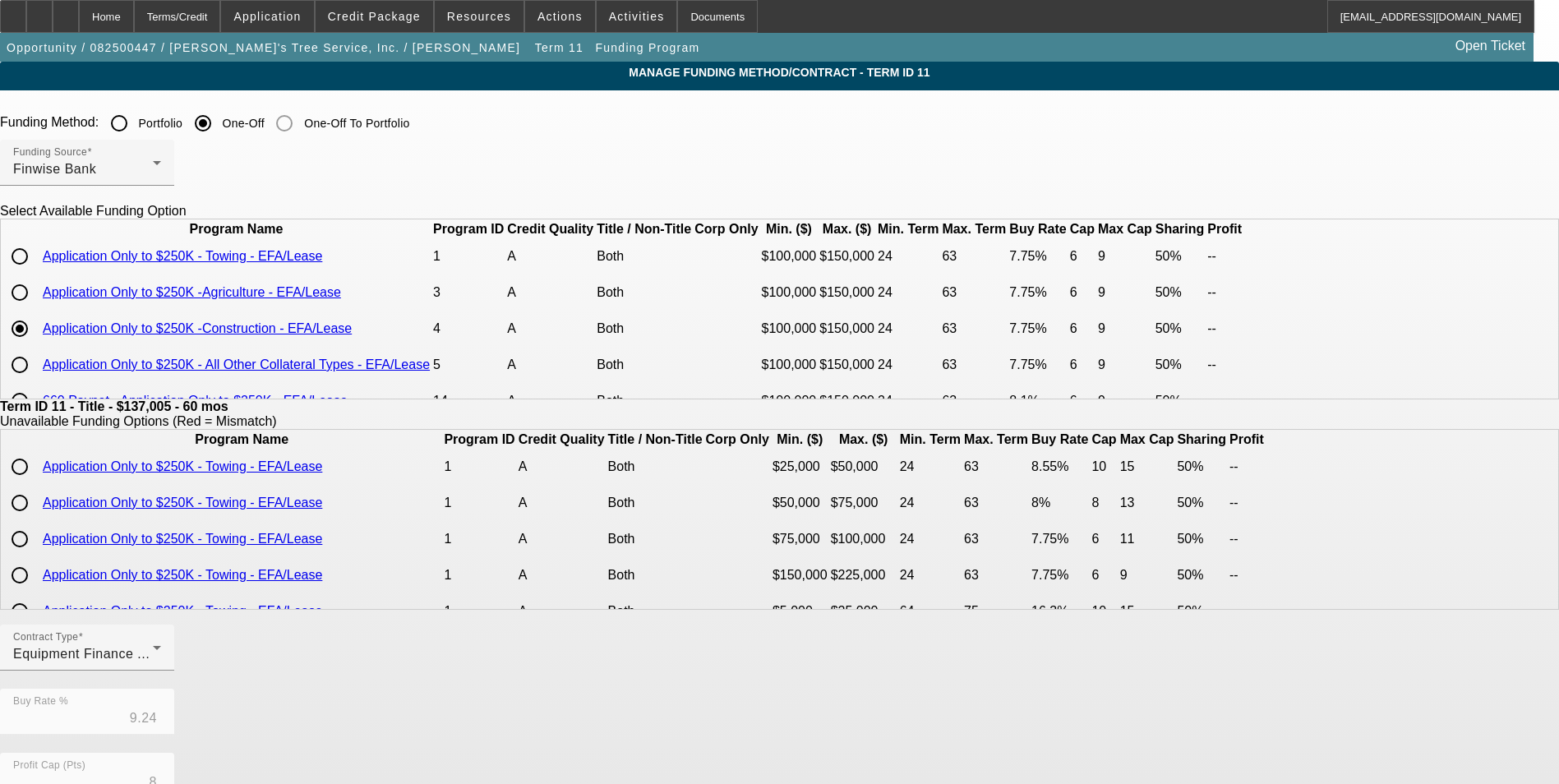
type input "9"
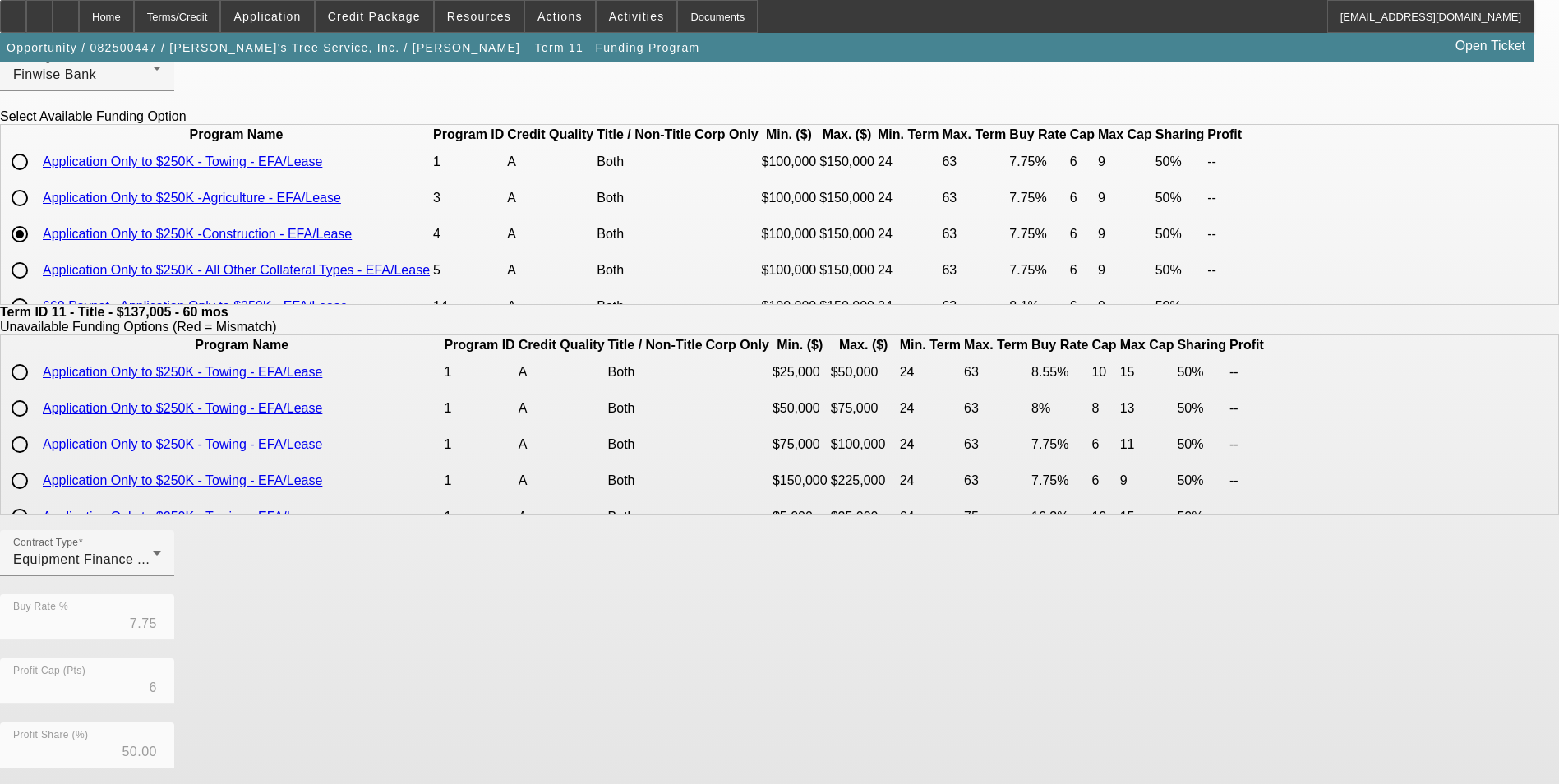
scroll to position [352, 0]
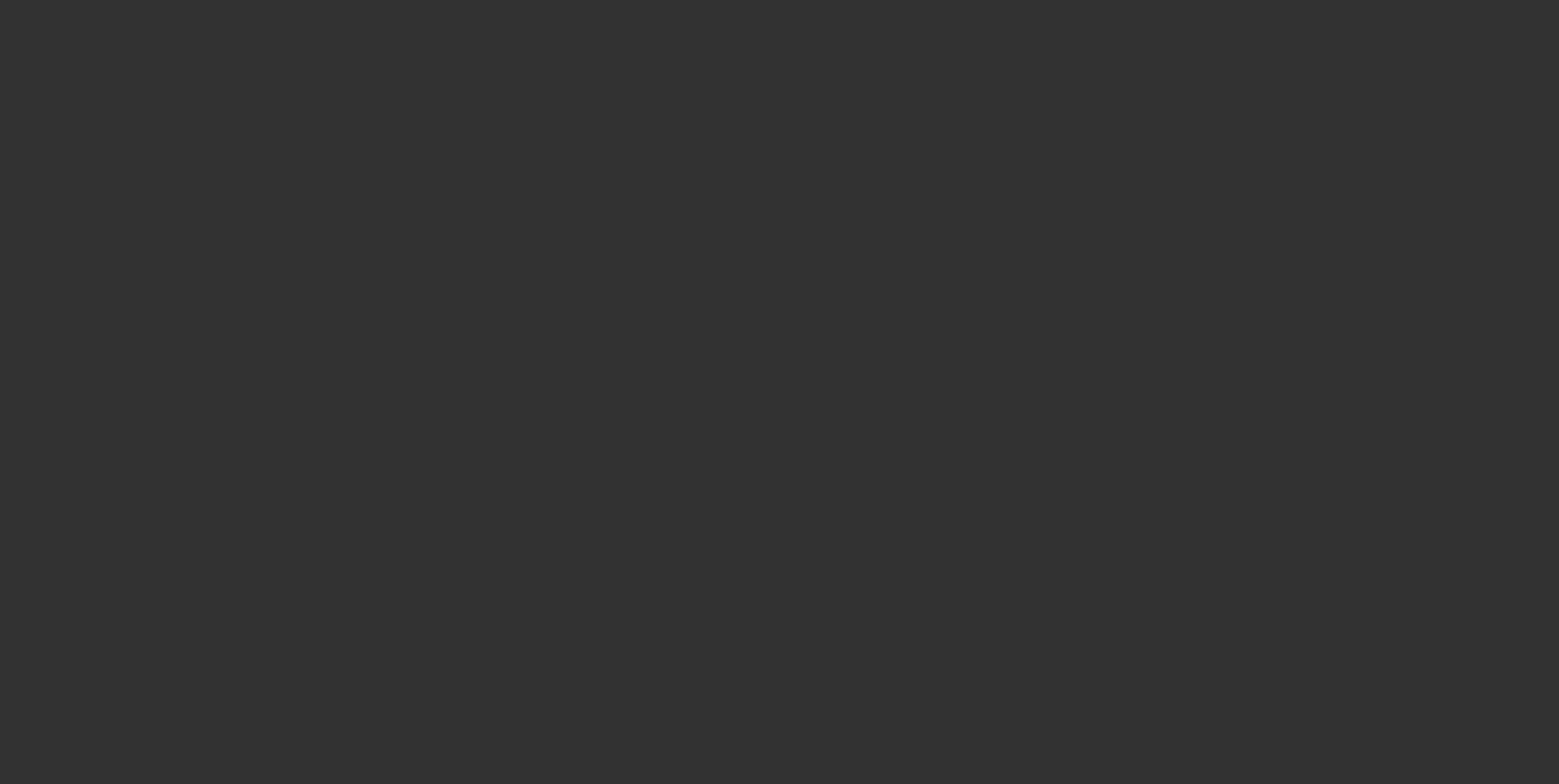
select select "0"
select select "3"
select select "0"
select select "6"
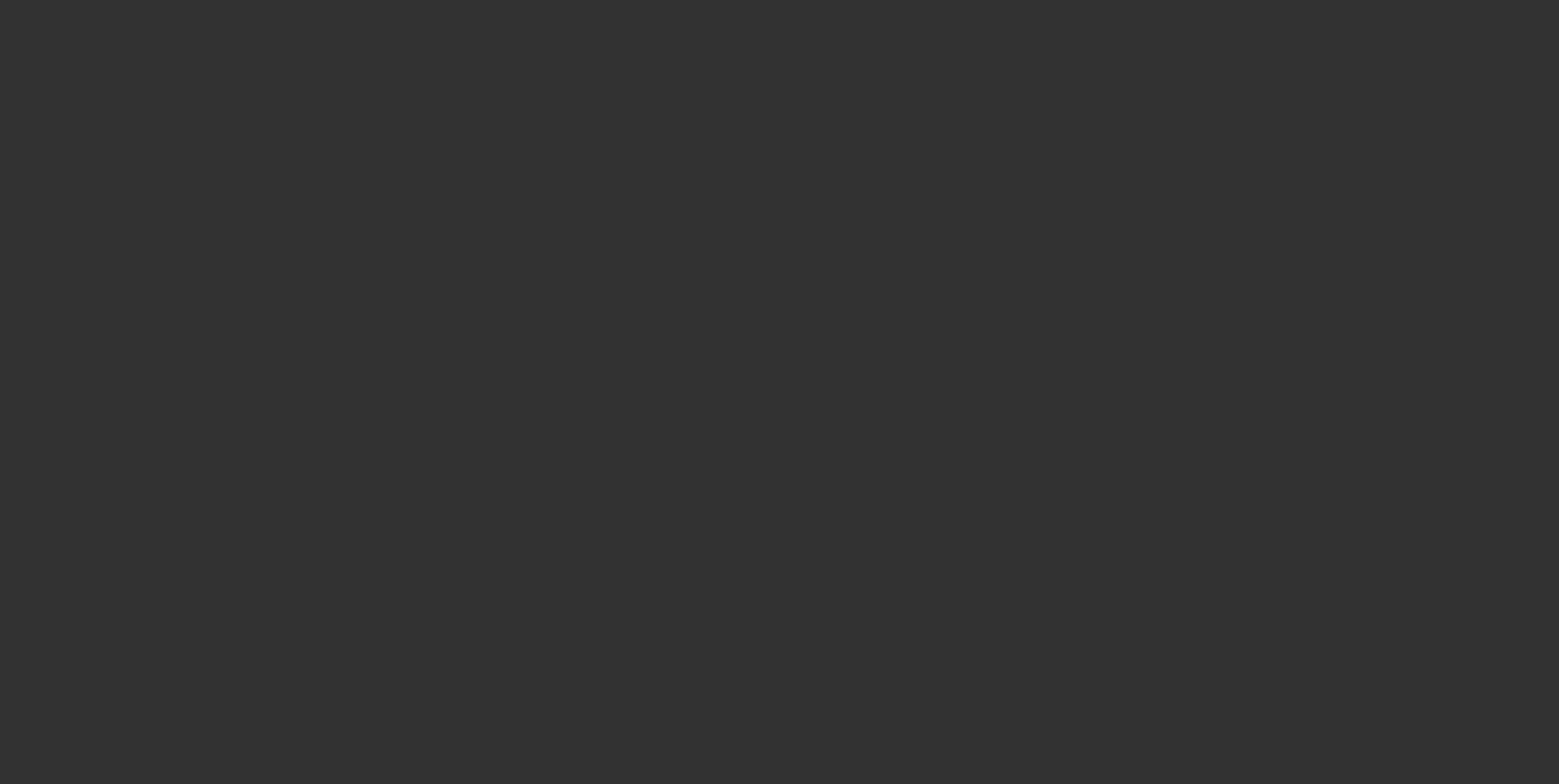
select select "0"
select select "6"
select select "0"
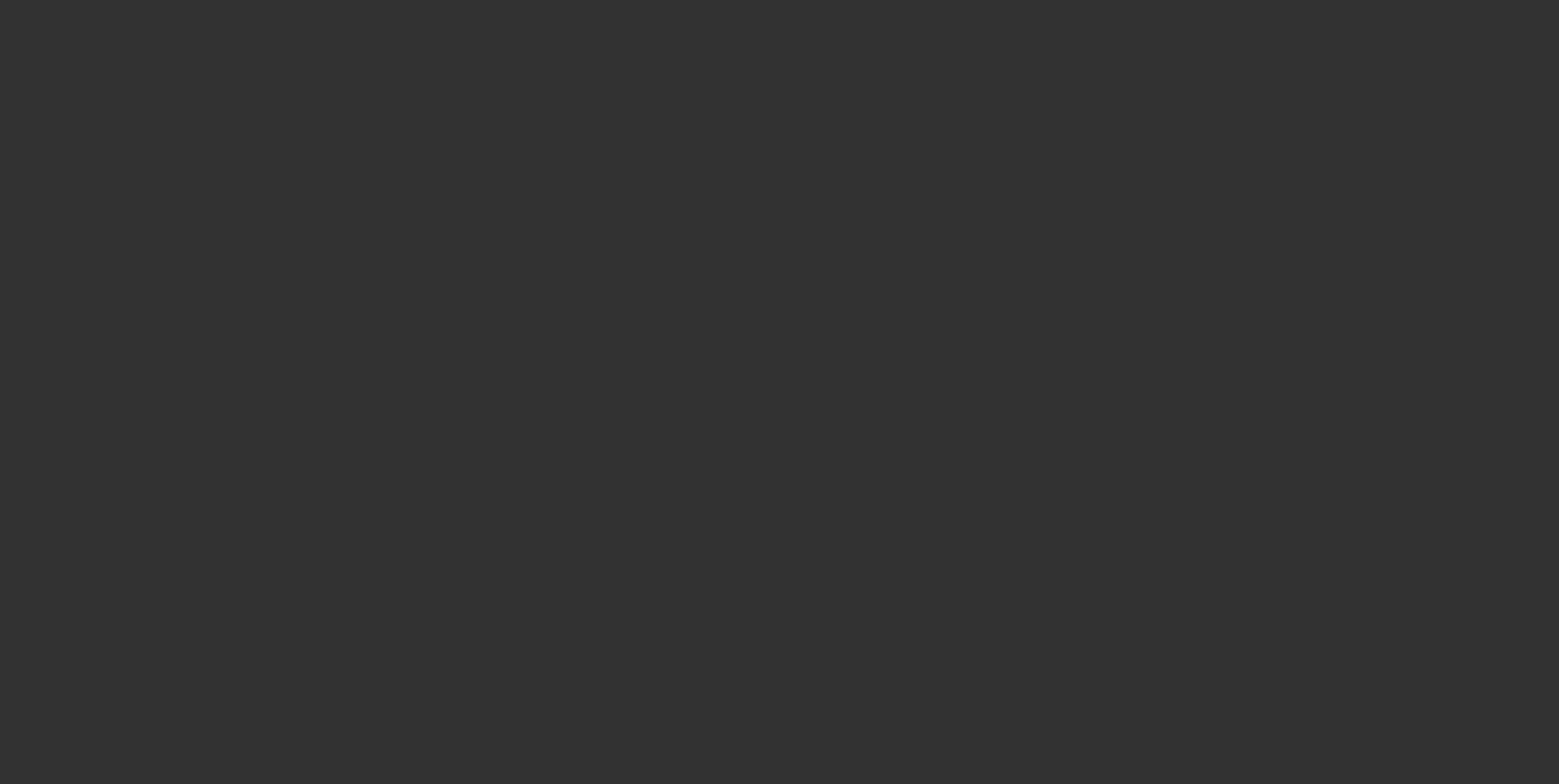
select select "0"
select select "3"
select select "0"
select select "6"
select select "0"
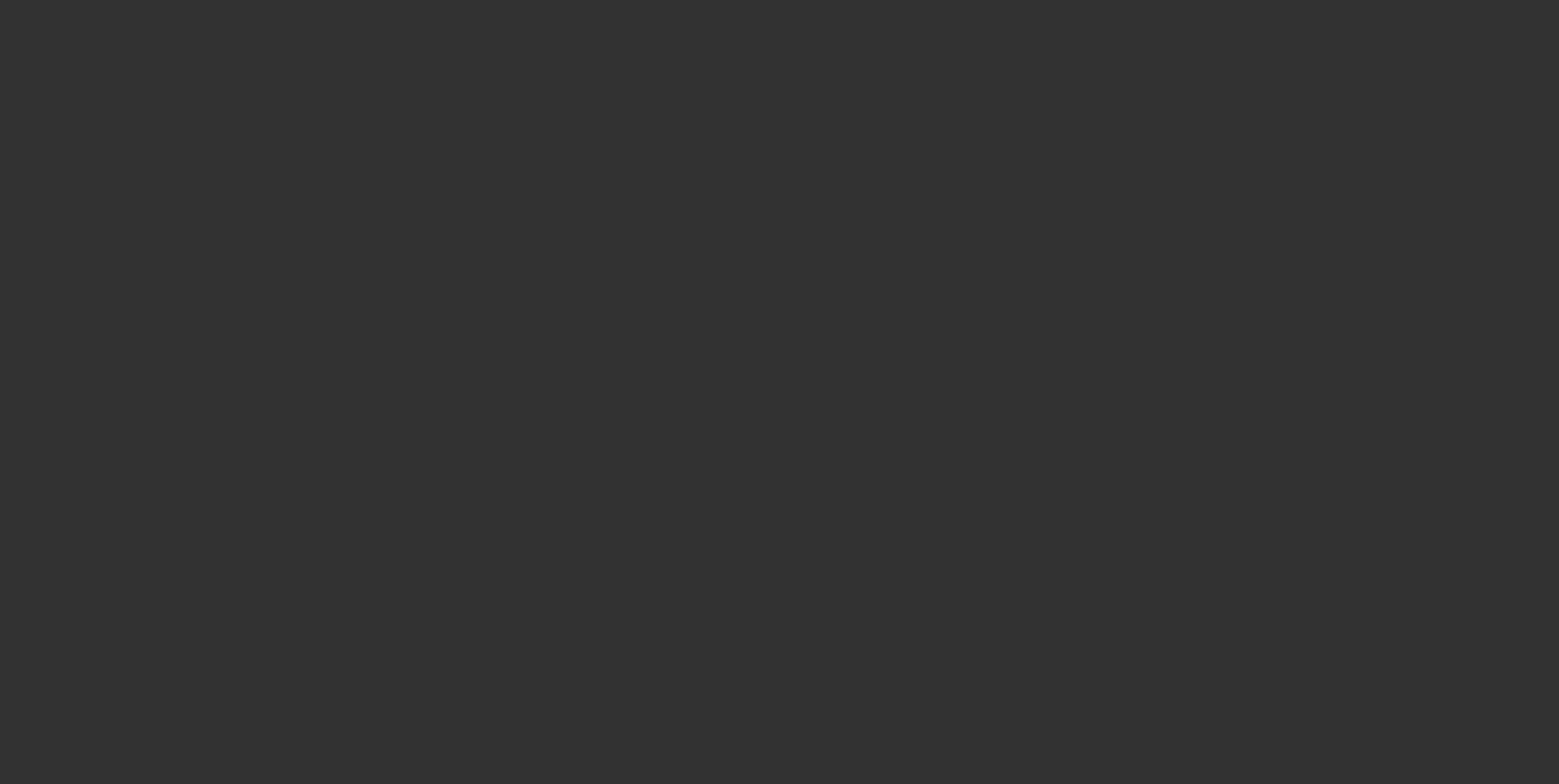
select select "0"
select select "3"
select select "0"
select select "6"
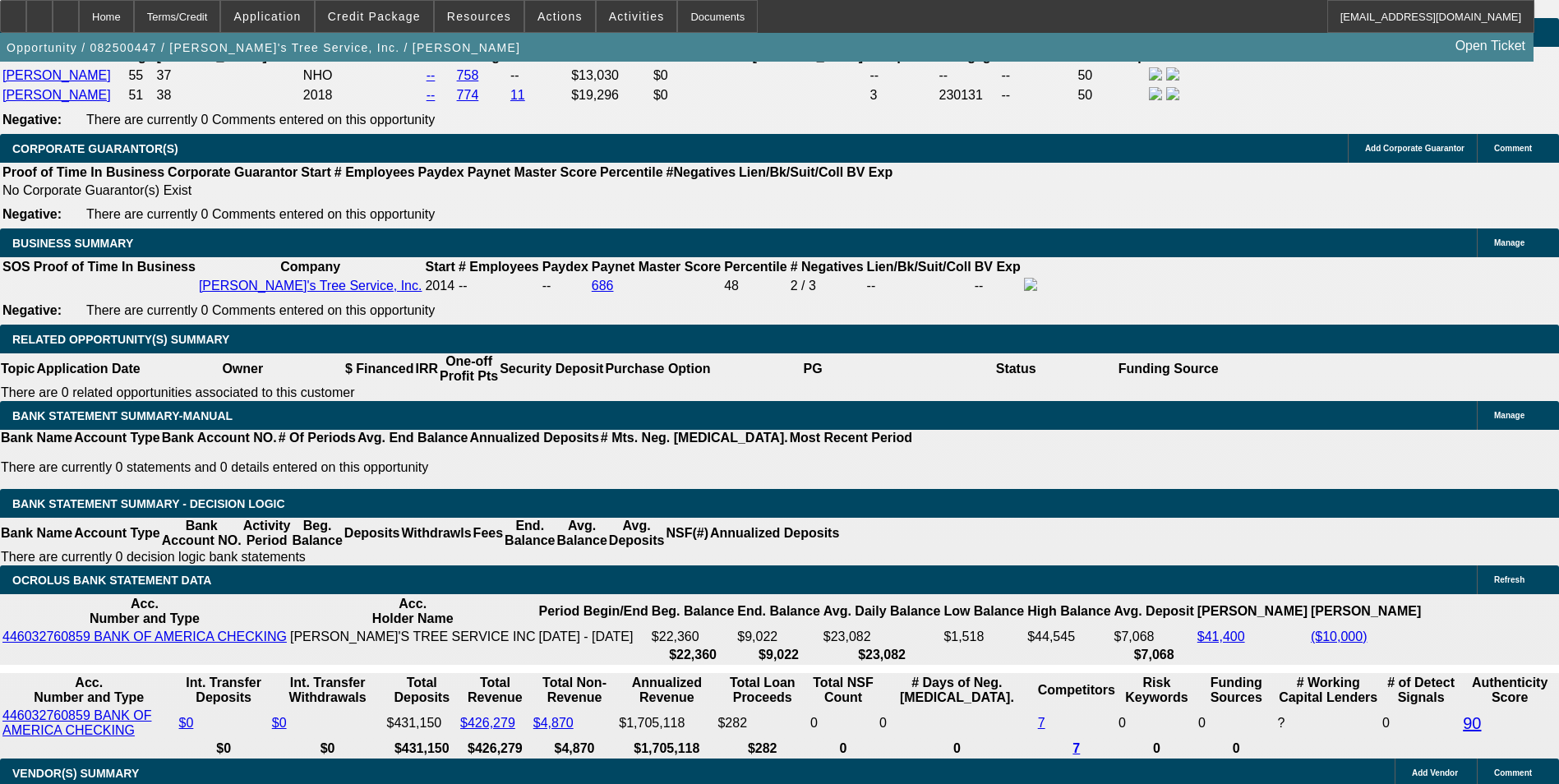
scroll to position [2629, 0]
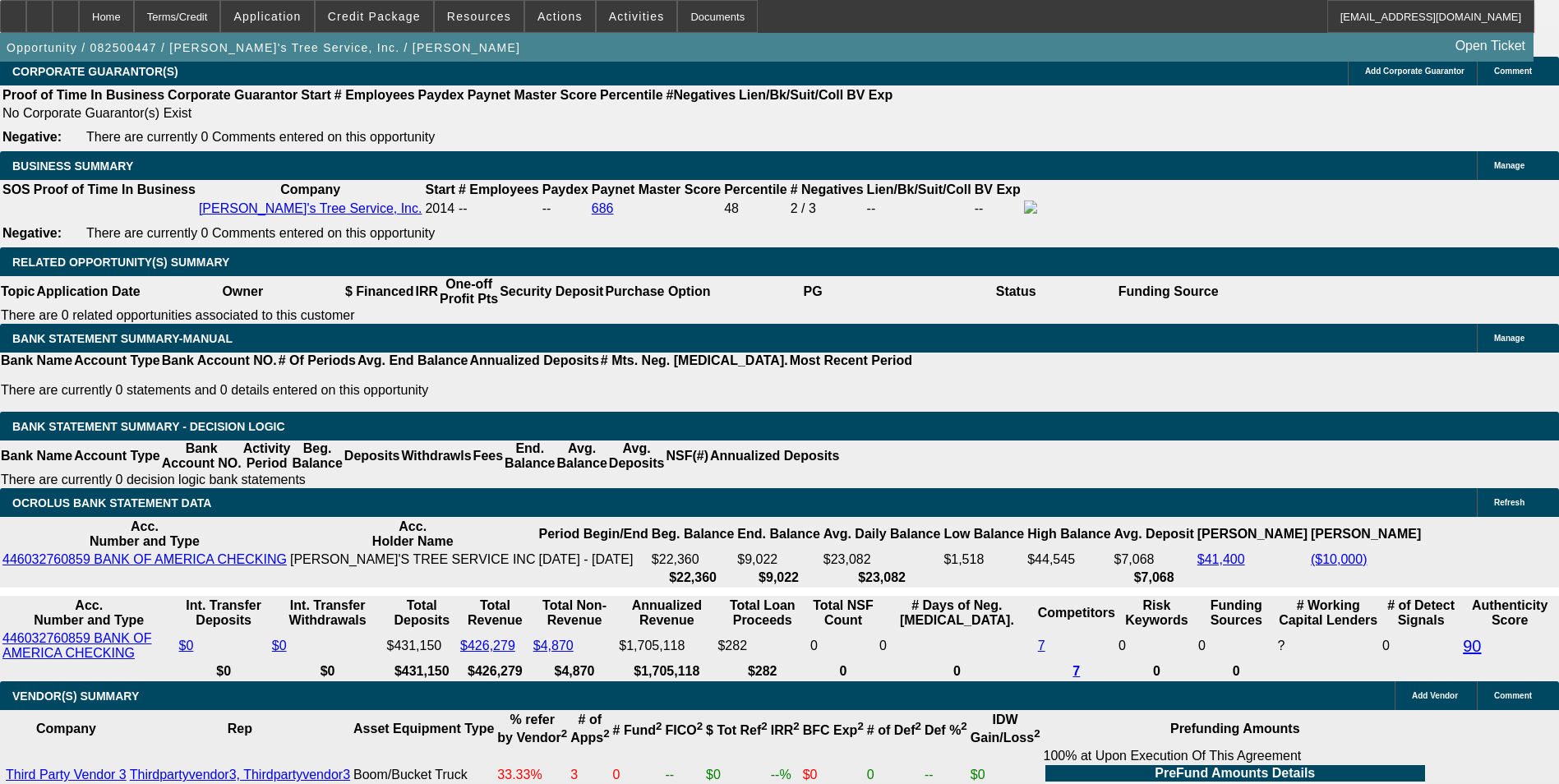
drag, startPoint x: 352, startPoint y: 387, endPoint x: 420, endPoint y: 391, distance: 68.1
type input "1"
type input "UNKNOWN"
type input "12.5"
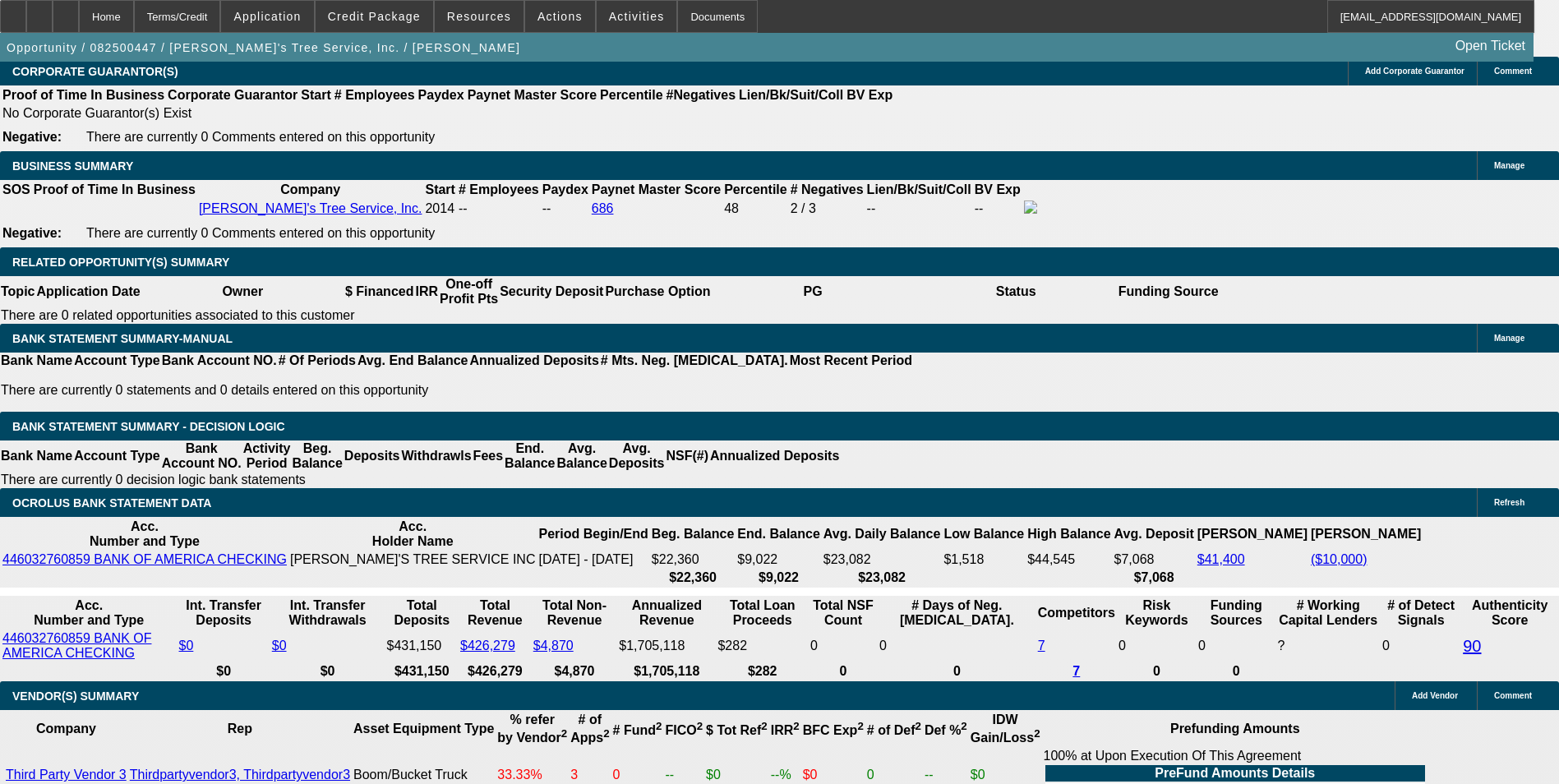
type input "$3,047.60"
type input "1"
type input "$2,341.93"
type input "10"
type input "$2,910.95"
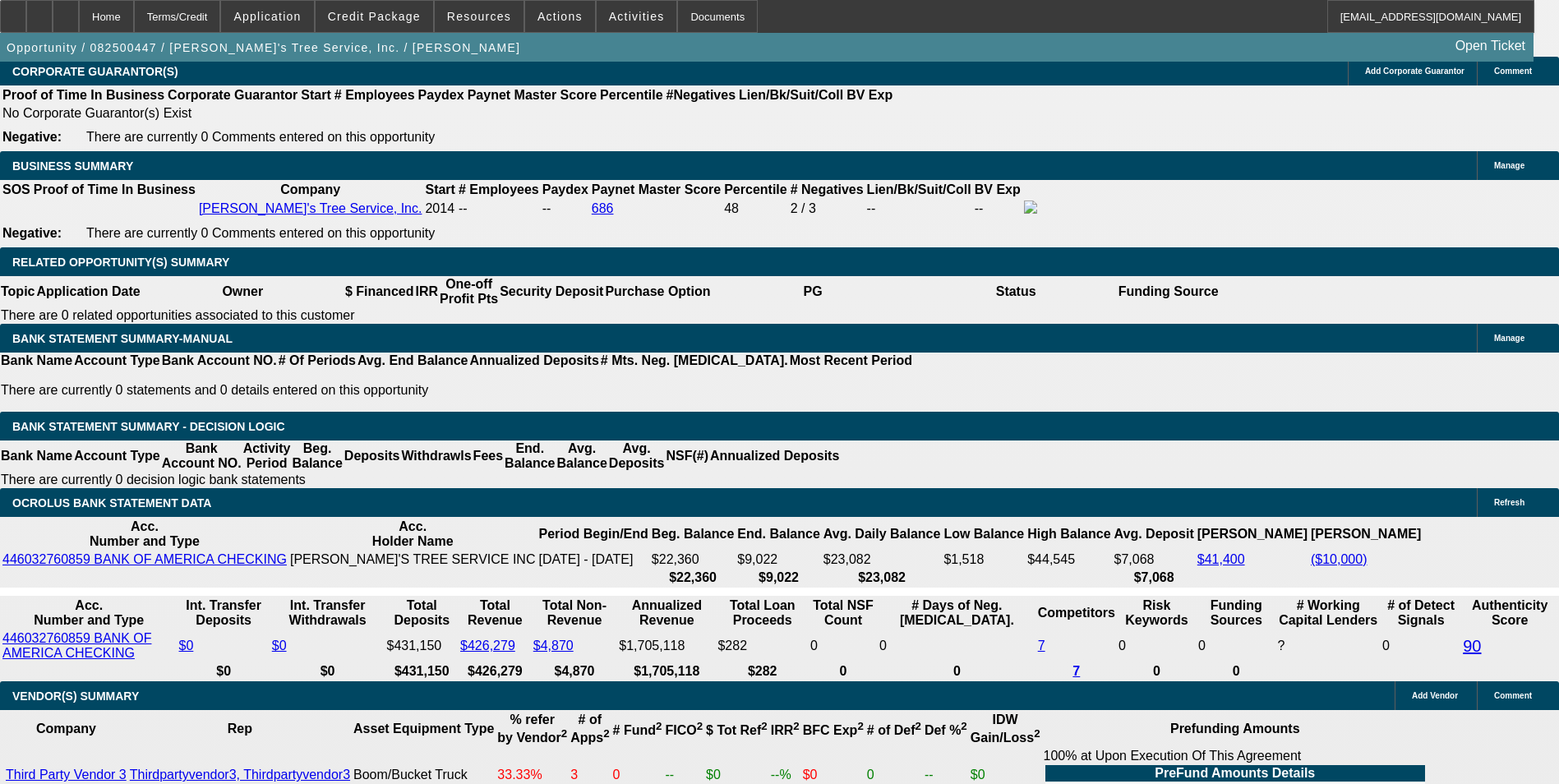
type input "10.9"
type input "$2,971.99"
type input "10.9"
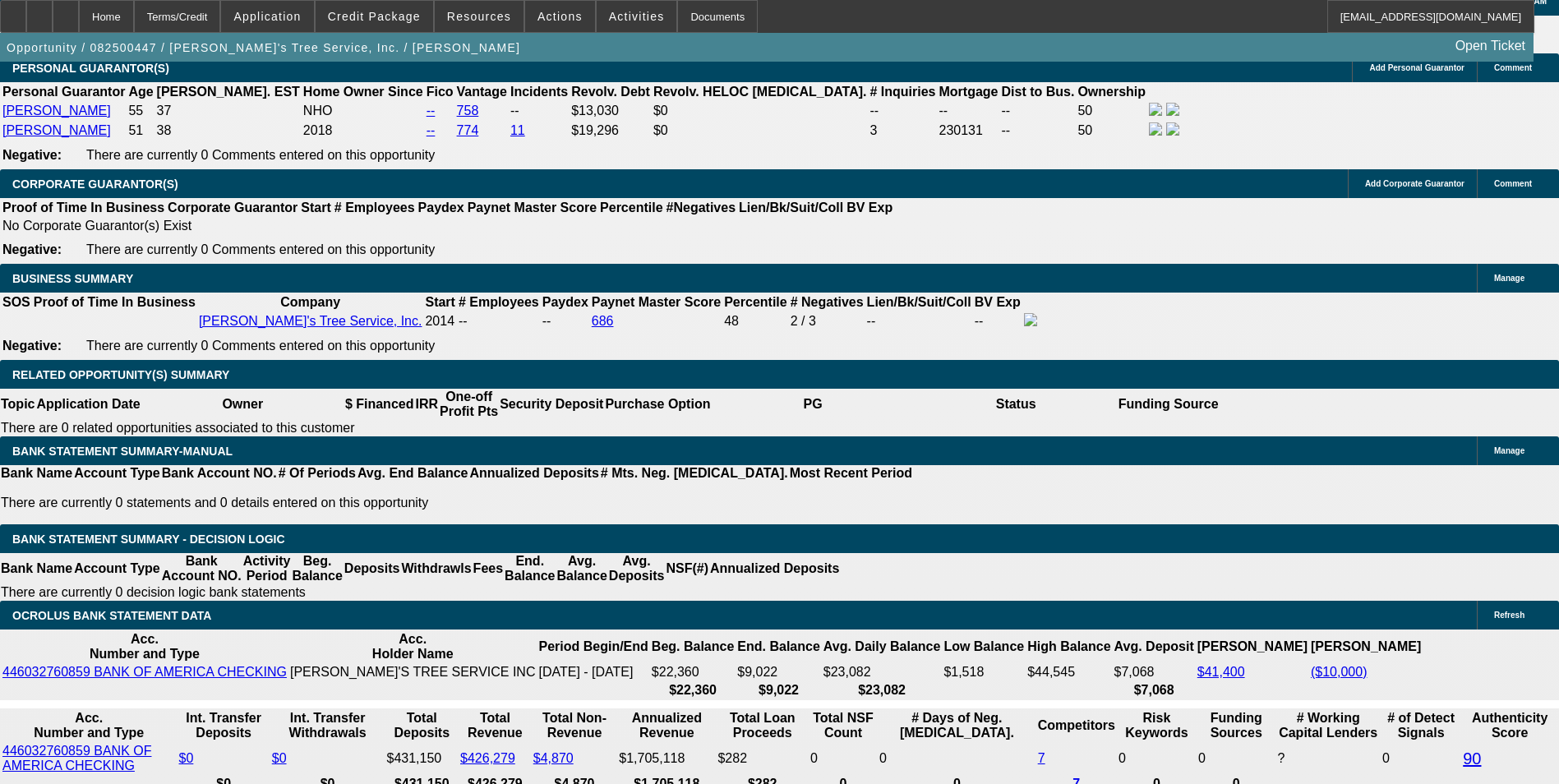
scroll to position [2382, 0]
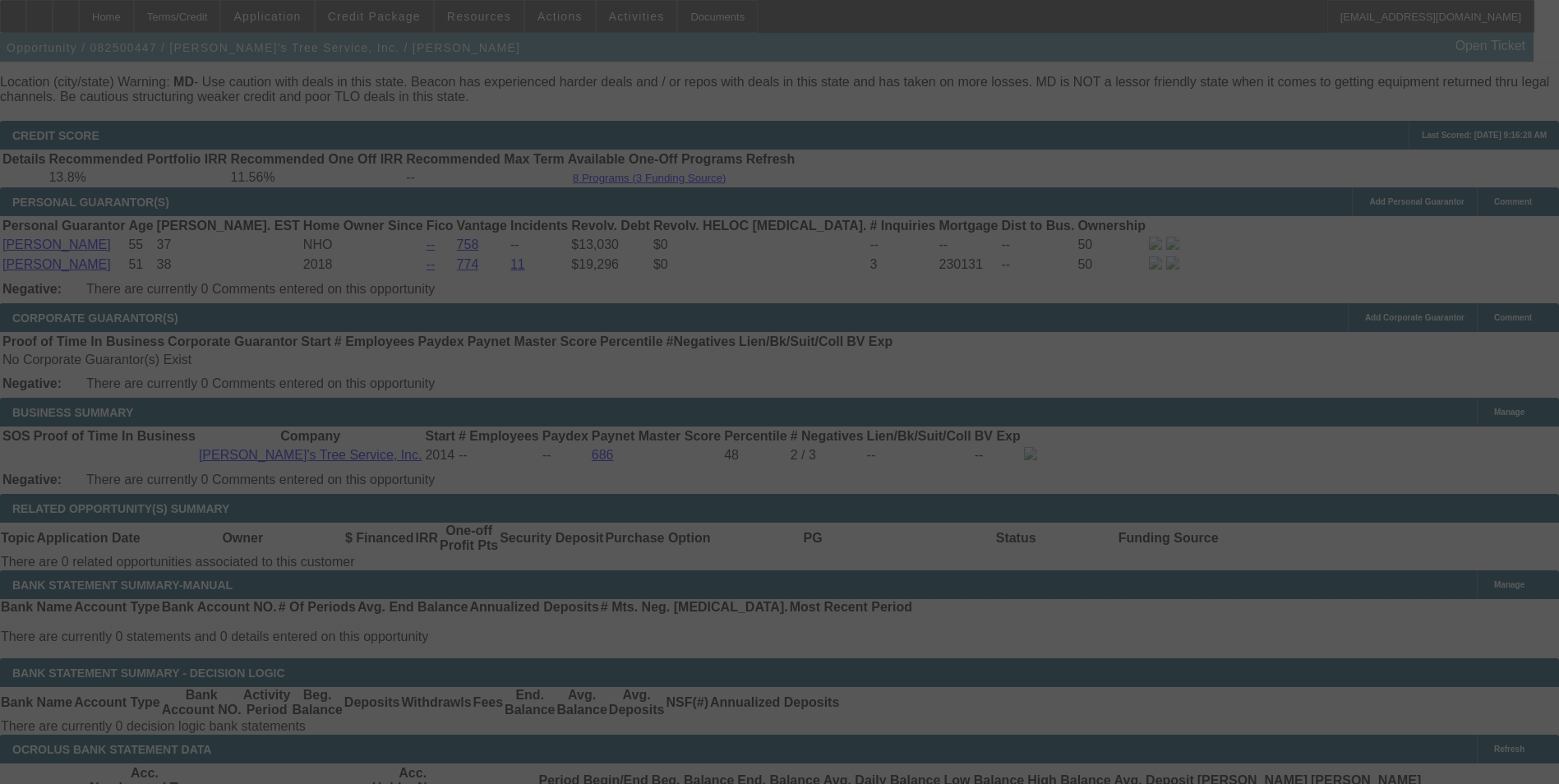
scroll to position [2547, 0]
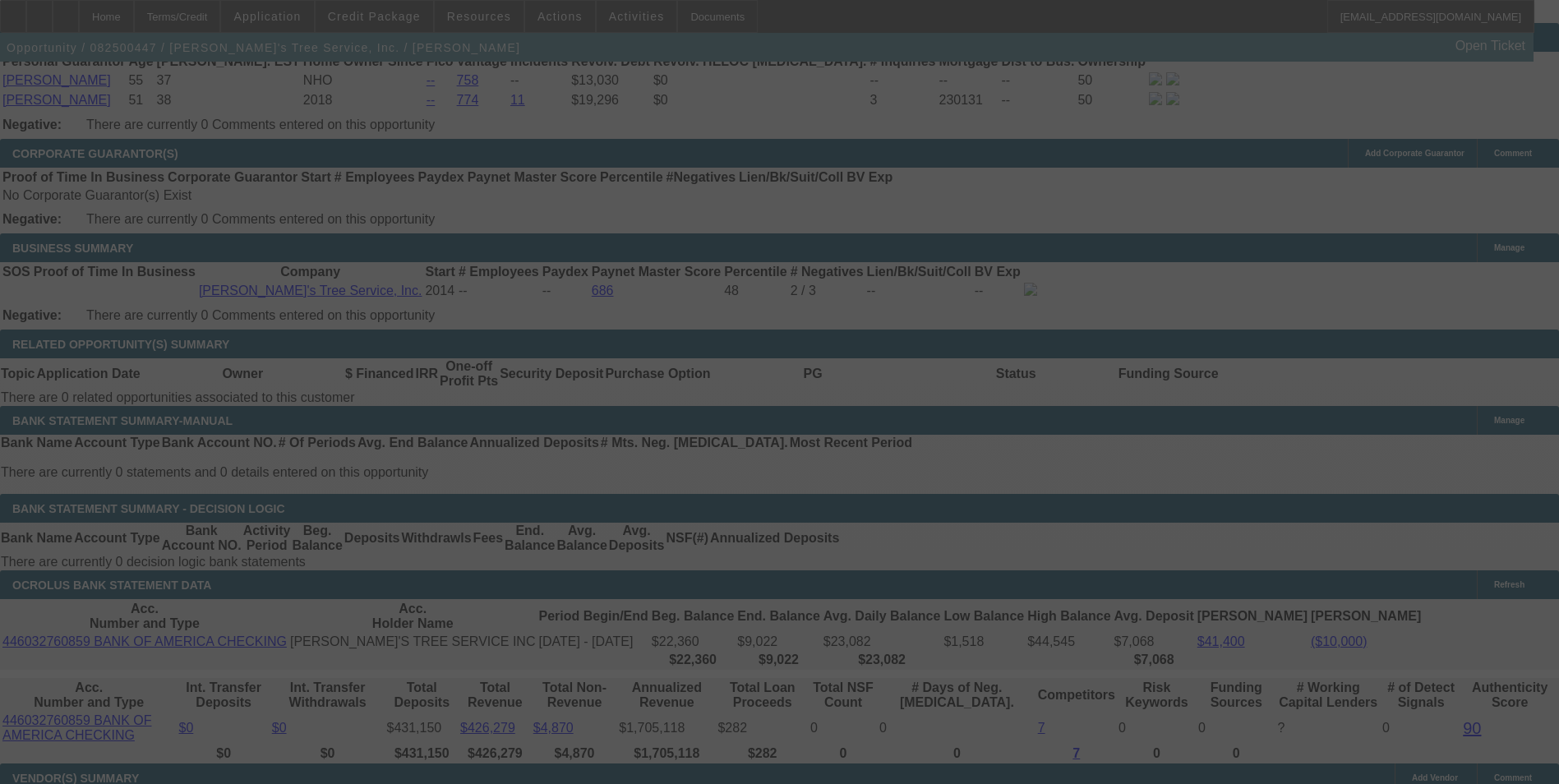
select select "0"
select select "3"
select select "0"
select select "6"
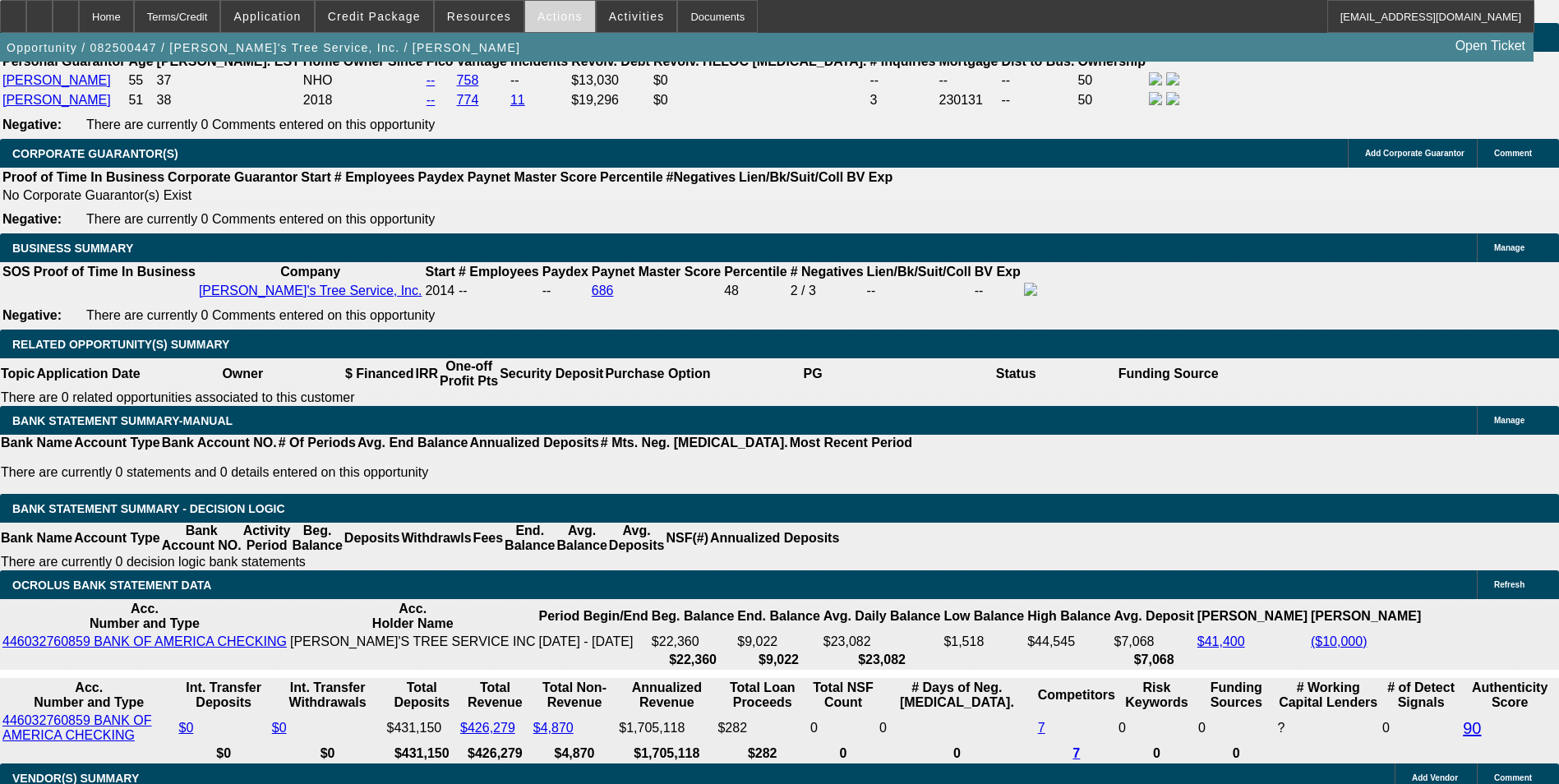
click at [549, 22] on span "Actions" at bounding box center [560, 16] width 45 height 13
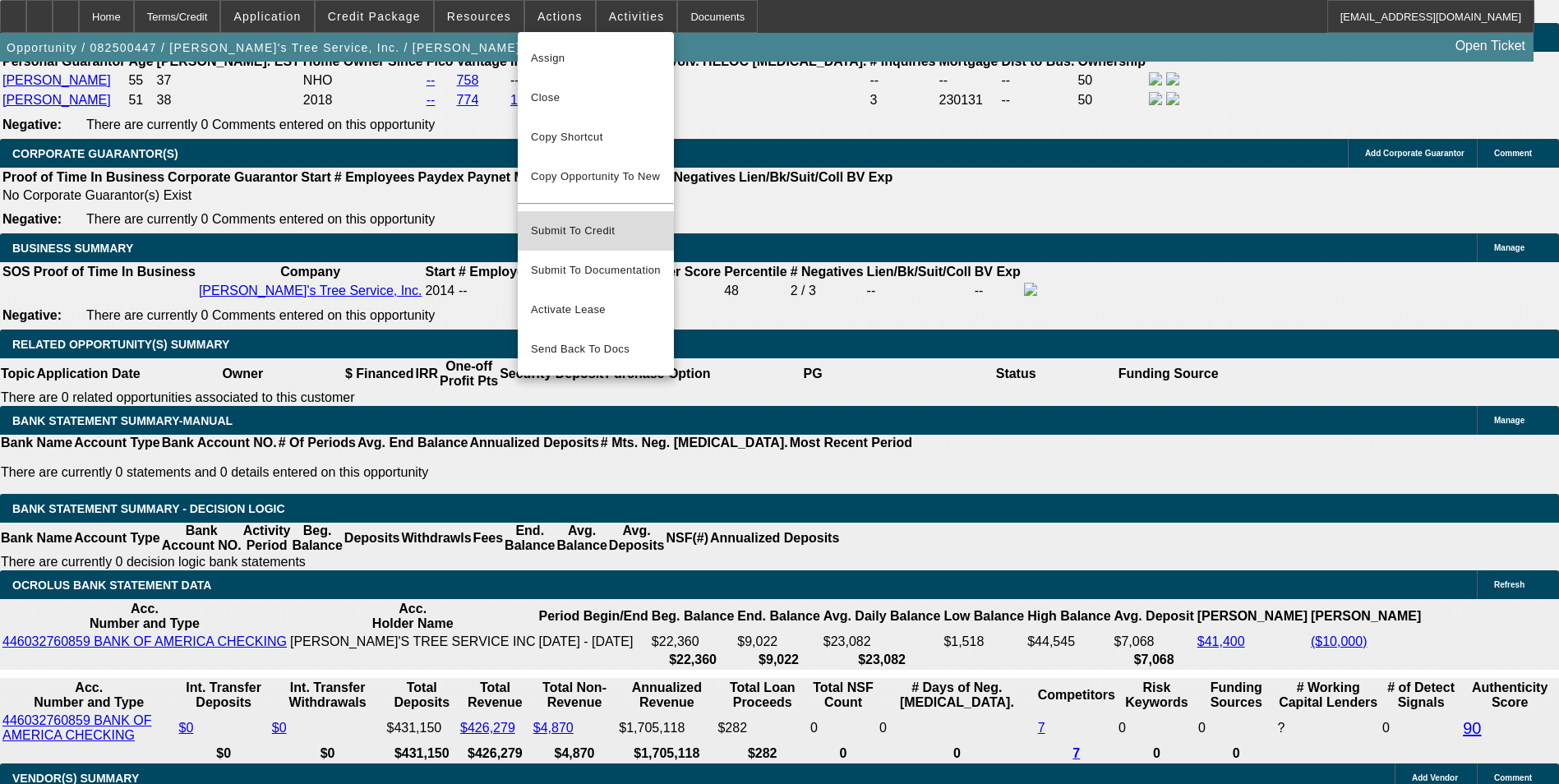
click at [624, 221] on span "Submit To Credit" at bounding box center [596, 230] width 130 height 20
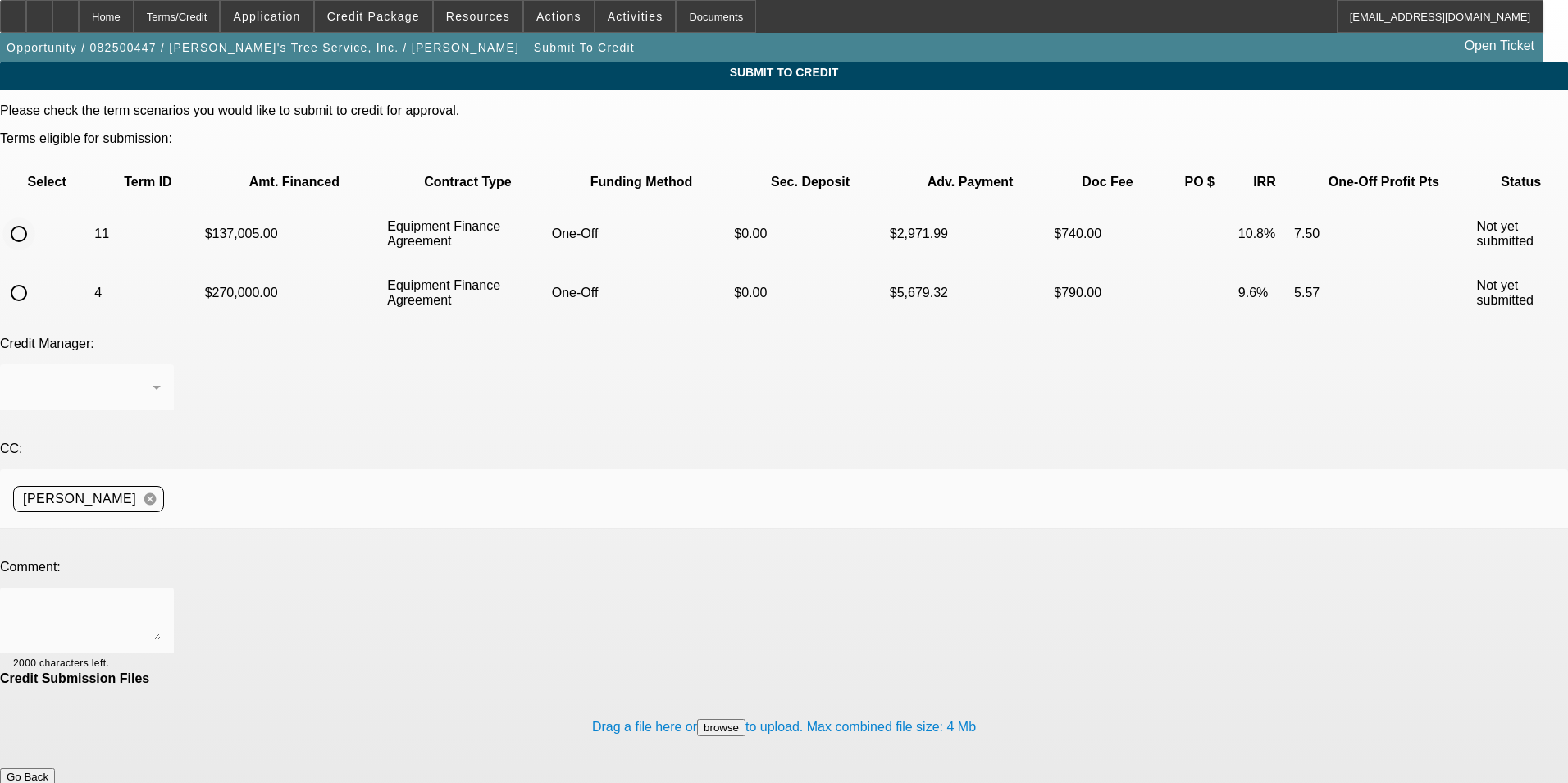
click at [35, 218] on input "radio" at bounding box center [19, 234] width 33 height 33
radio input "true"
click at [161, 601] on textarea at bounding box center [87, 620] width 148 height 40
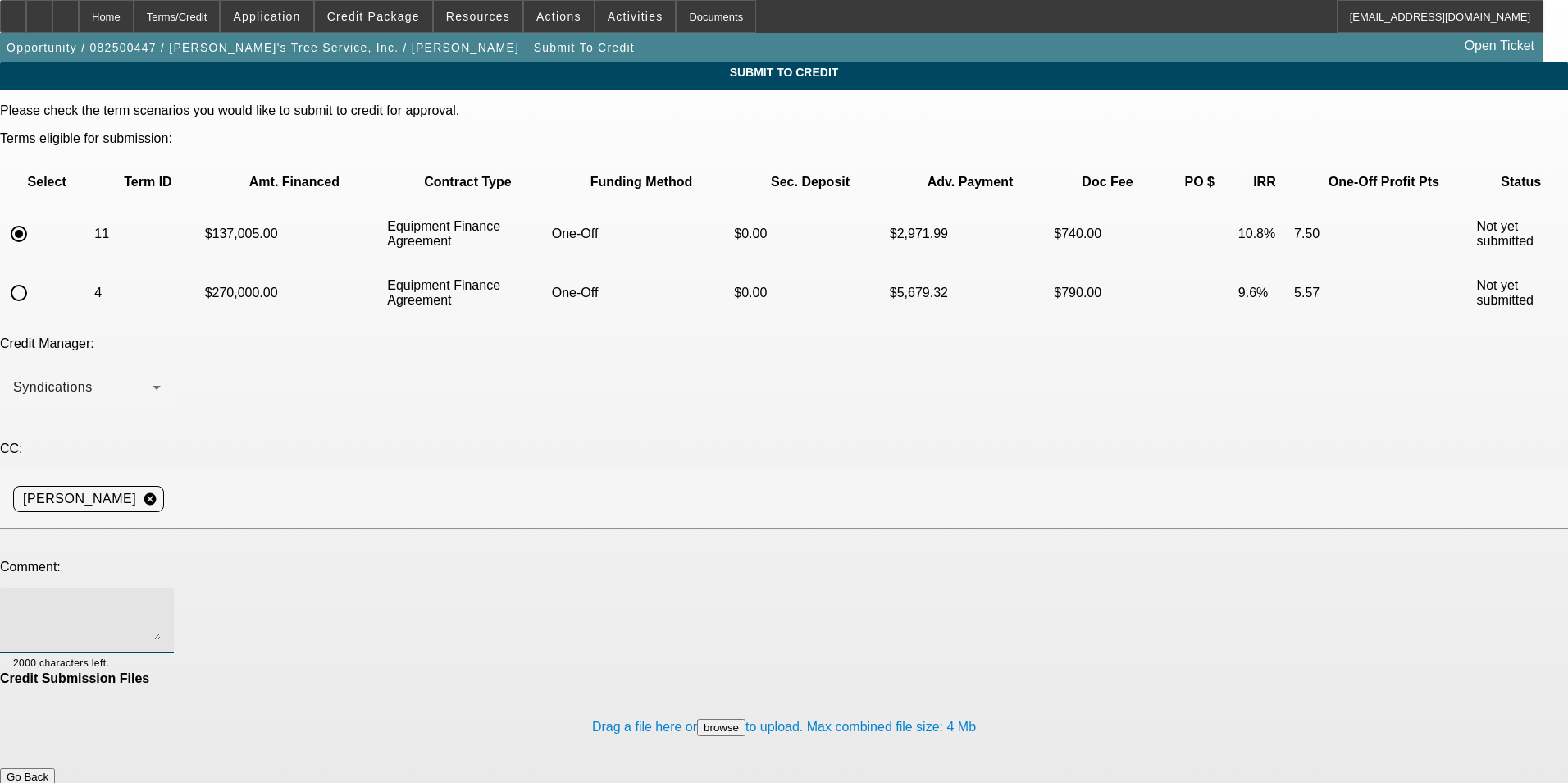
paste textarea "Customer is approved at CPEF for a used crane from a private seller, he went to…"
click at [161, 601] on textarea "Customer is approved at CPEF for a used crane from a private seller, he went to…" at bounding box center [87, 620] width 148 height 40
drag, startPoint x: 837, startPoint y: 481, endPoint x: 704, endPoint y: 485, distance: 133.1
click at [161, 601] on textarea "Customer is approved at Finwise for a used crane from a private seller, he went…" at bounding box center [87, 620] width 148 height 40
type textarea "Customer is approved at Finwise for a used crane from a private seller, he went…"
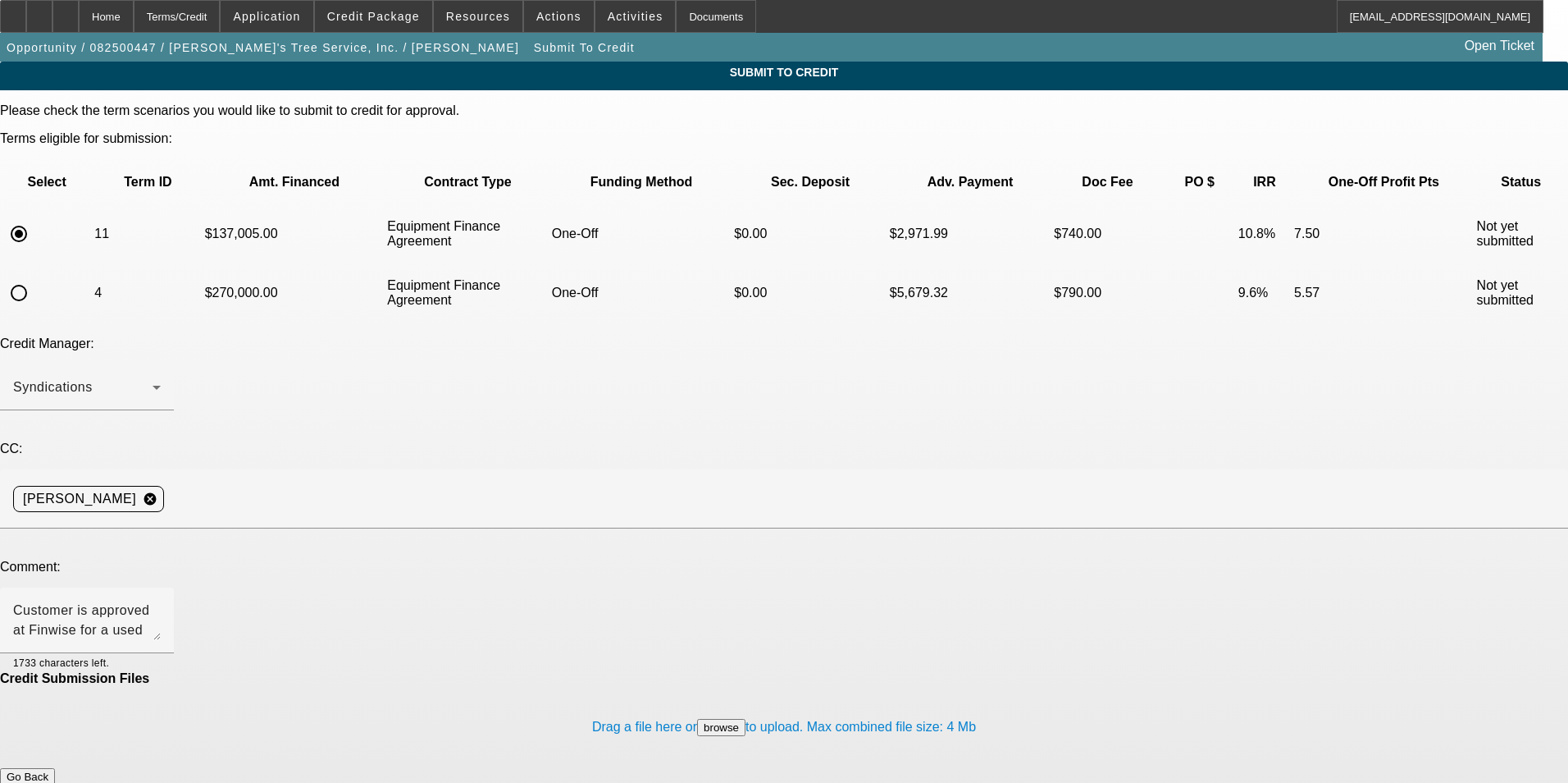
click at [46, 782] on button "Submit" at bounding box center [23, 794] width 46 height 17
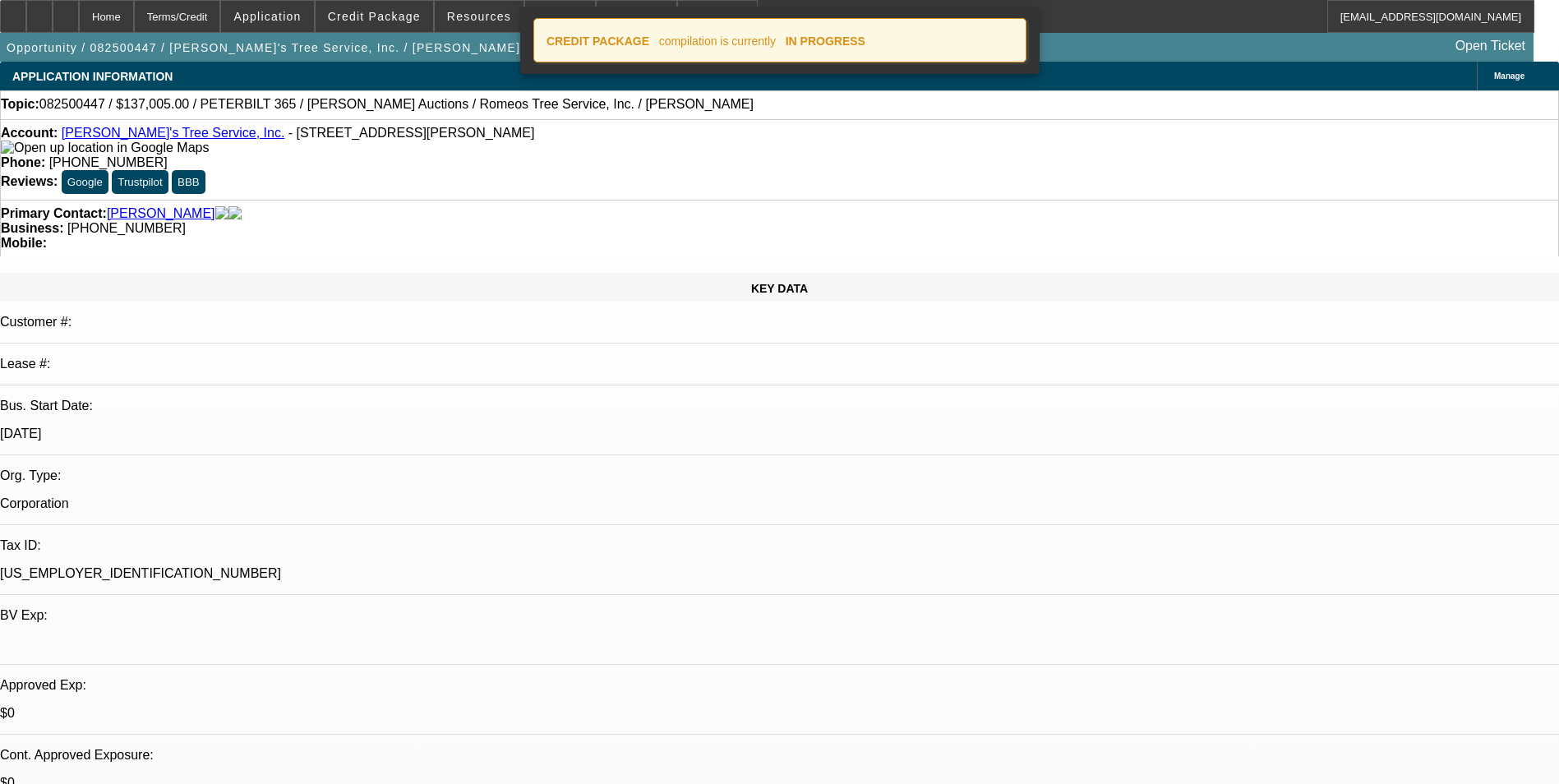
select select "0"
select select "3"
select select "0"
select select "6"
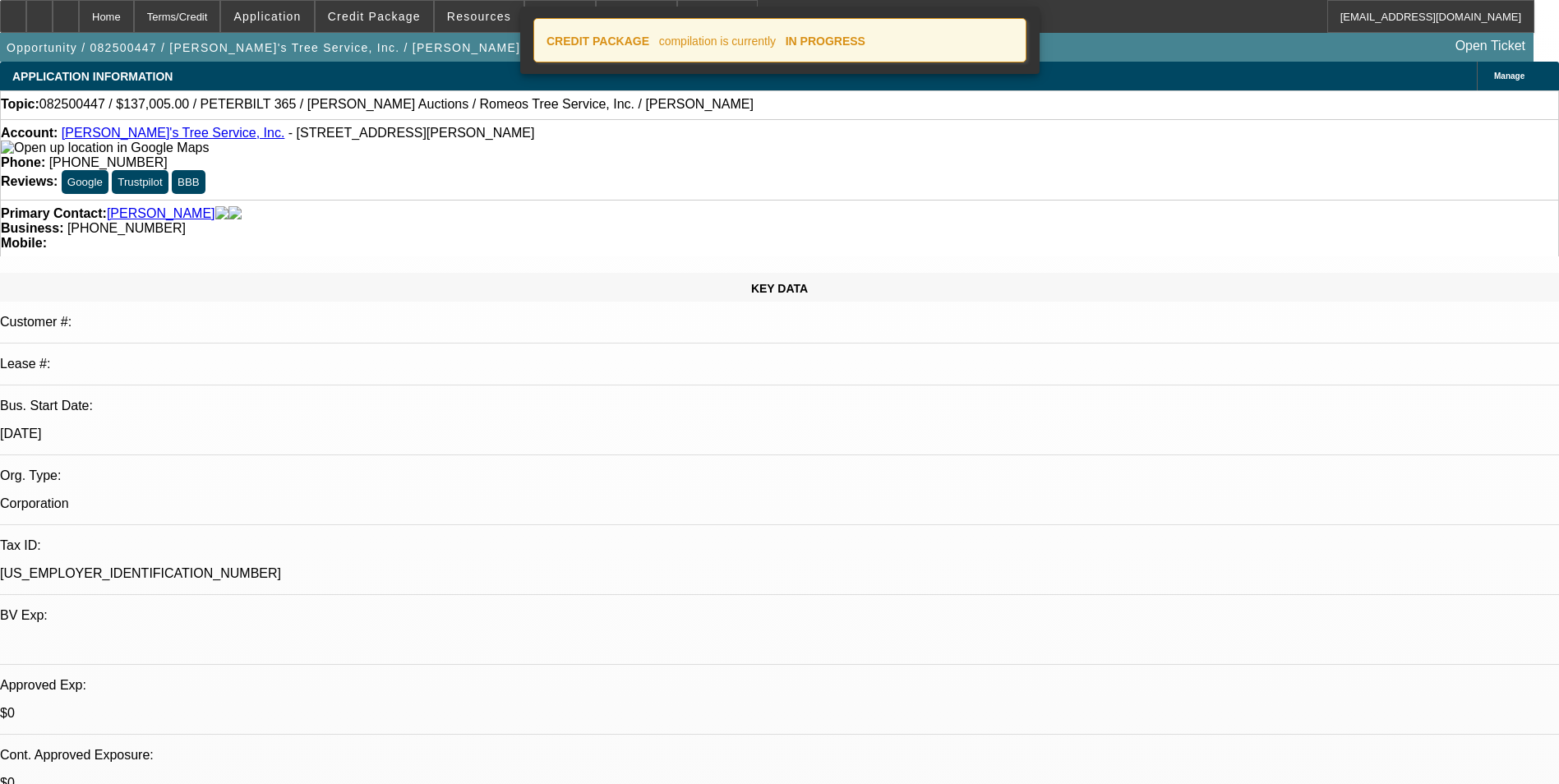
select select "0"
select select "6"
select select "0"
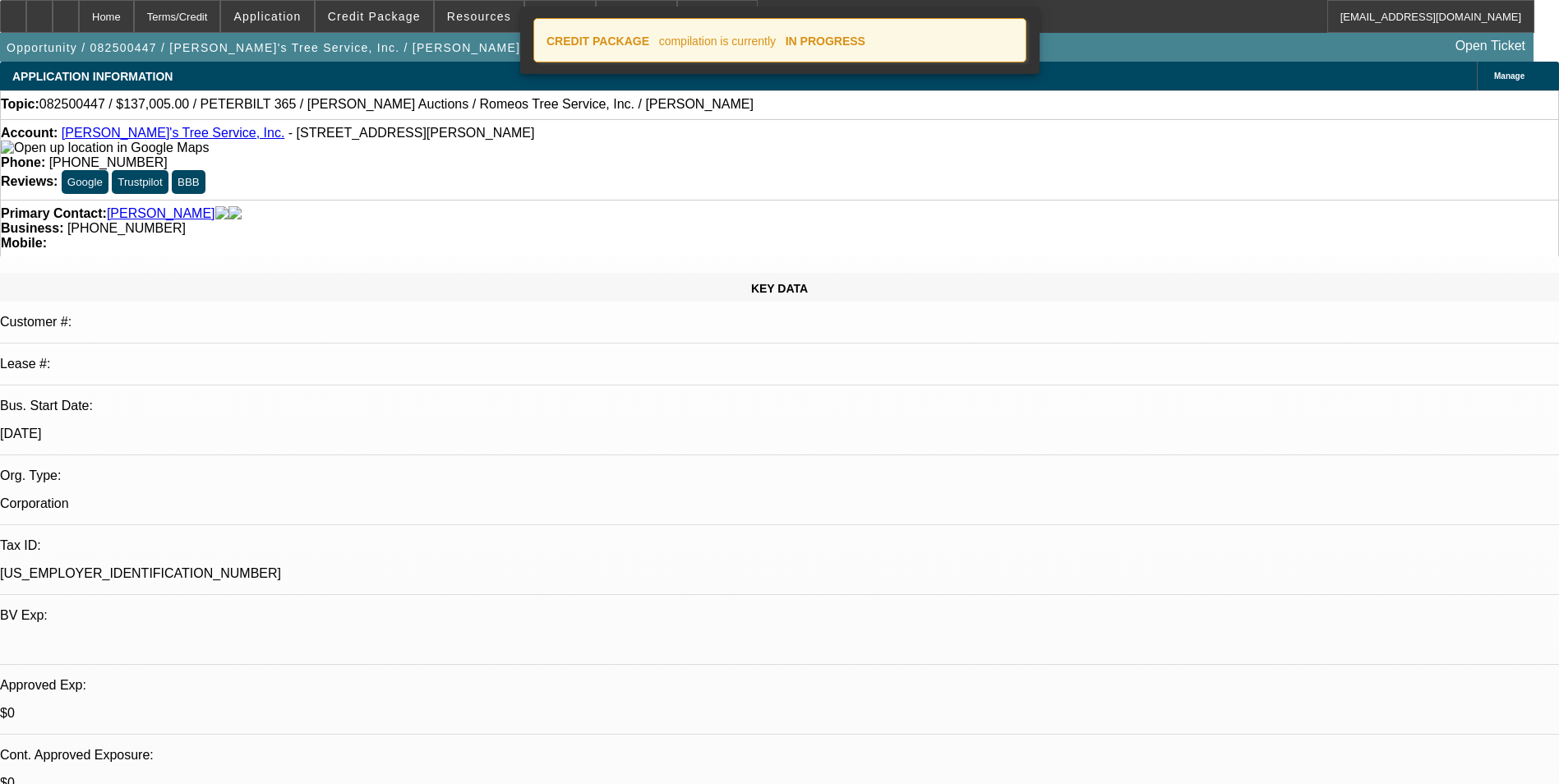
select select "0"
select select "3"
select select "0"
select select "6"
select select "0"
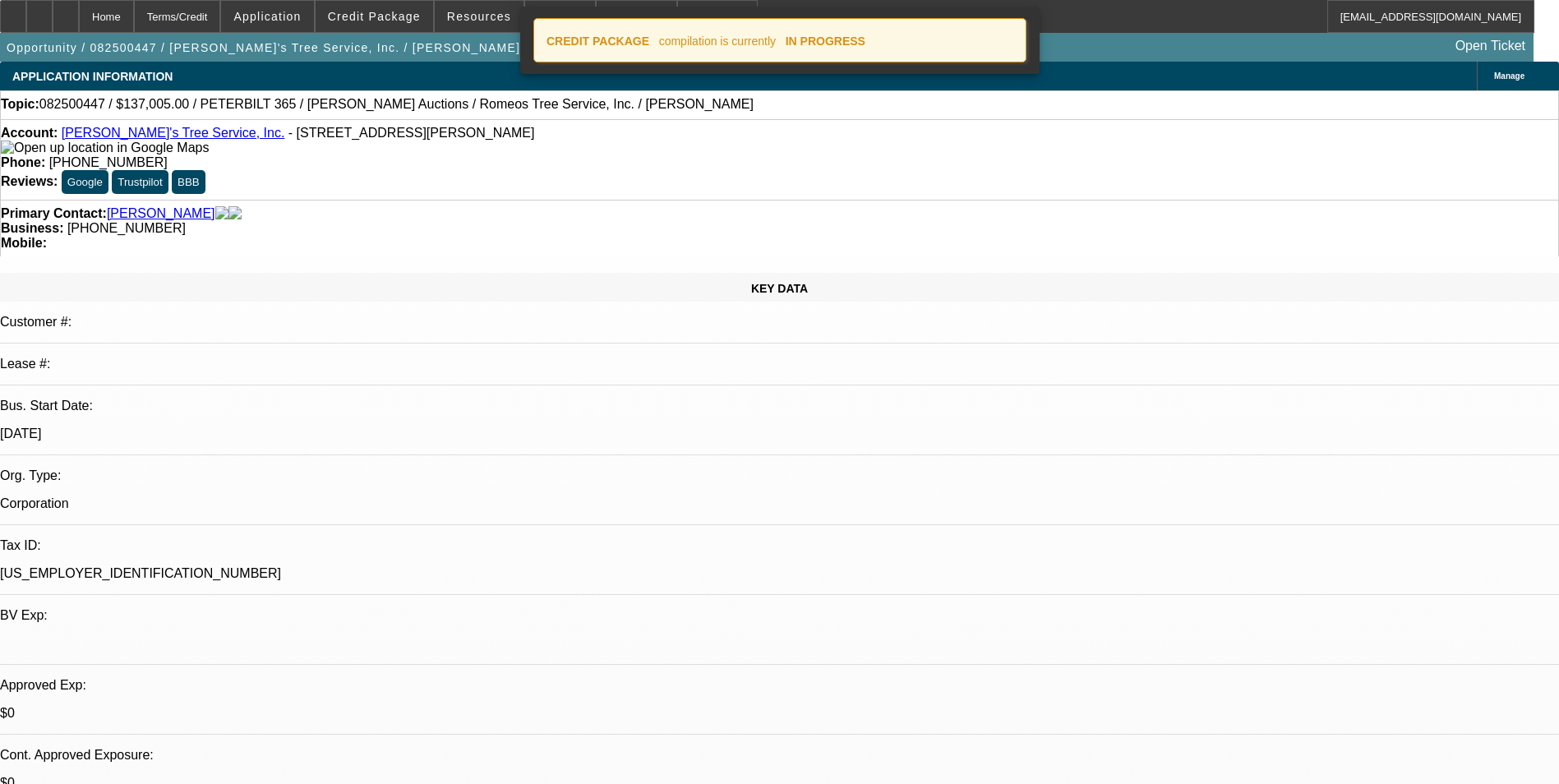
select select "0"
select select "3"
select select "0"
select select "6"
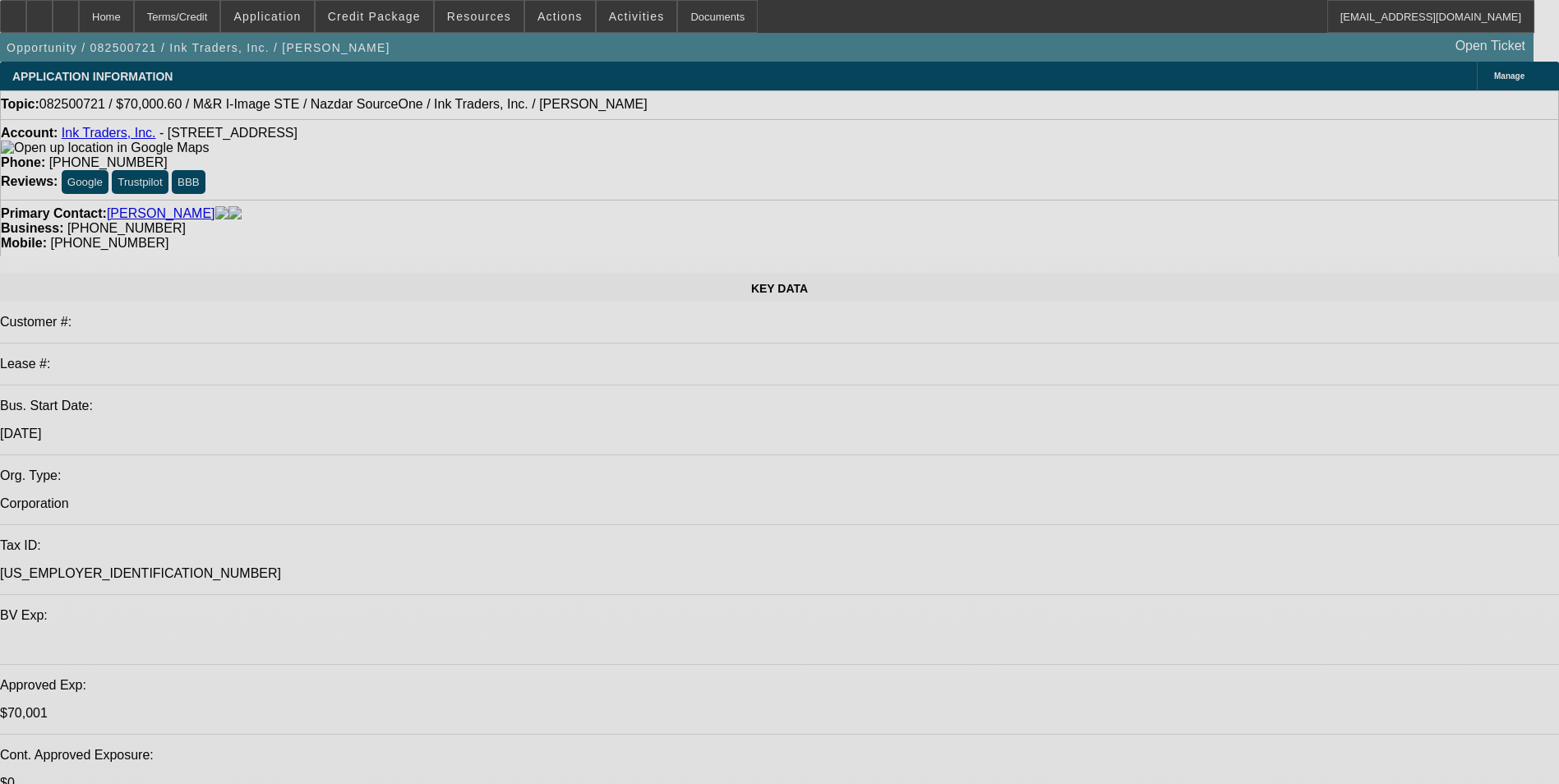
select select "0"
select select "2"
select select "0.1"
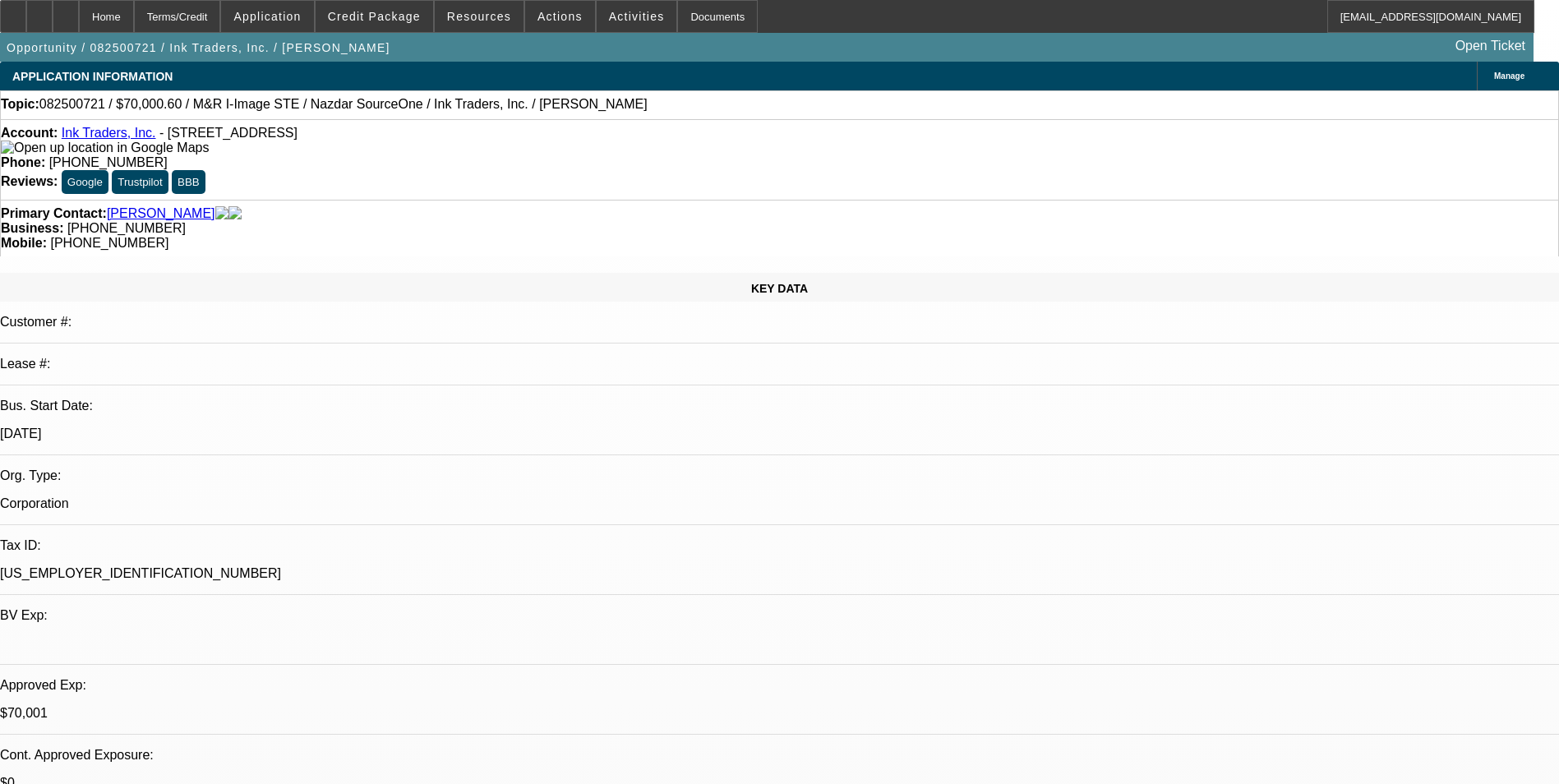
select select "0"
select select "2"
select select "0.1"
select select "1"
select select "2"
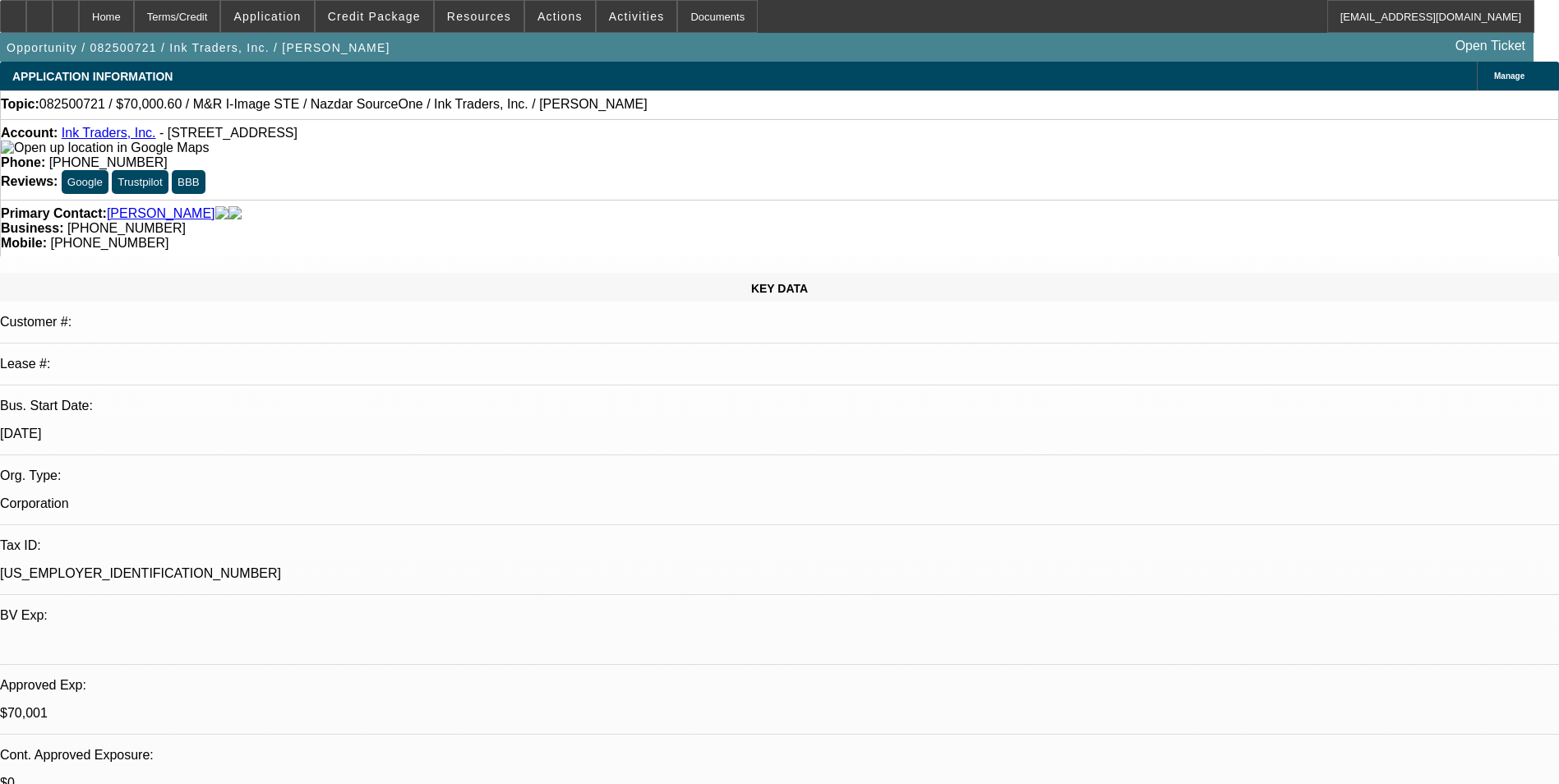
select select "4"
select select "1"
select select "2"
select select "4"
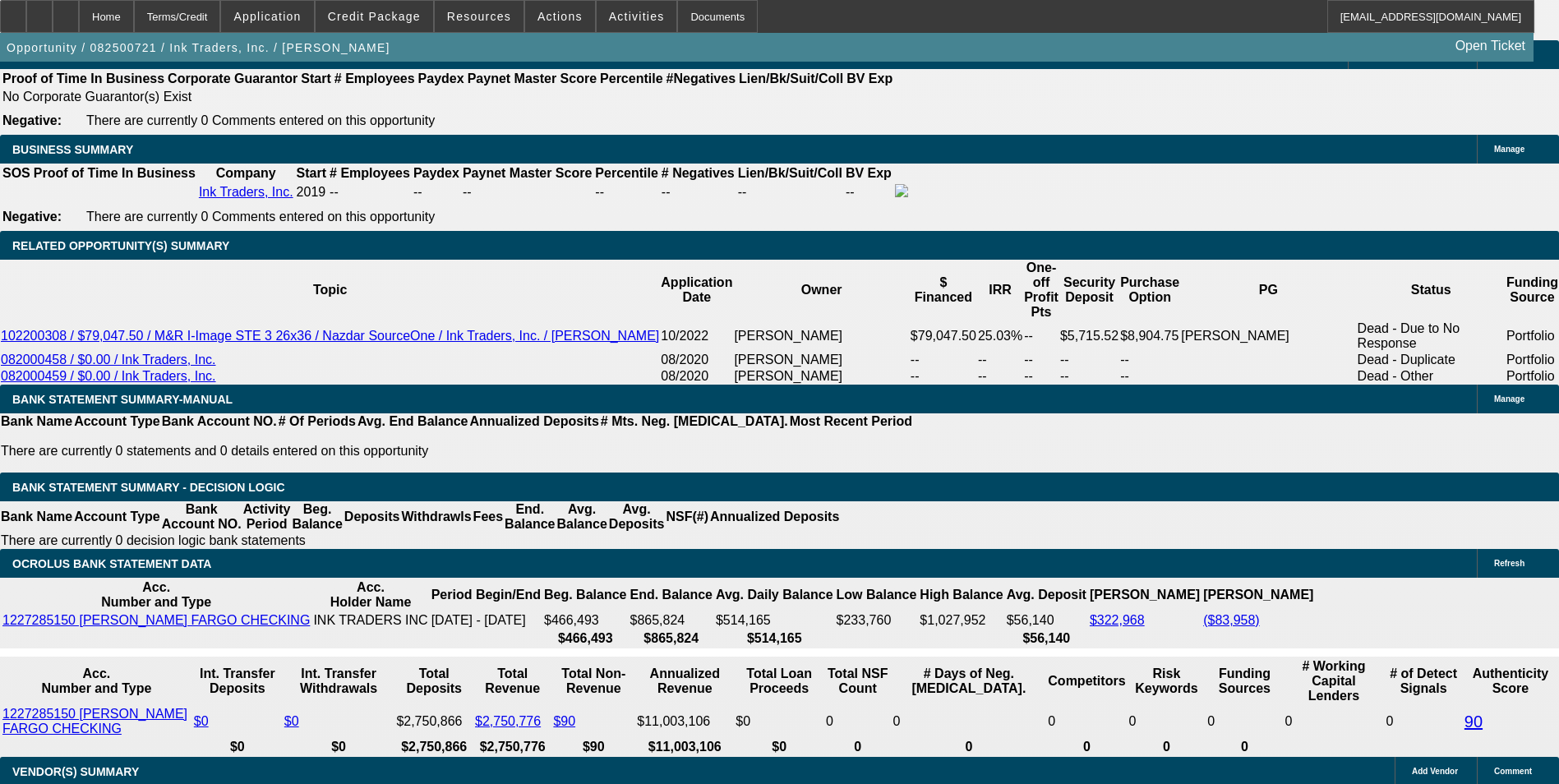
scroll to position [2568, 0]
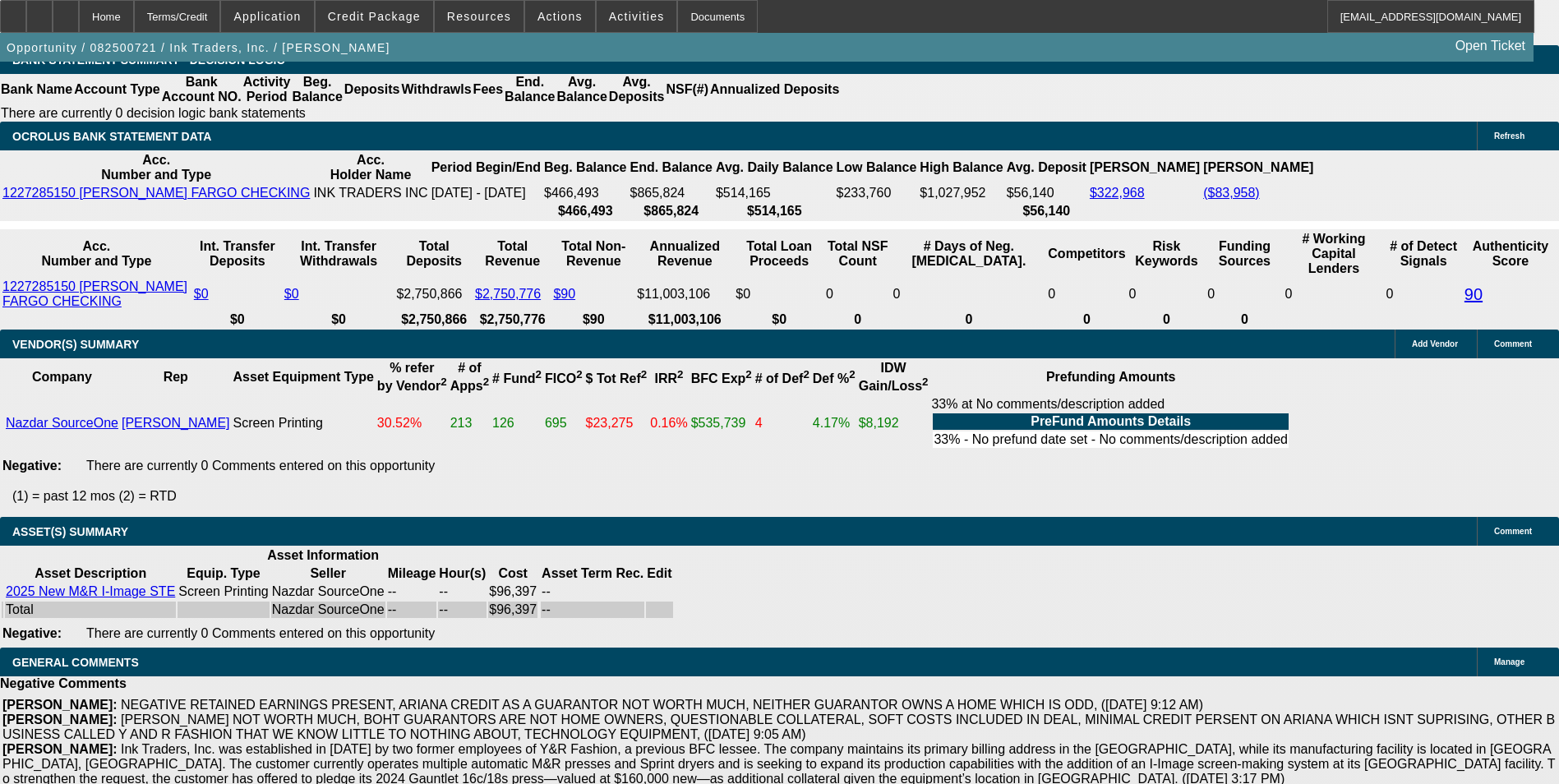
scroll to position [3059, 0]
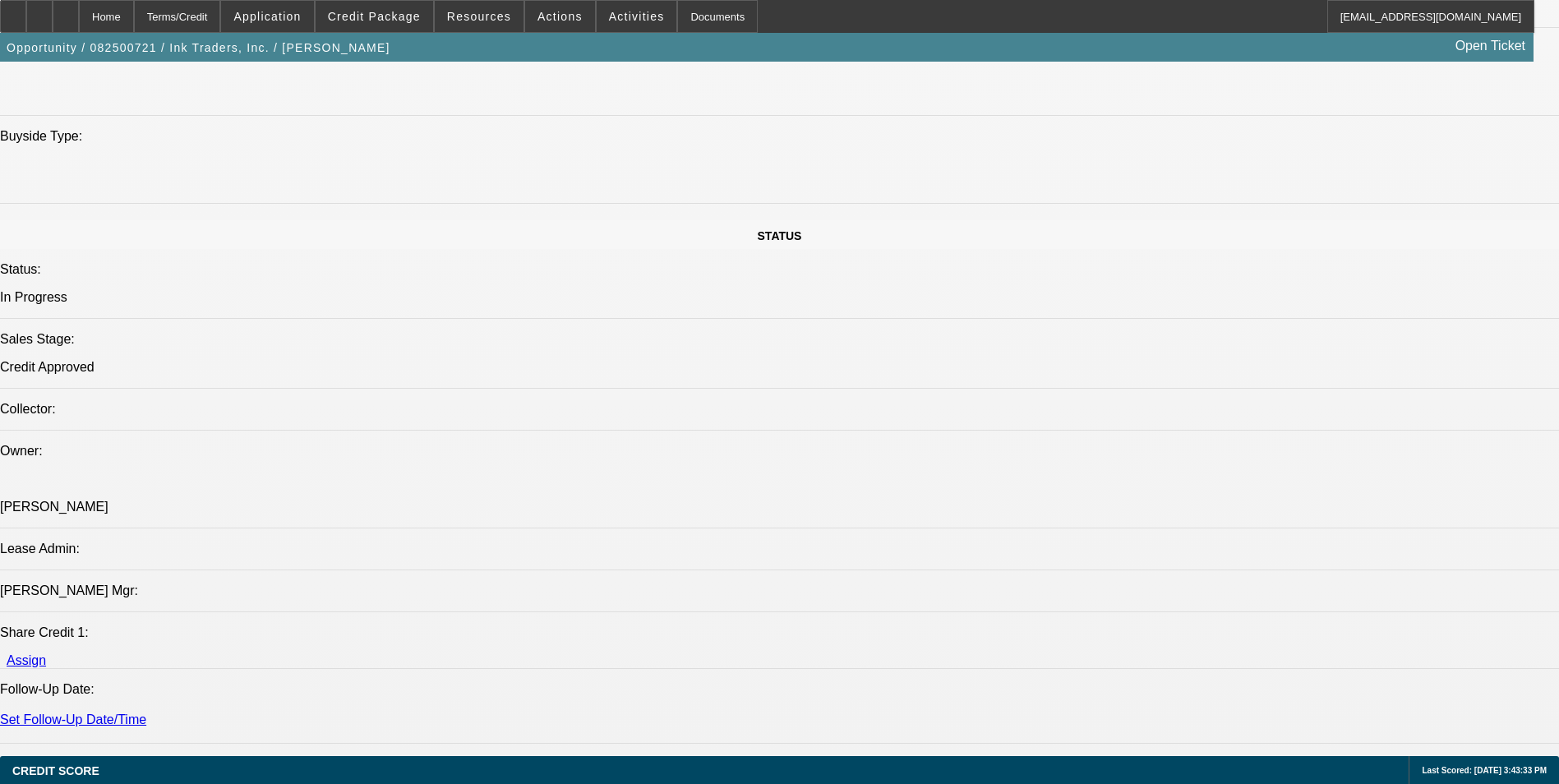
scroll to position [1581, 0]
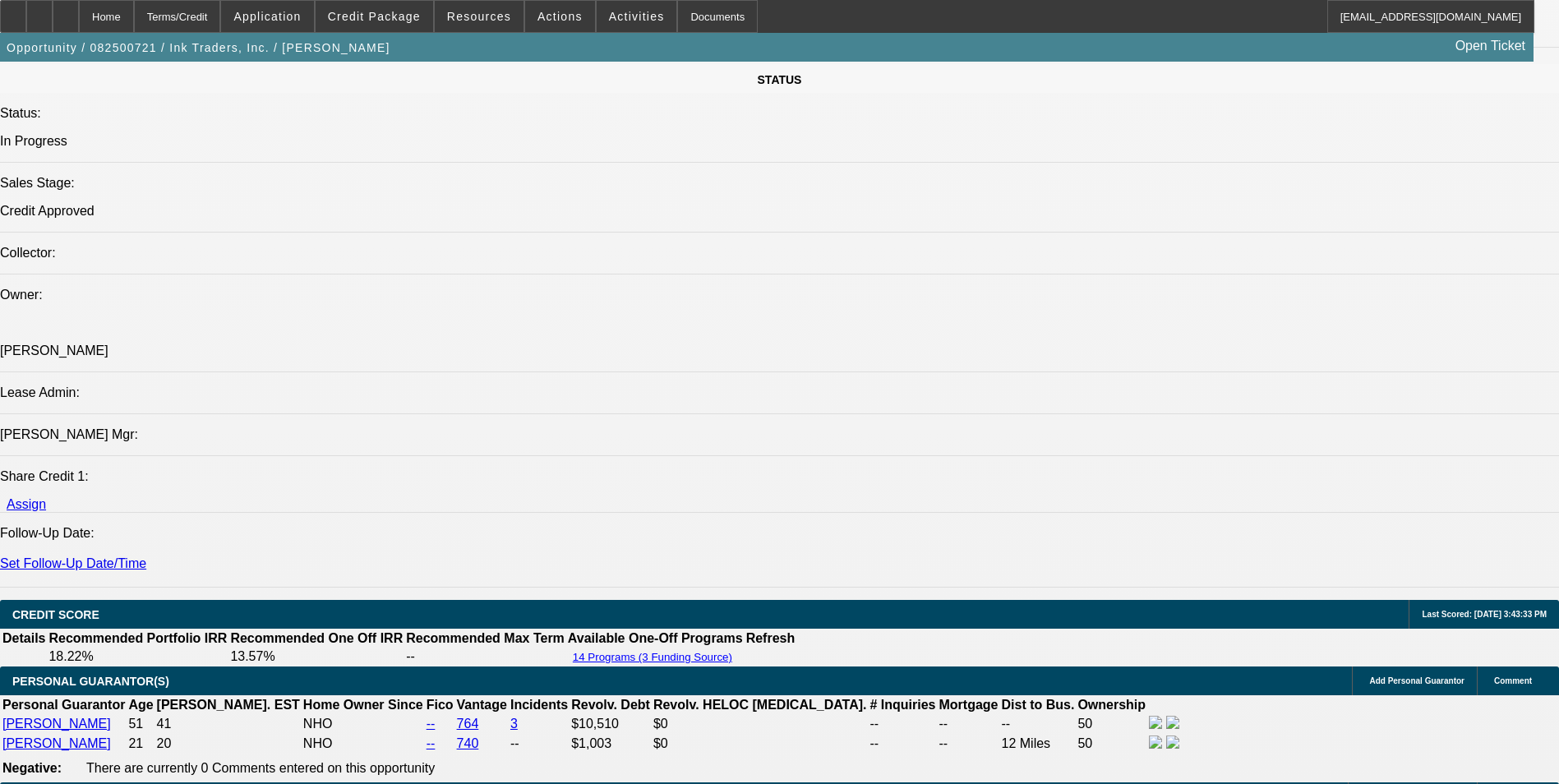
scroll to position [1745, 0]
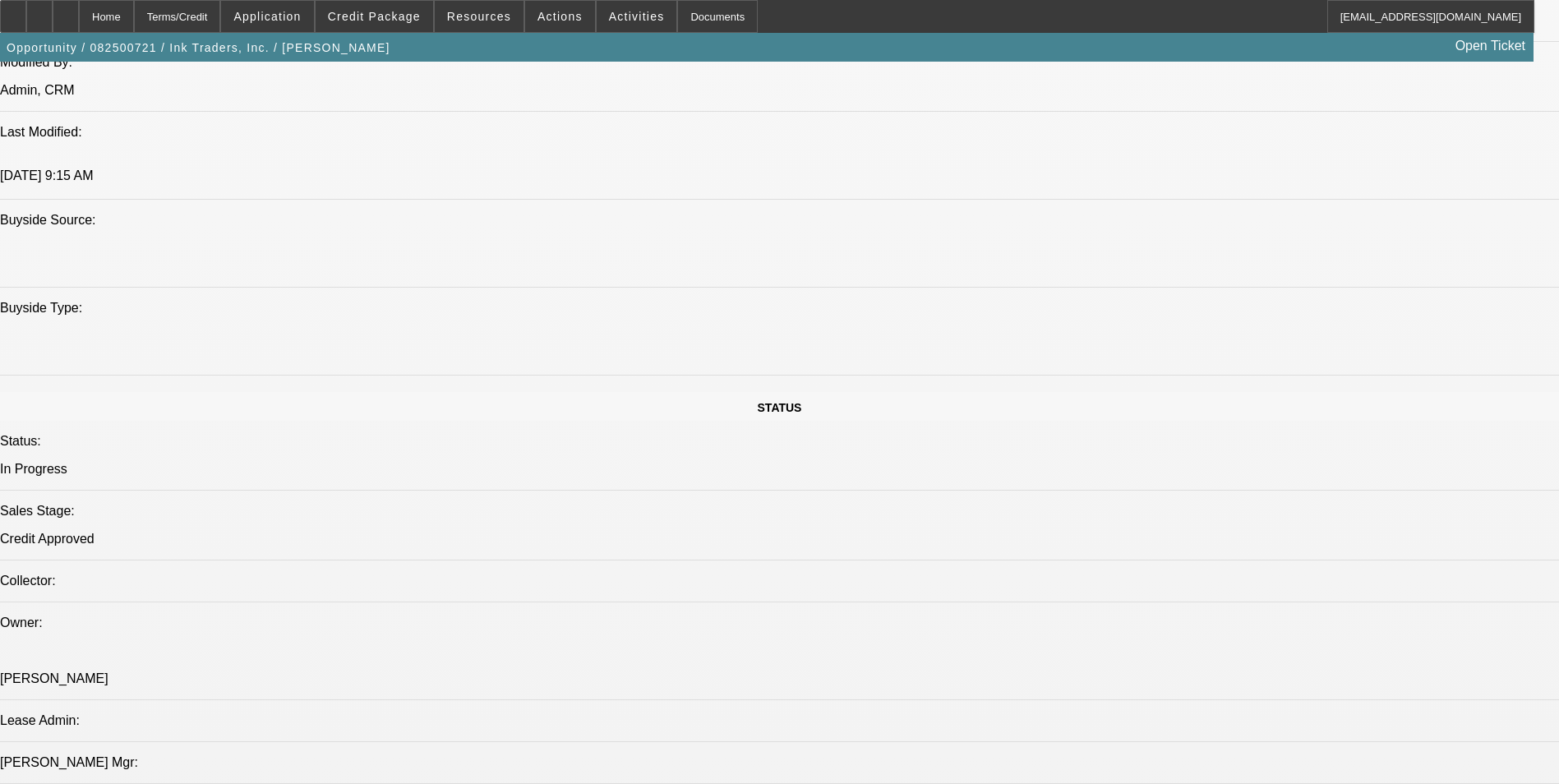
scroll to position [1087, 0]
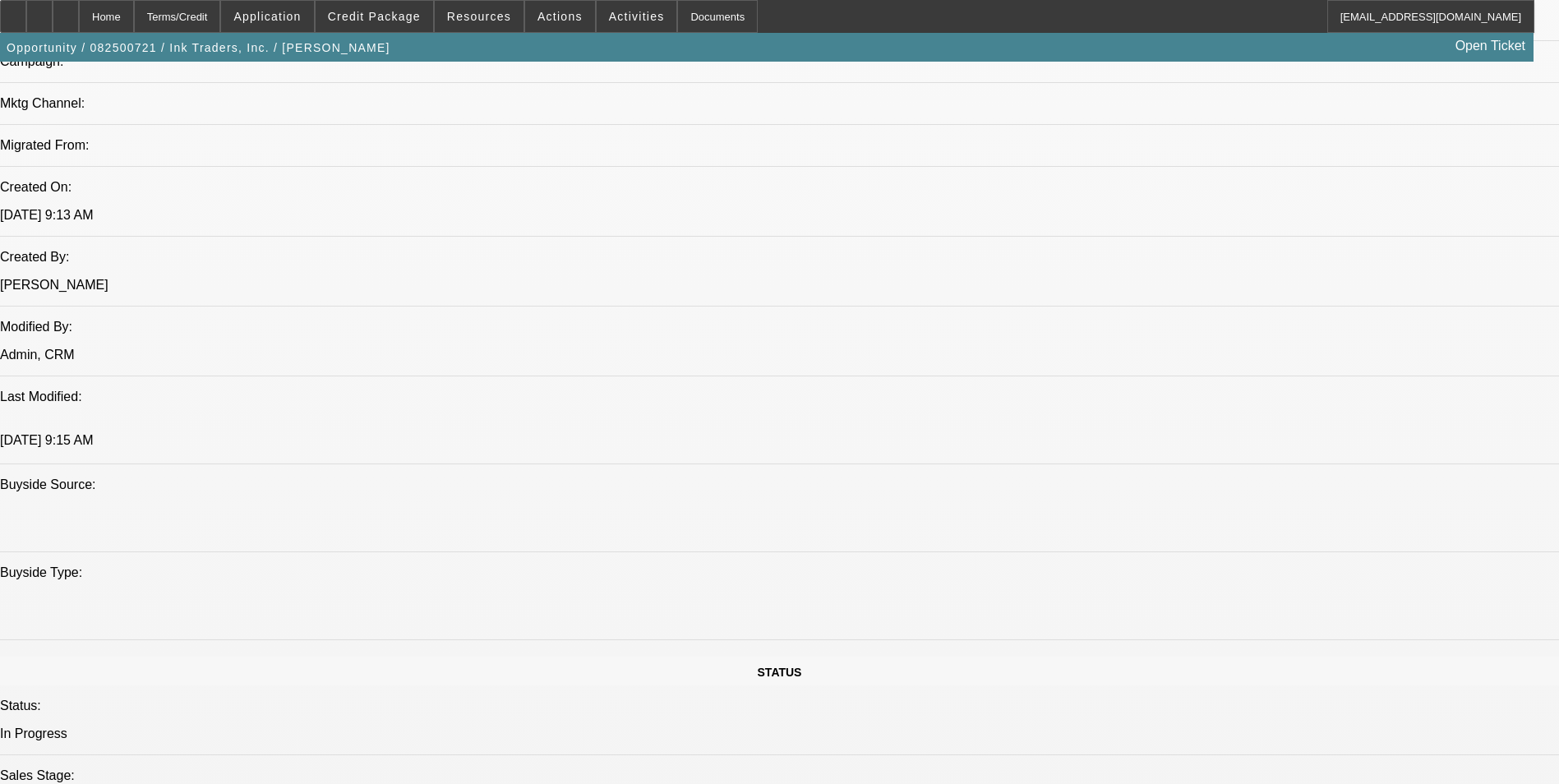
scroll to position [1252, 0]
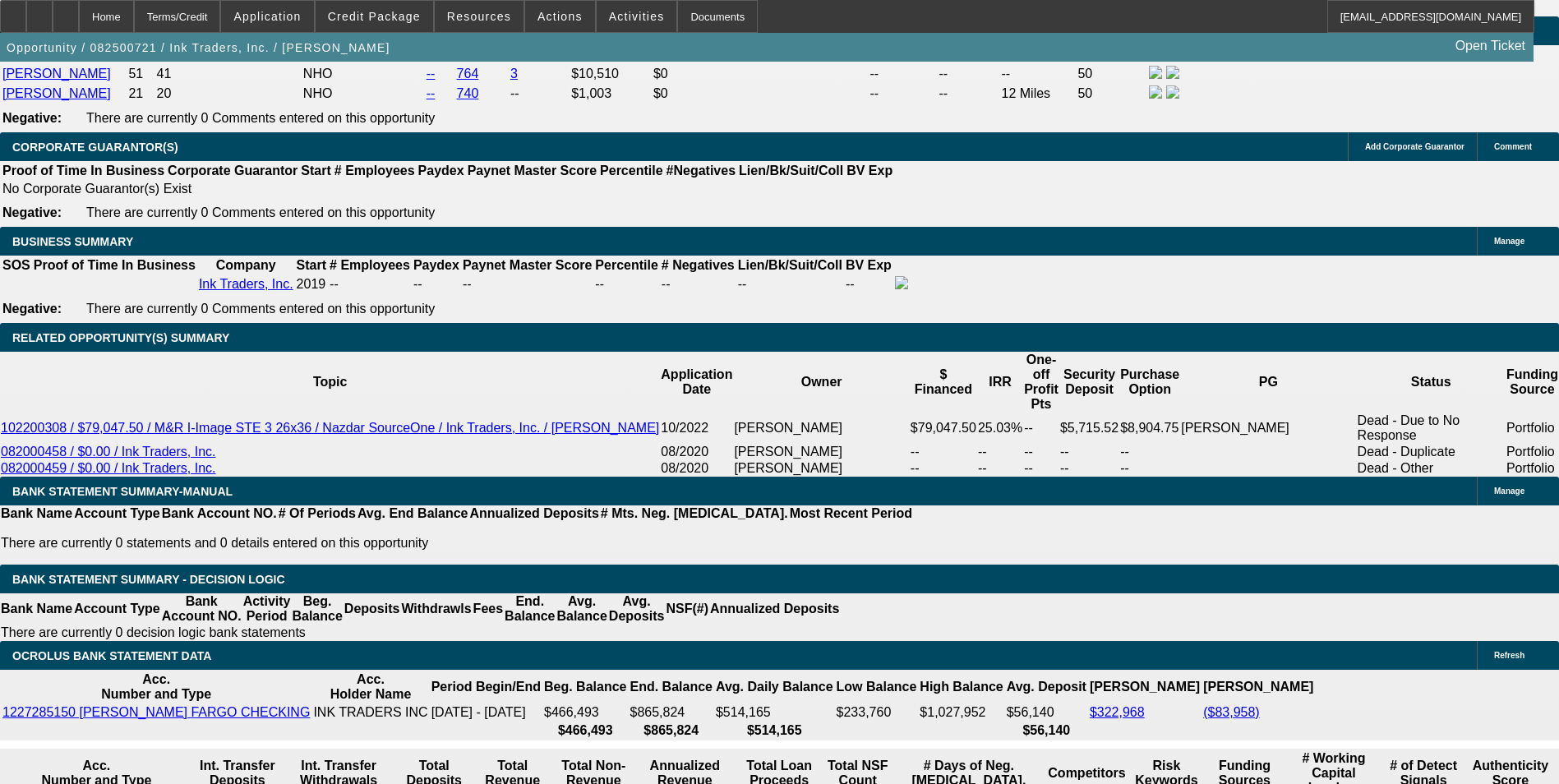
scroll to position [2567, 0]
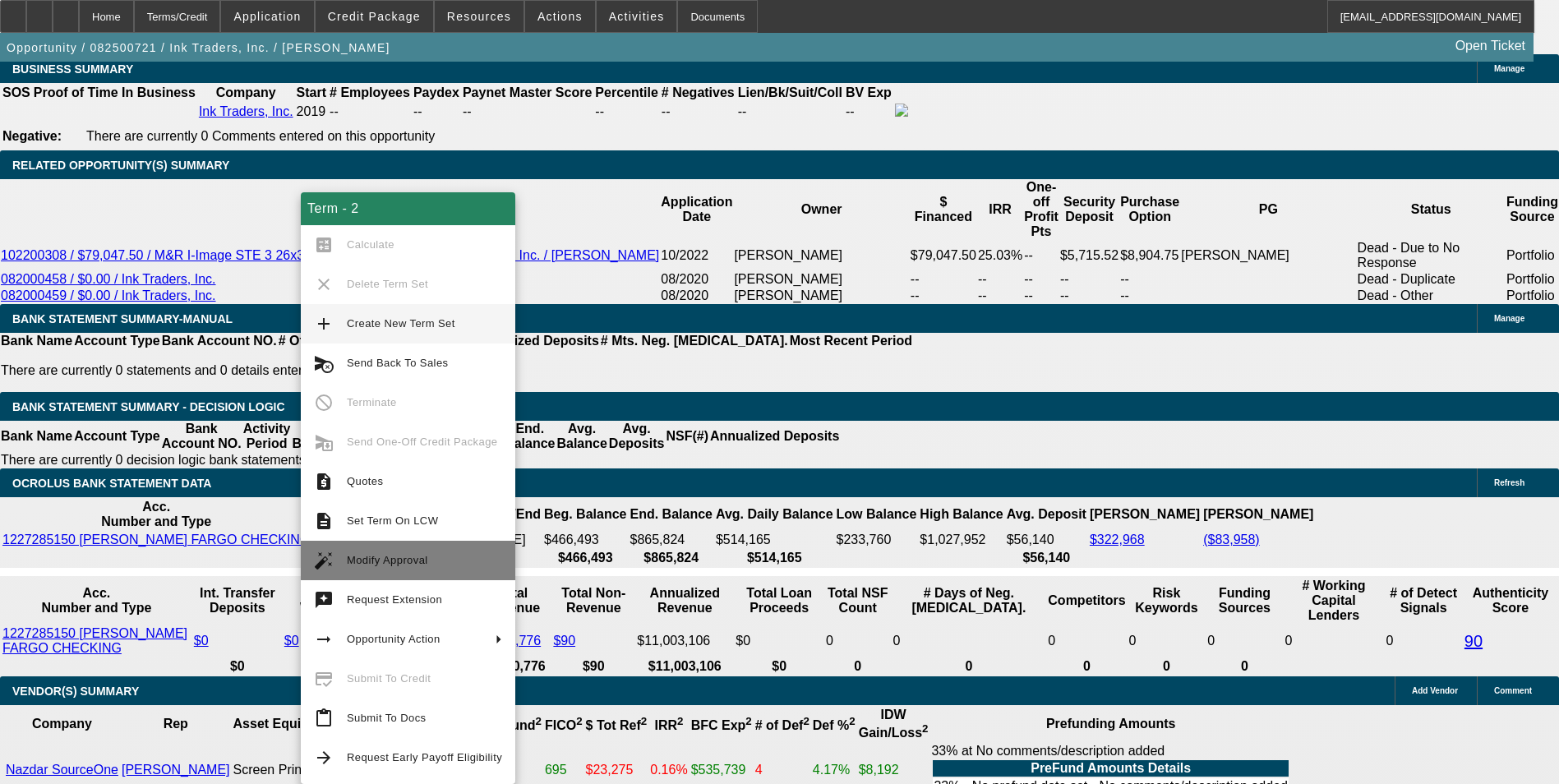
click at [415, 562] on span "Modify Approval" at bounding box center [387, 560] width 81 height 12
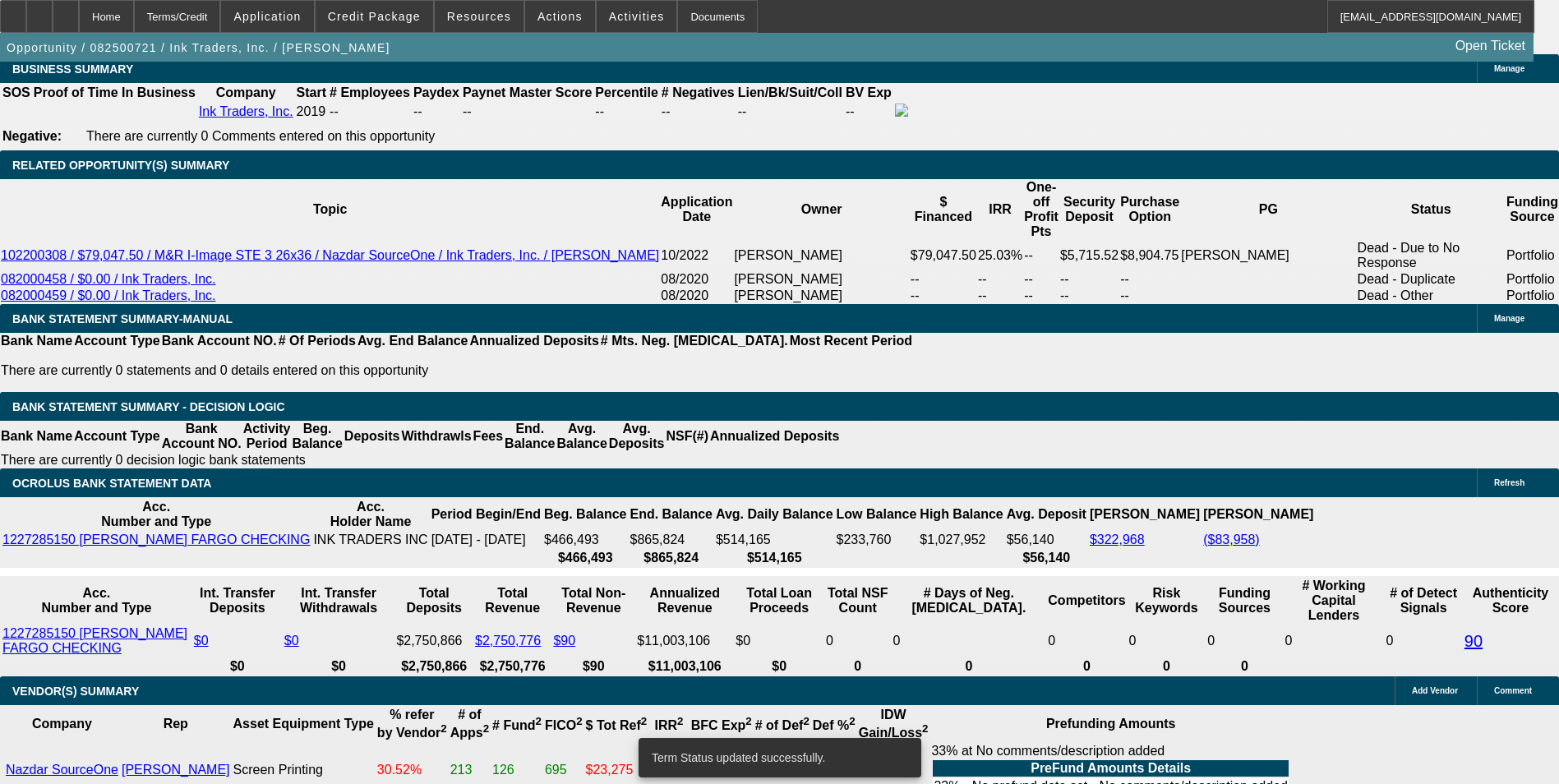
select select "0"
select select "2"
select select "0.1"
select select "4"
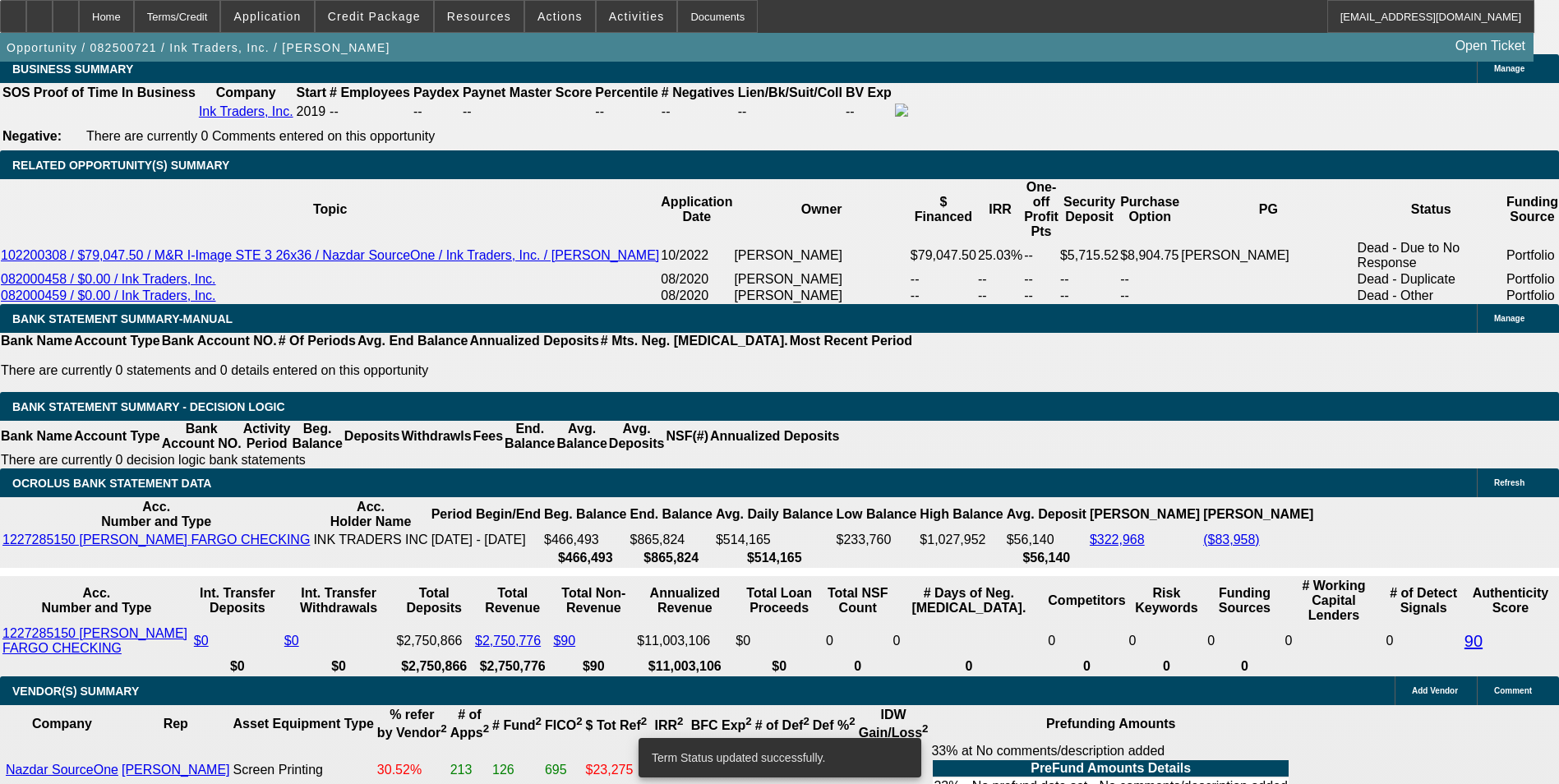
select select "0"
select select "2"
select select "0.1"
select select "4"
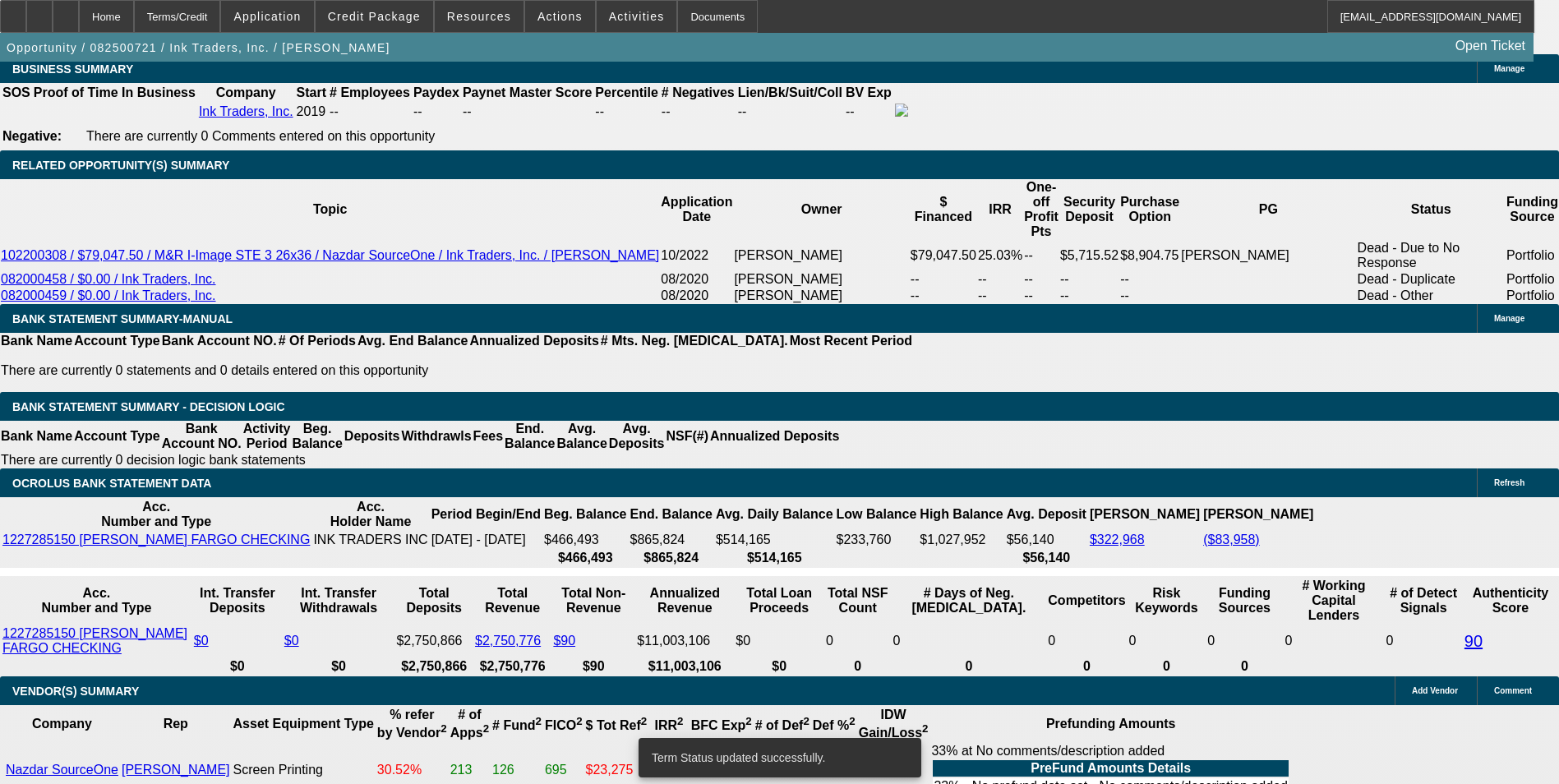
select select "0"
select select "2"
select select "0.1"
select select "4"
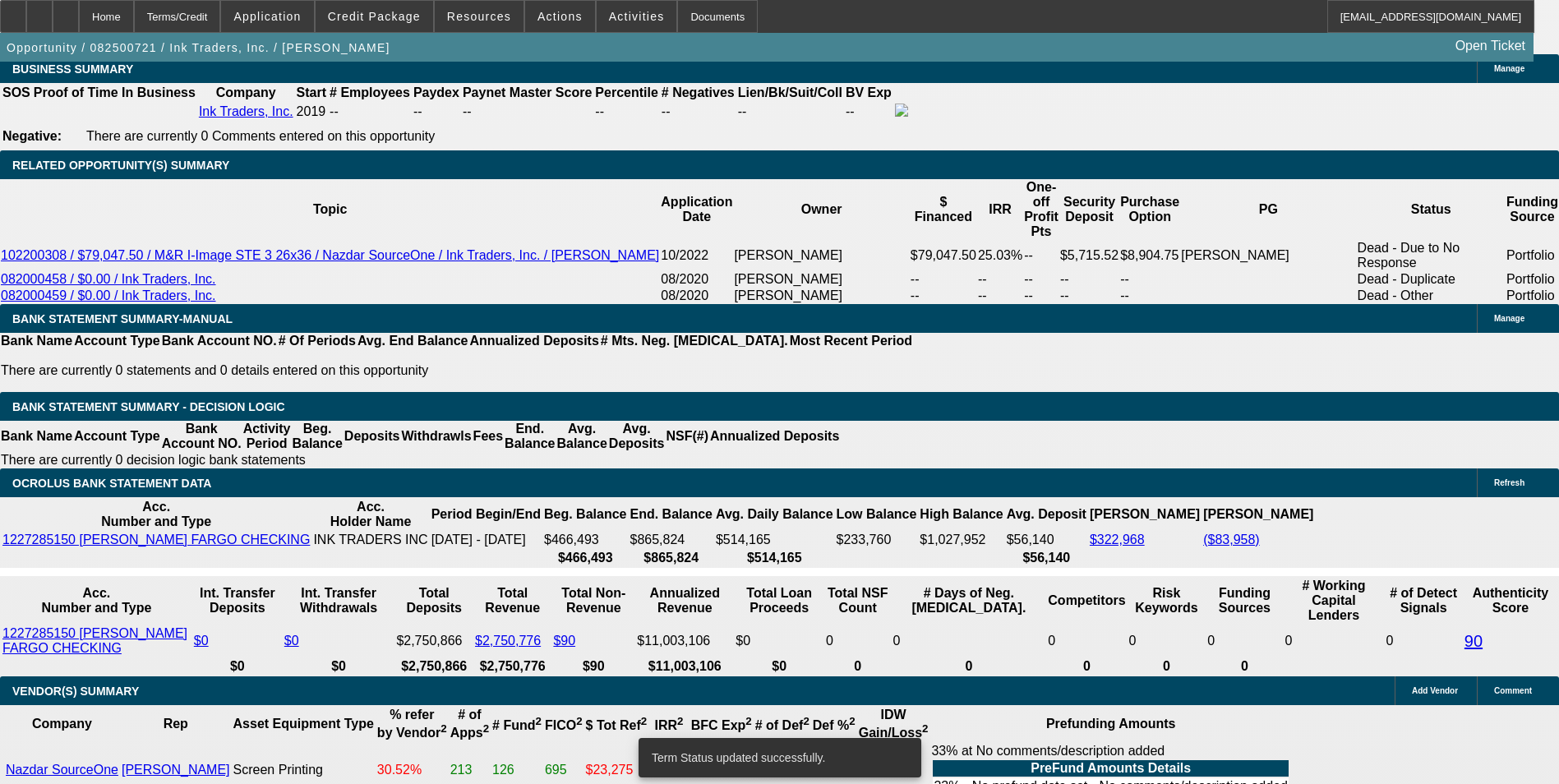
scroll to position [2548, 0]
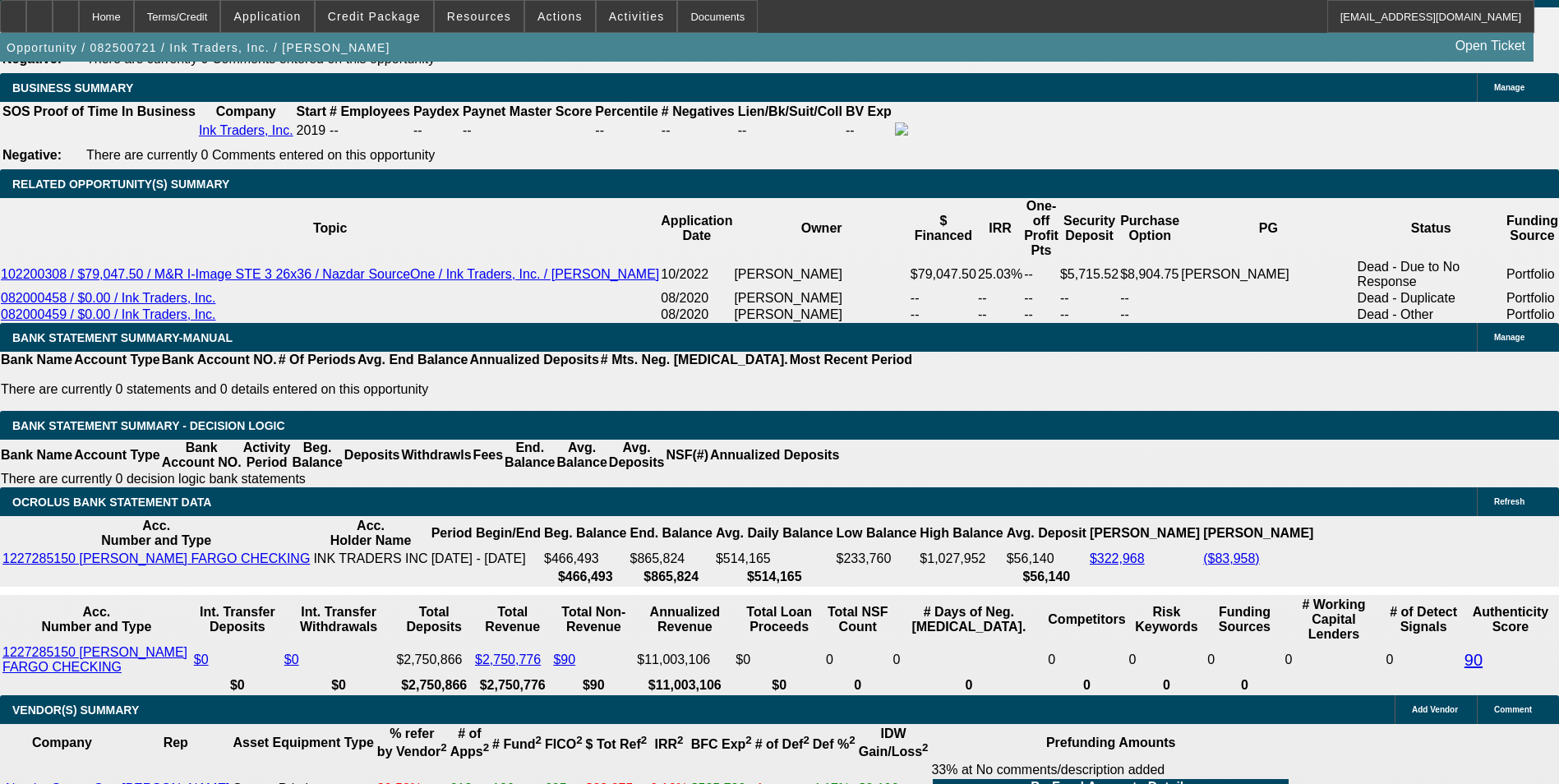
drag, startPoint x: 357, startPoint y: 457, endPoint x: 476, endPoint y: 432, distance: 121.6
type input "UNKNOWN"
type input "20"
type input "$4,010.00"
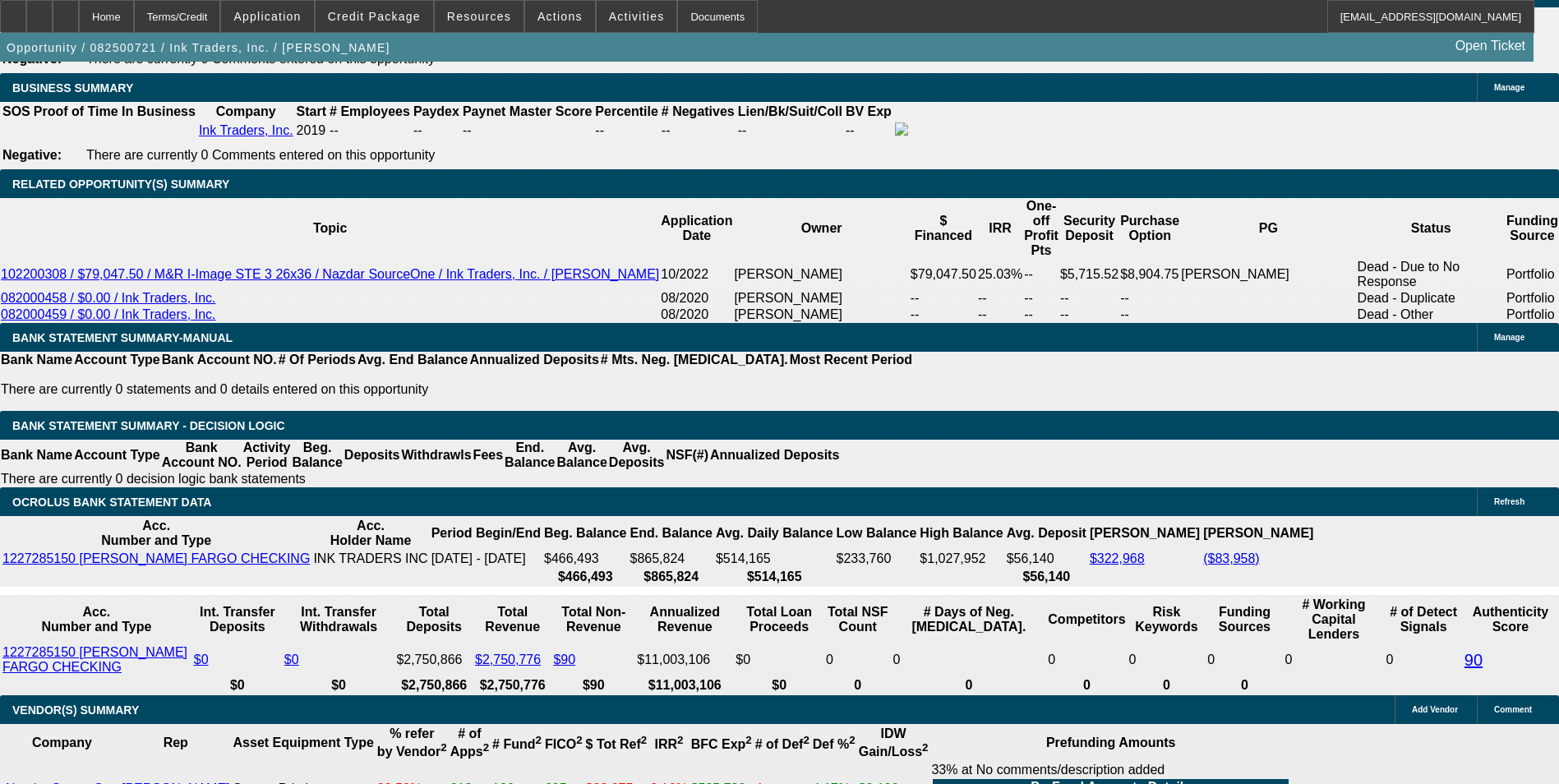
type input "$2,005.00"
type input "20."
type input "$5,202.94"
type input "$2,601.47"
type input "20.2"
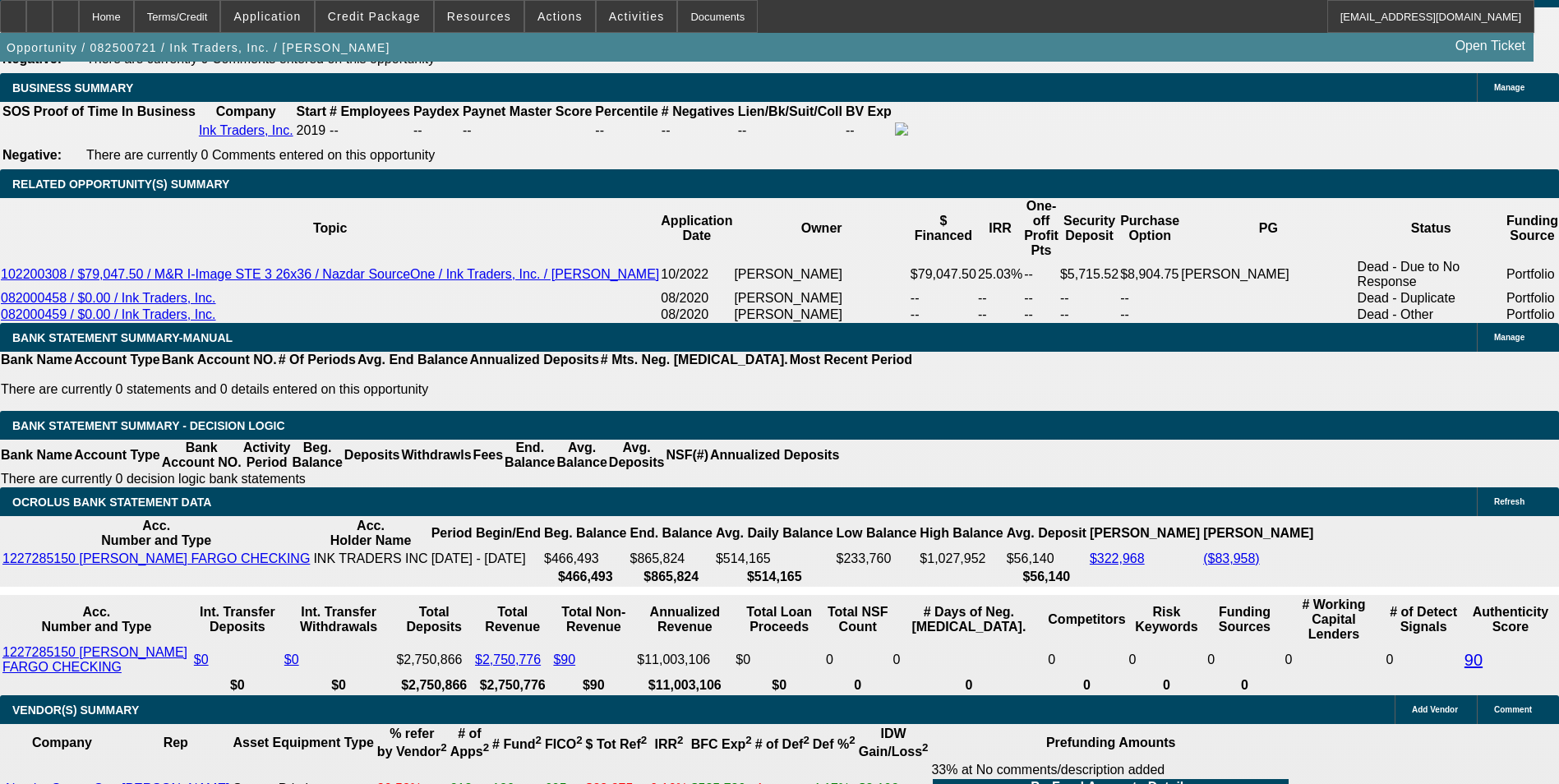
type input "$5,217.22"
type input "$2,608.61"
type input "20.2"
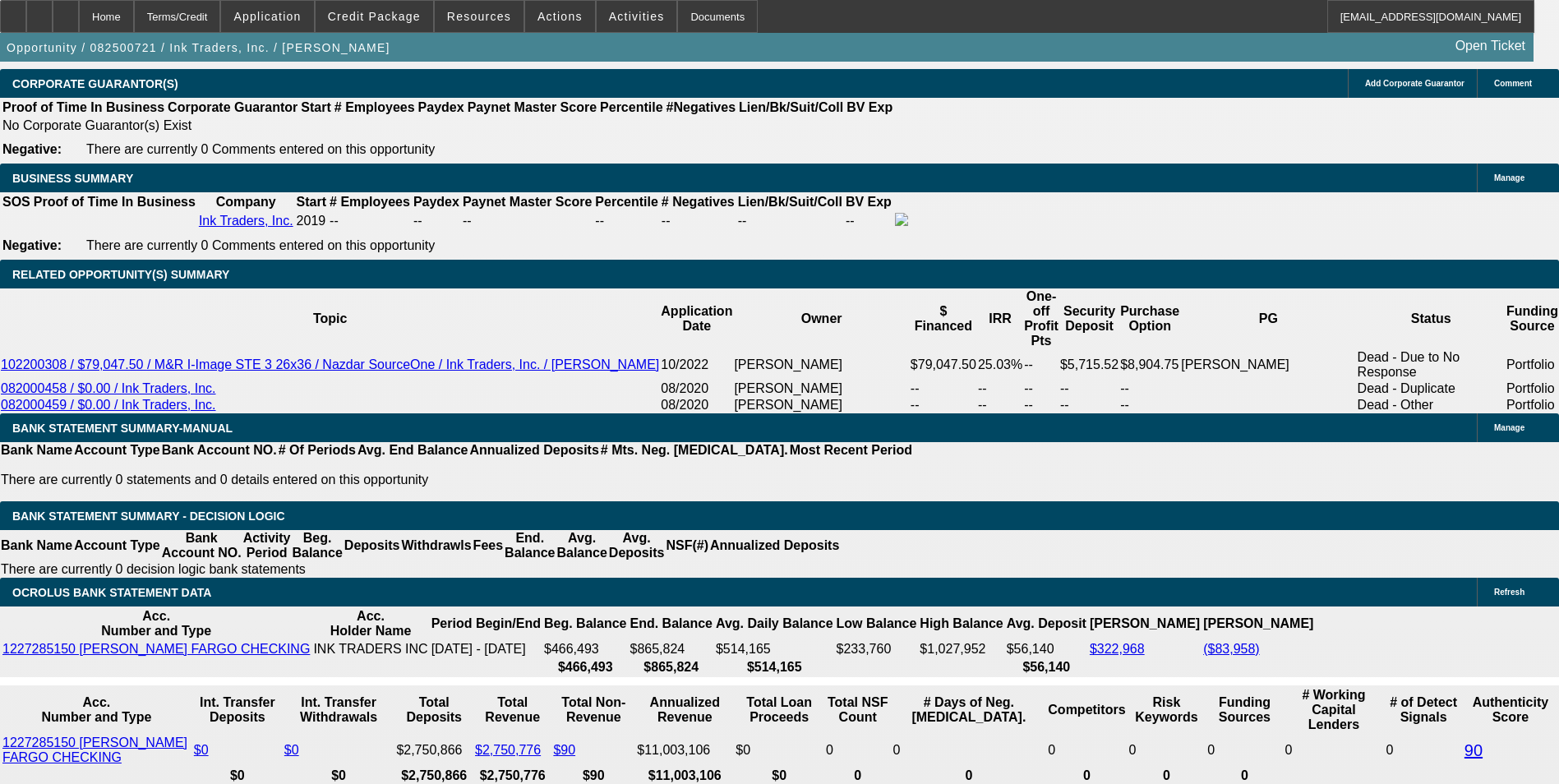
scroll to position [2301, 0]
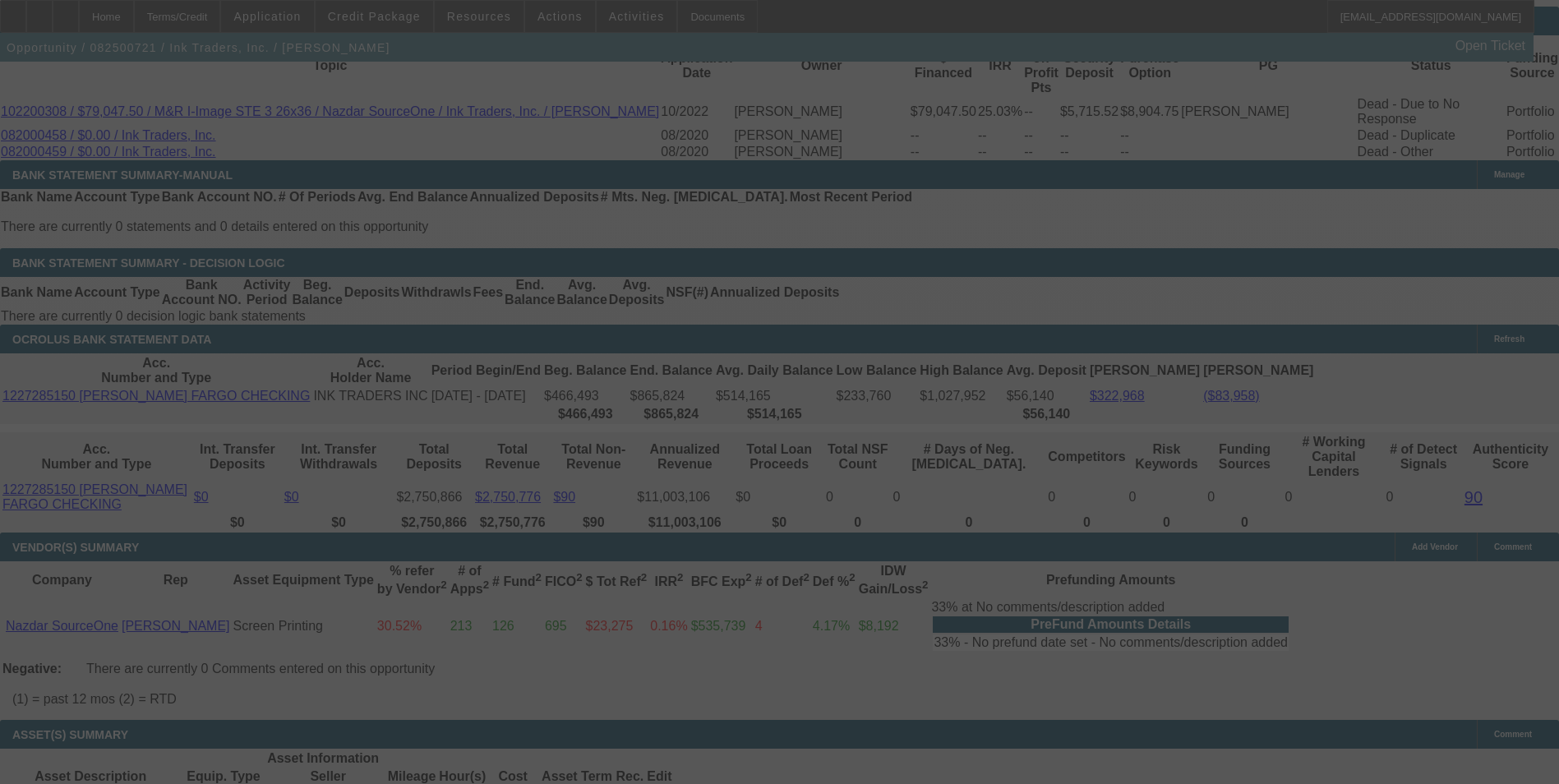
scroll to position [2712, 0]
select select "0"
select select "2"
select select "0.1"
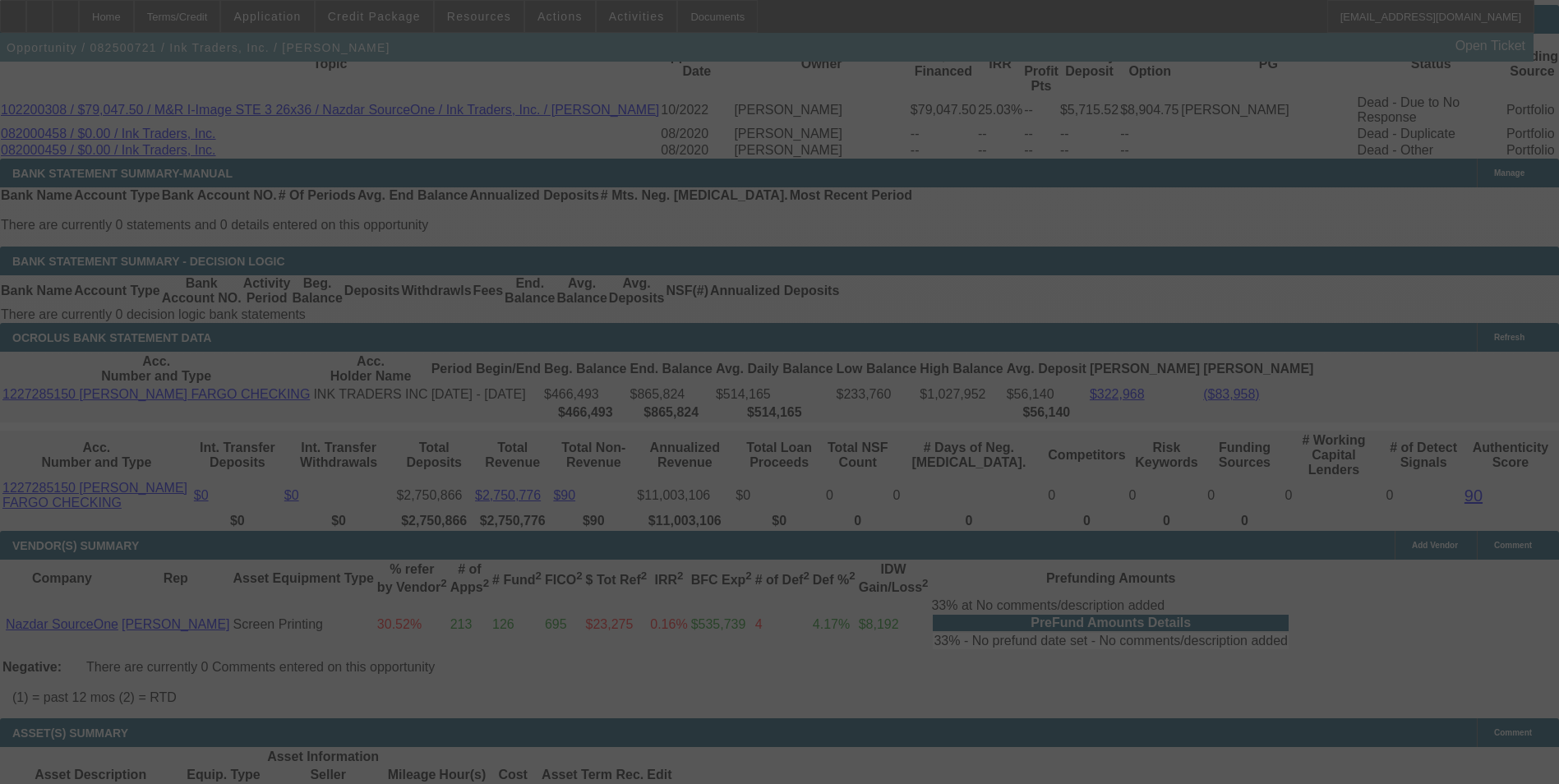
select select "4"
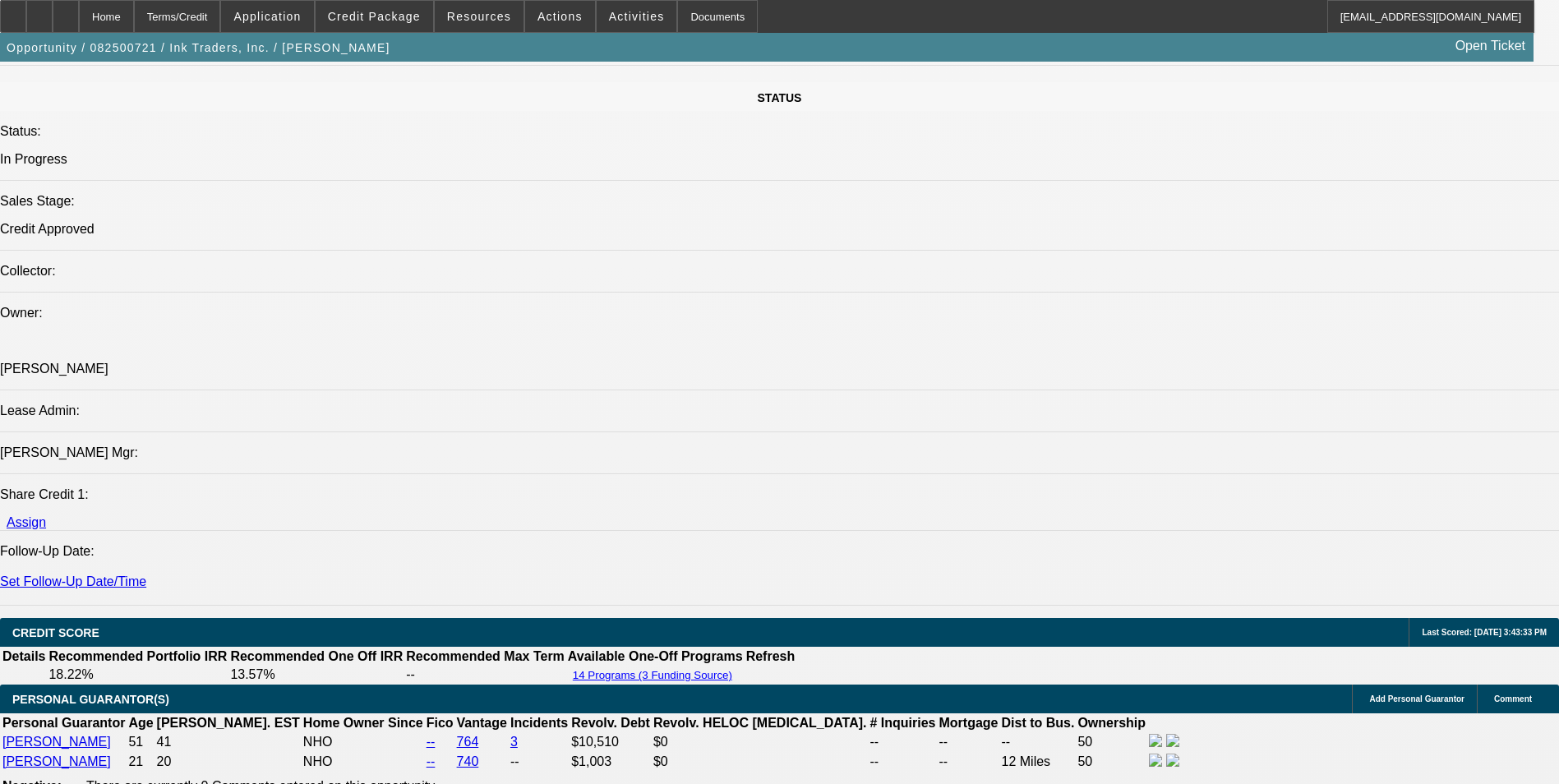
scroll to position [0, 0]
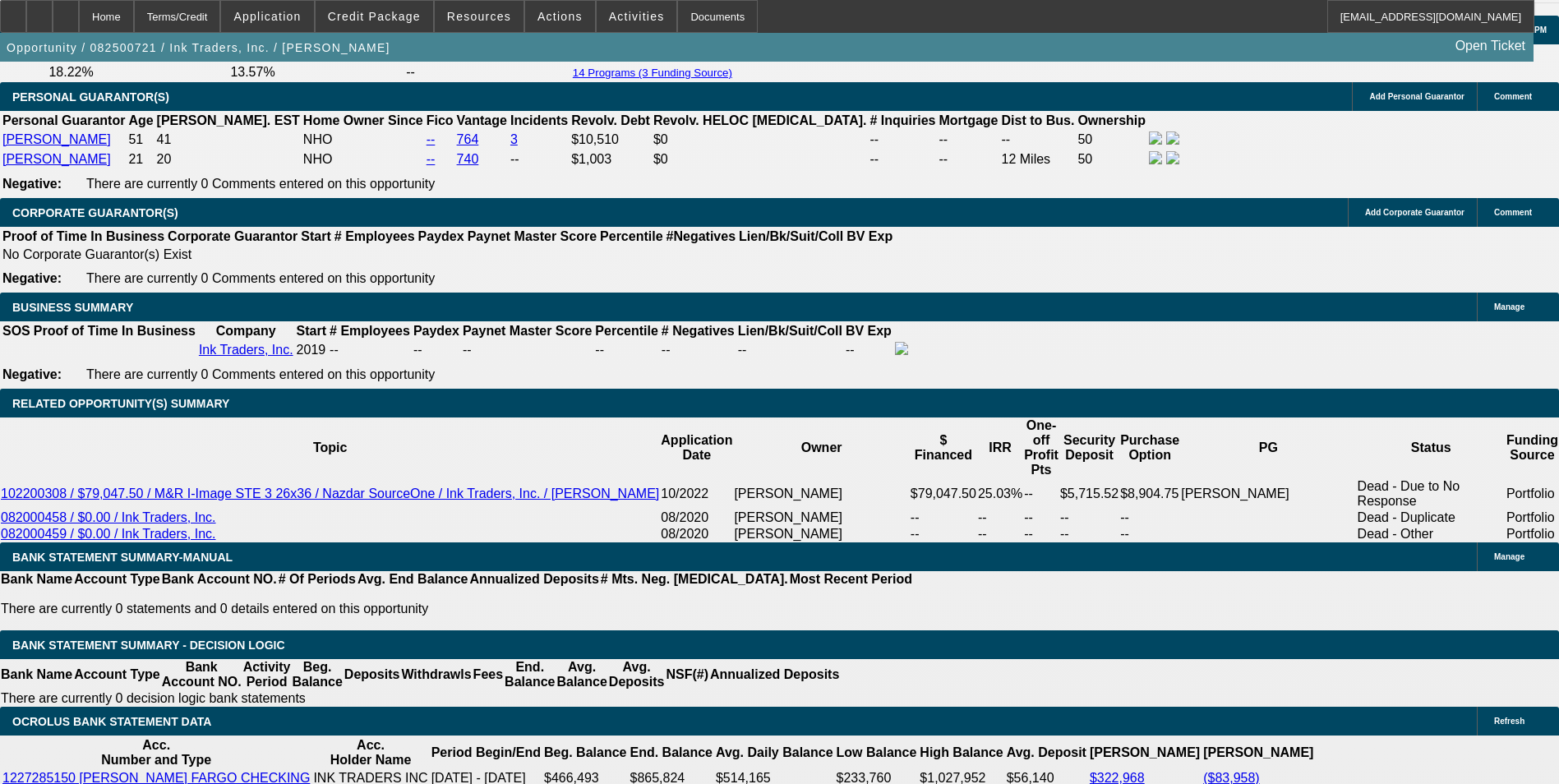
scroll to position [2548, 0]
